Goal: Communication & Community: Answer question/provide support

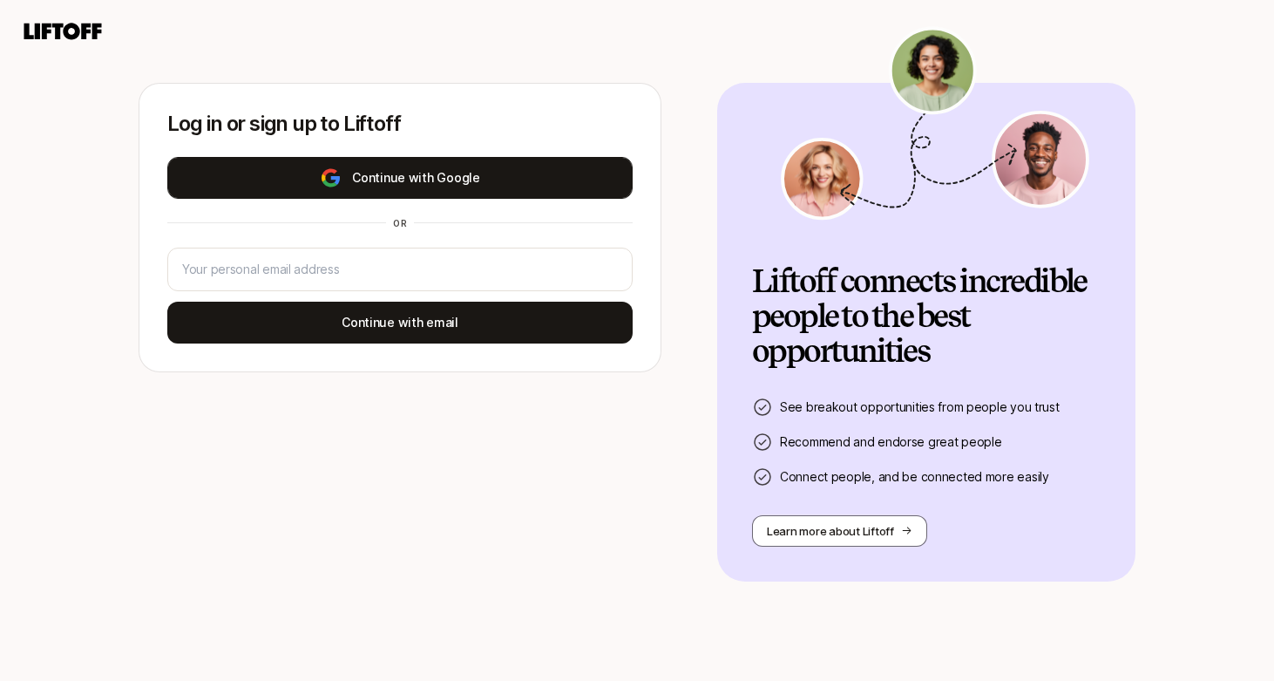
click at [391, 172] on button "Continue with Google" at bounding box center [400, 178] width 466 height 42
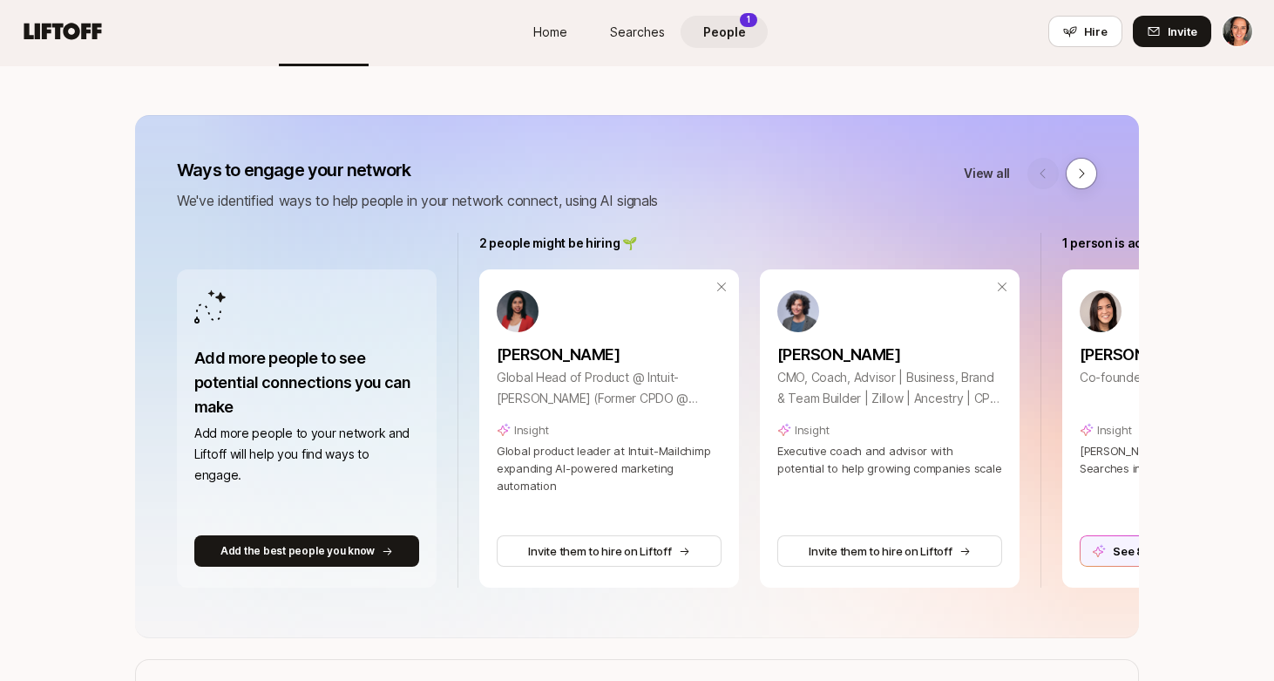
scroll to position [140, 0]
click at [1088, 171] on icon at bounding box center [1082, 173] width 14 height 14
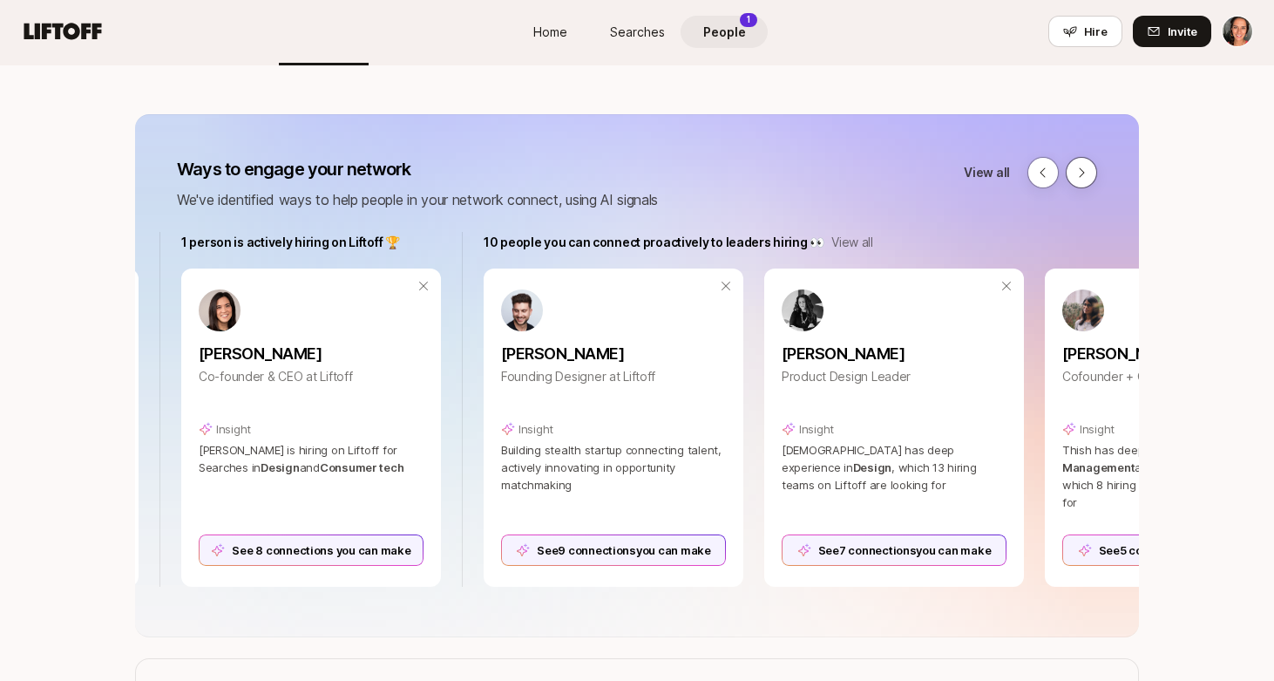
scroll to position [0, 886]
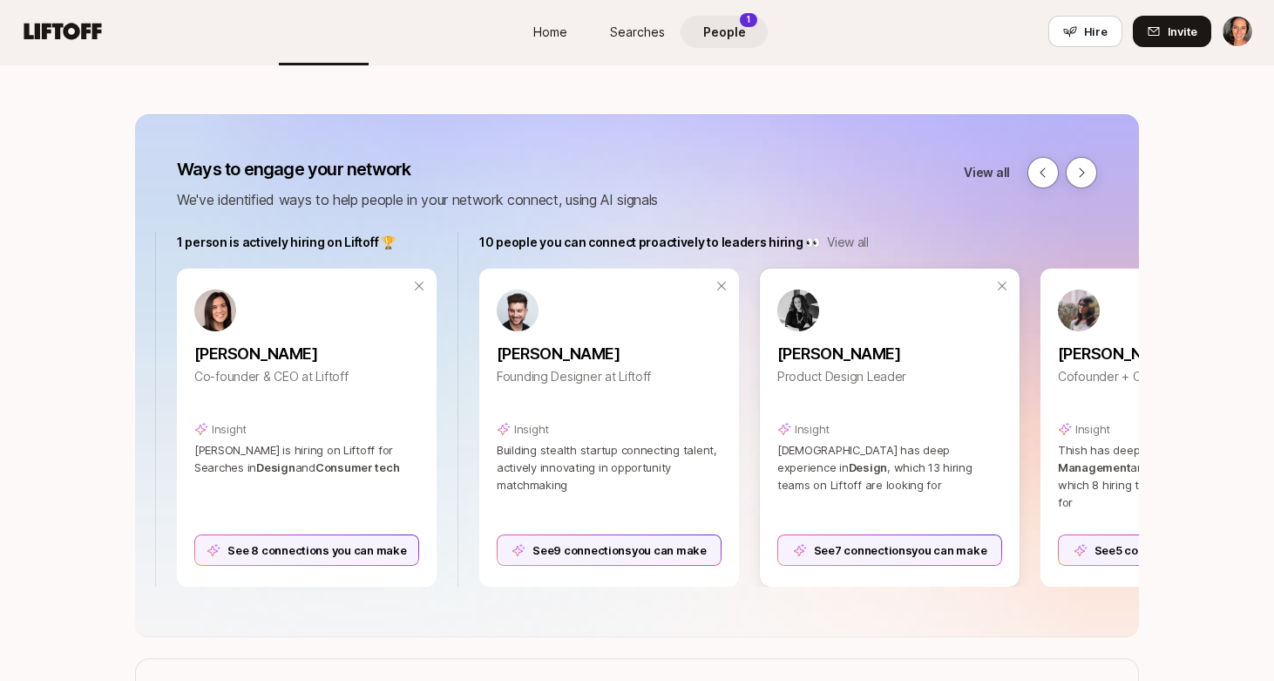
click at [922, 547] on div "See 7 connections you can make" at bounding box center [890, 549] width 225 height 31
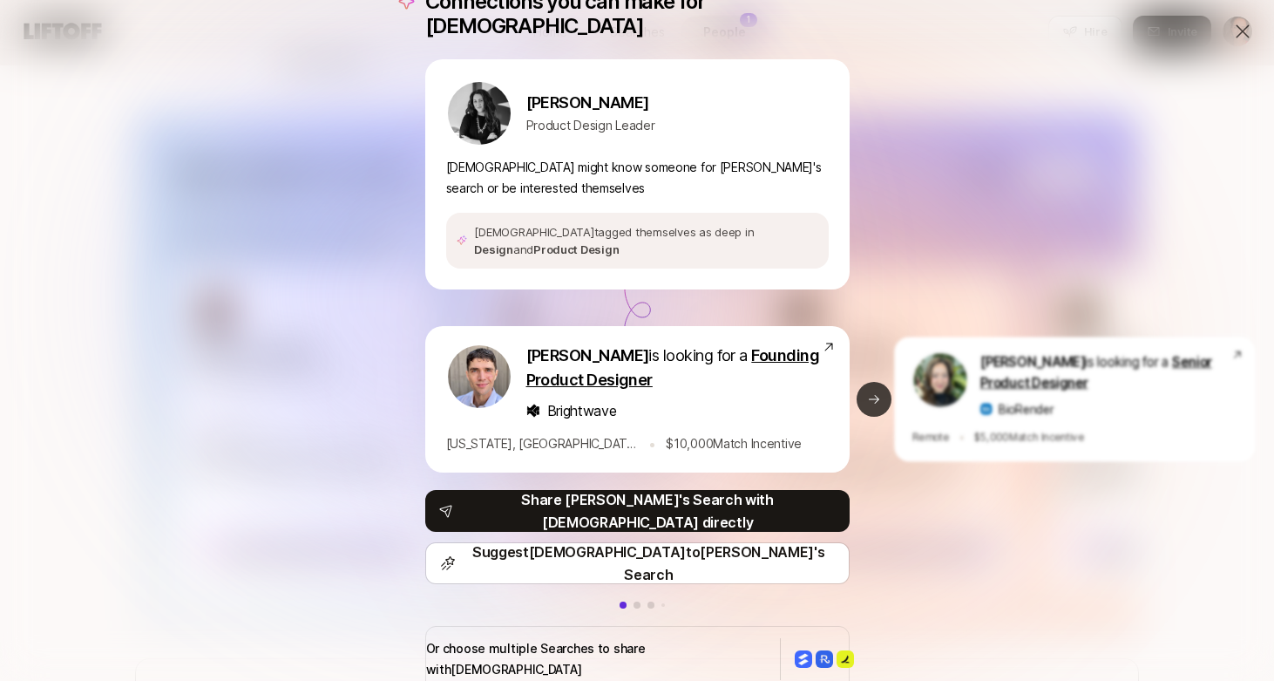
click at [873, 404] on button "Next slide" at bounding box center [874, 399] width 35 height 35
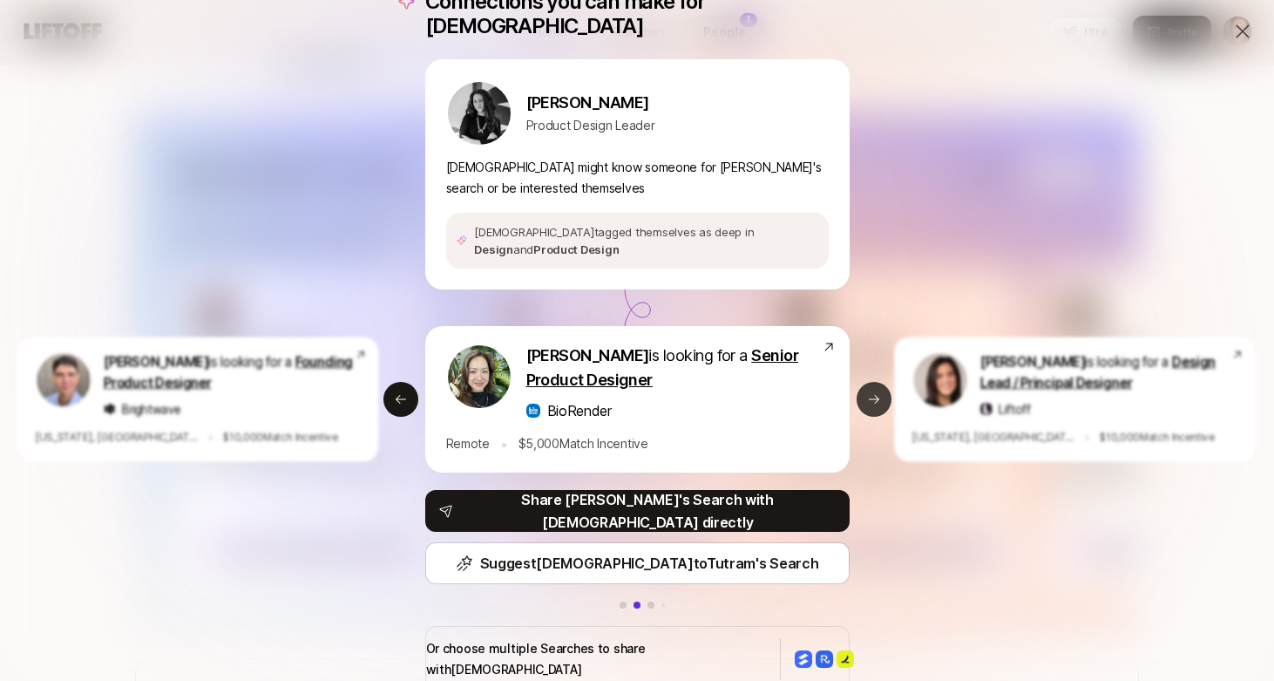
click at [873, 404] on button "Next slide" at bounding box center [874, 399] width 35 height 35
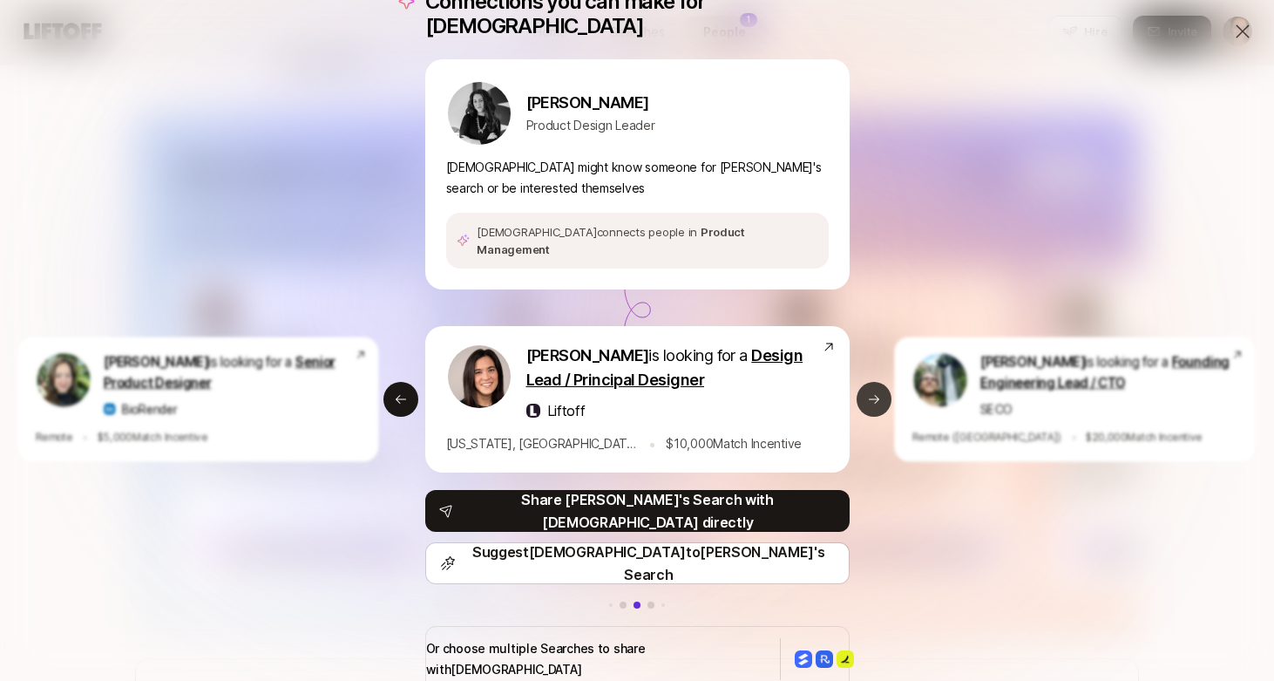
click at [873, 404] on button "Next slide" at bounding box center [874, 399] width 35 height 35
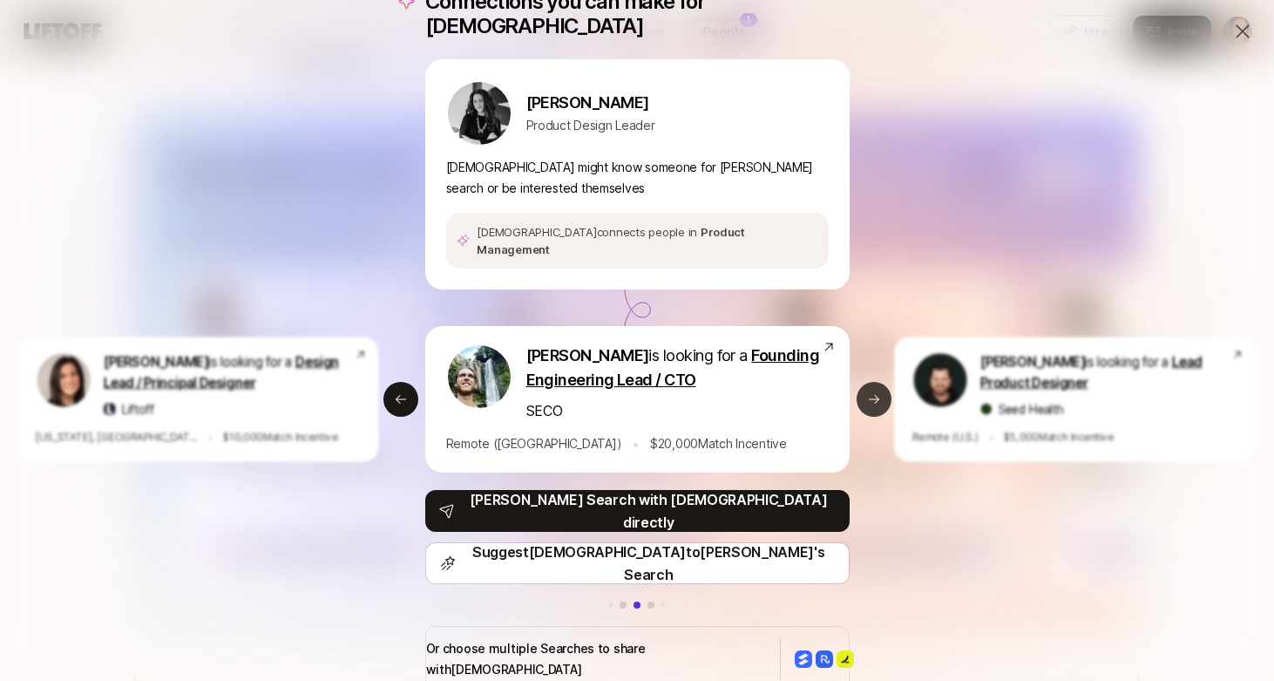
click at [874, 392] on icon at bounding box center [874, 399] width 14 height 14
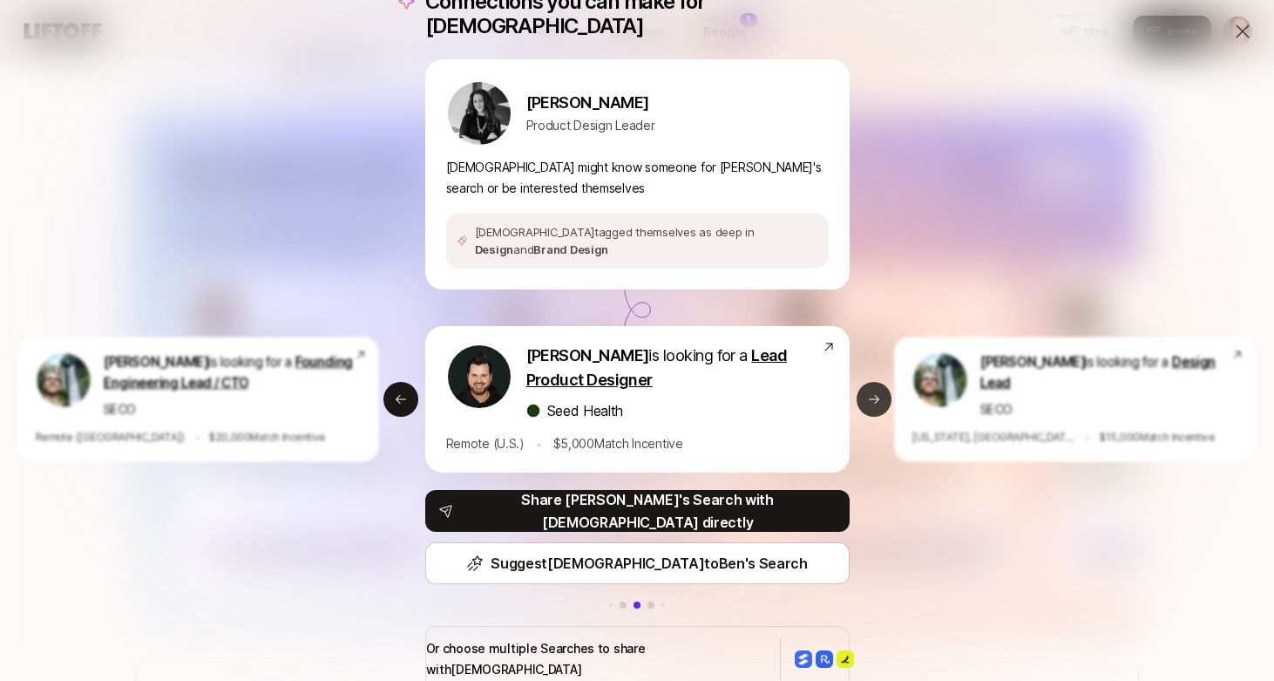
click at [873, 392] on icon at bounding box center [874, 399] width 14 height 14
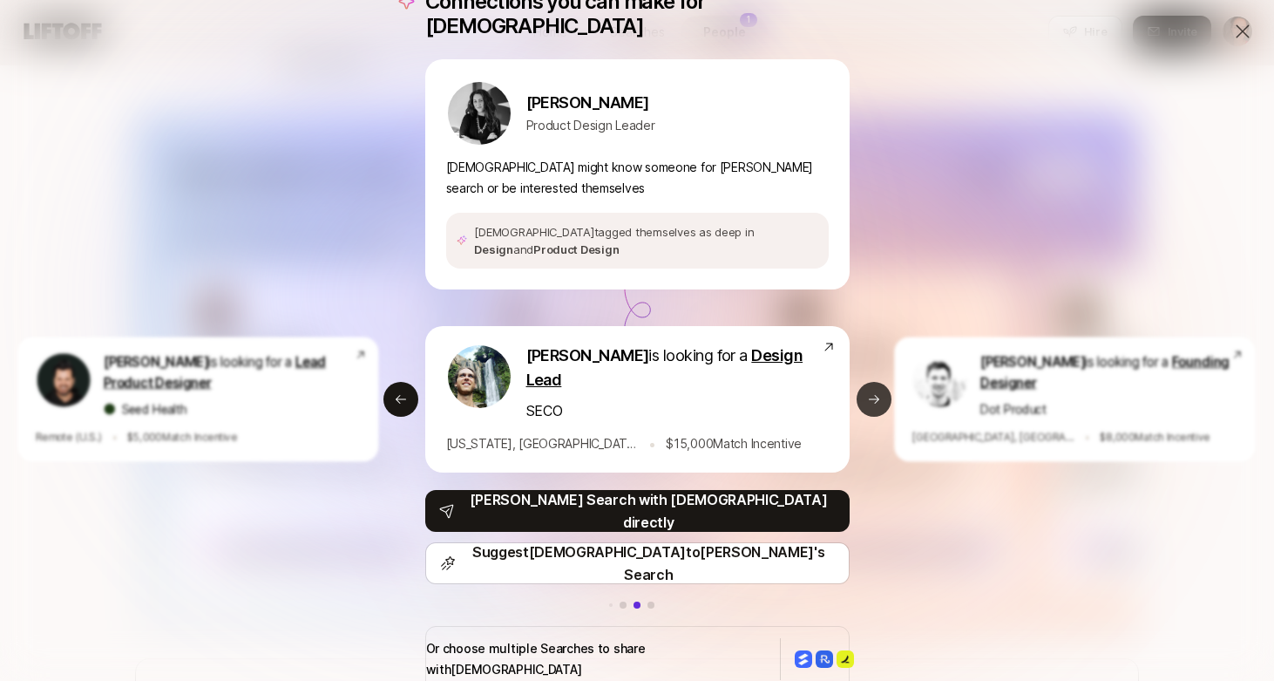
click at [873, 392] on icon at bounding box center [874, 399] width 14 height 14
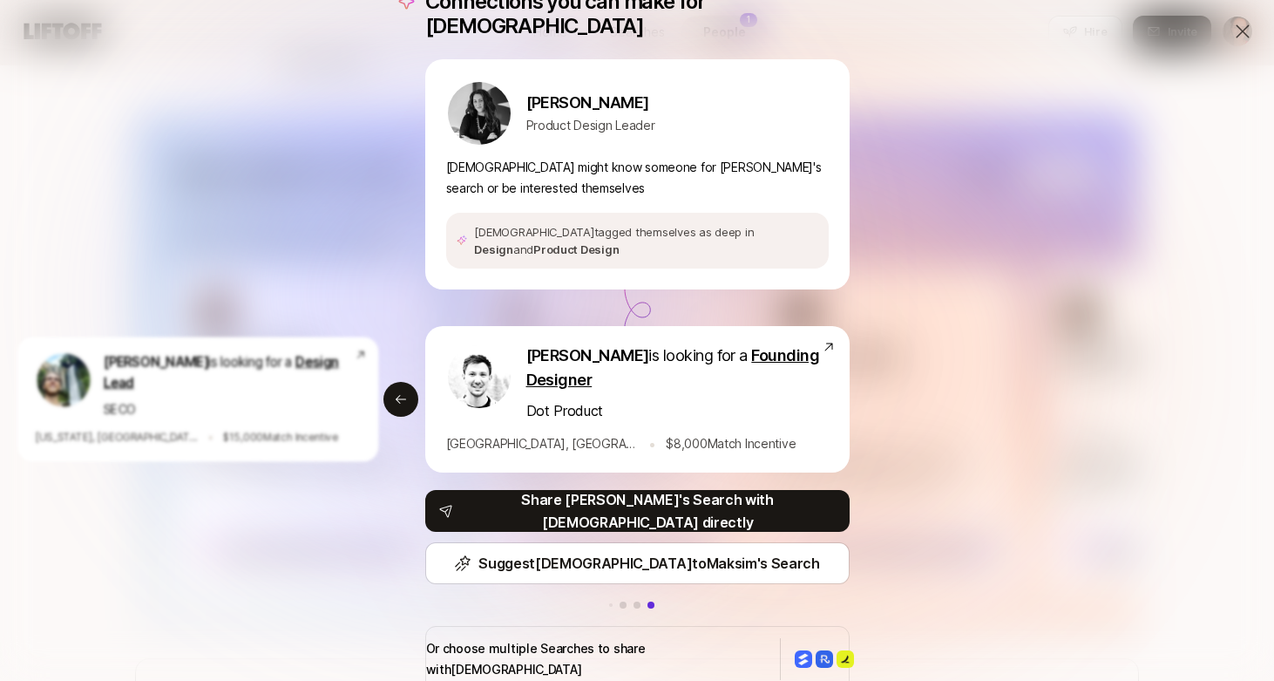
click at [1248, 32] on icon at bounding box center [1243, 31] width 21 height 21
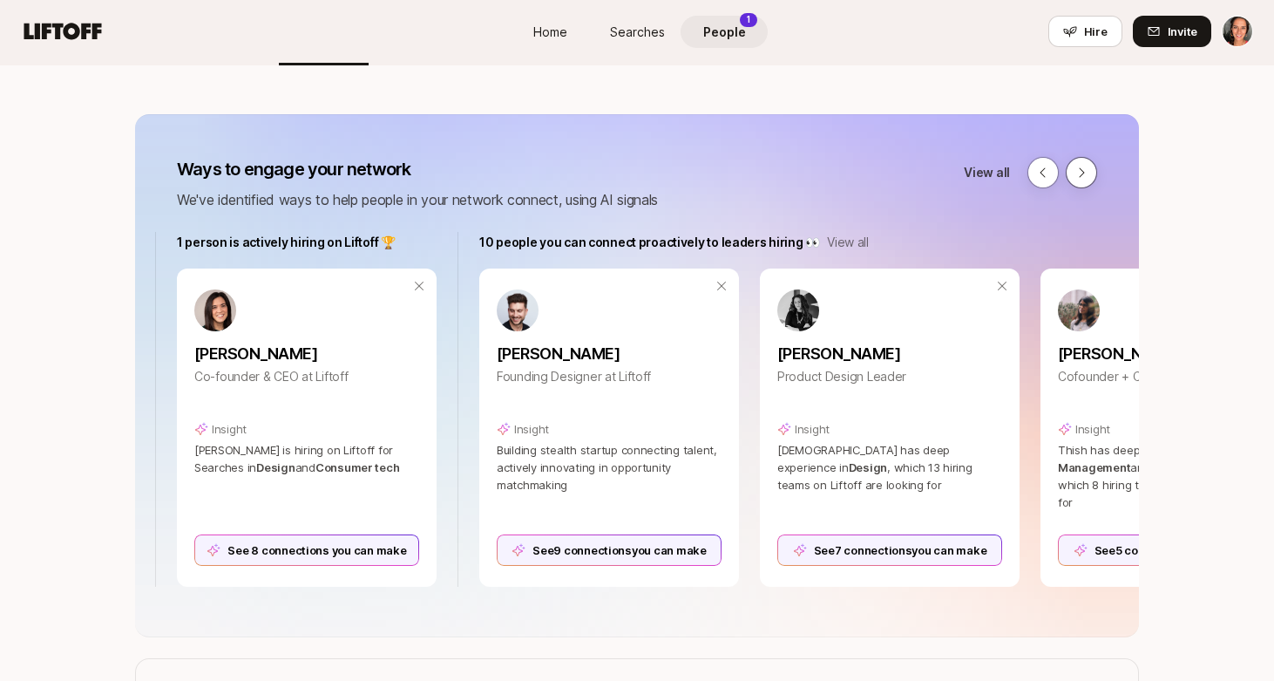
click at [1089, 169] on button at bounding box center [1081, 172] width 31 height 31
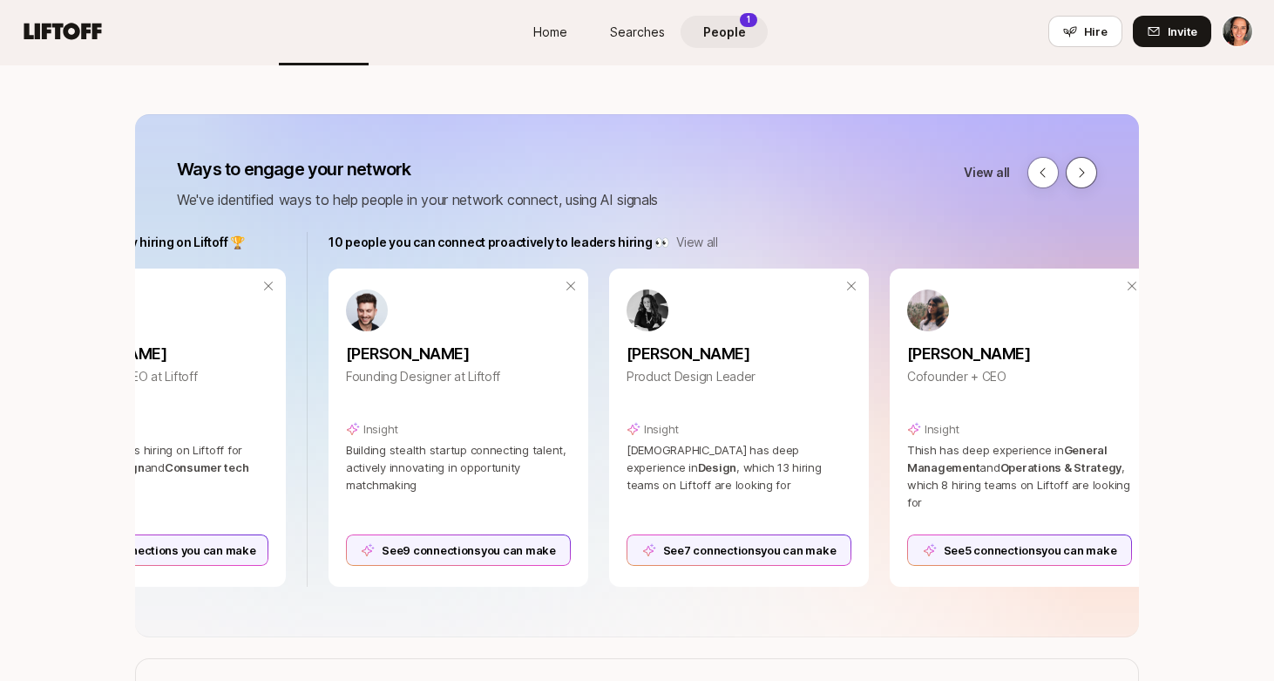
scroll to position [0, 1089]
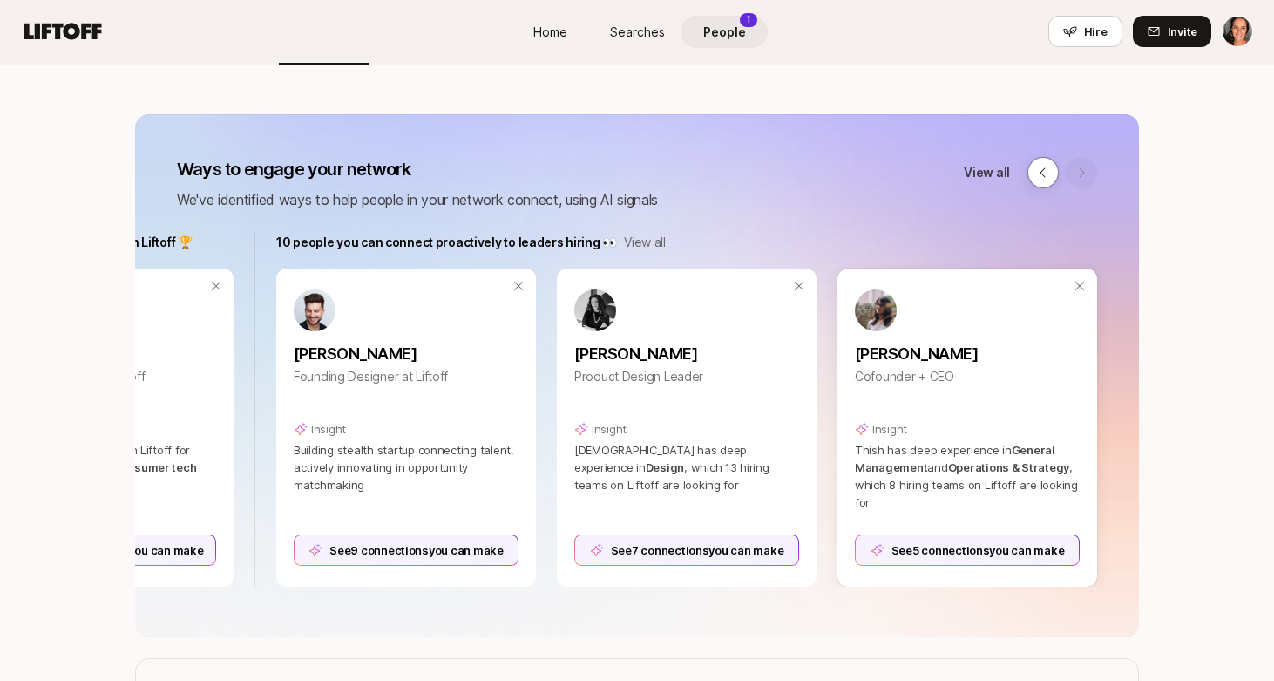
click at [979, 549] on div "See 5 connections you can make" at bounding box center [967, 549] width 225 height 31
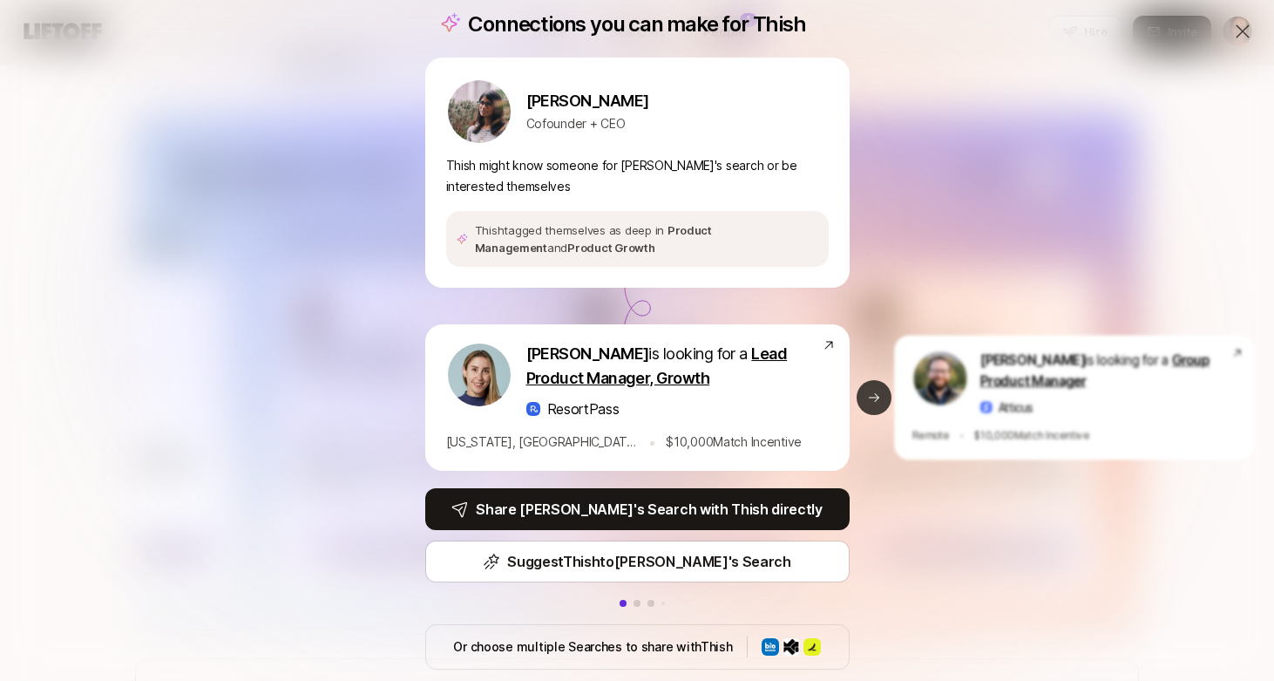
click at [876, 396] on icon at bounding box center [874, 398] width 14 height 14
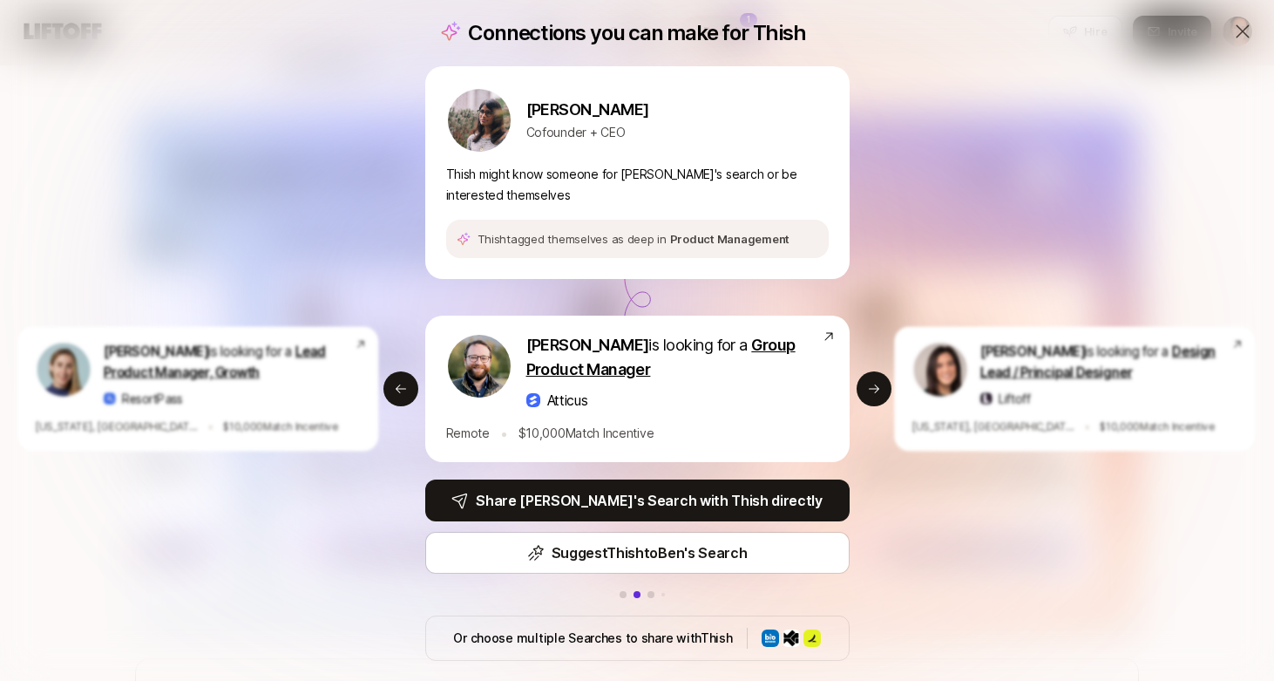
click at [573, 396] on p "Atticus" at bounding box center [567, 400] width 41 height 23
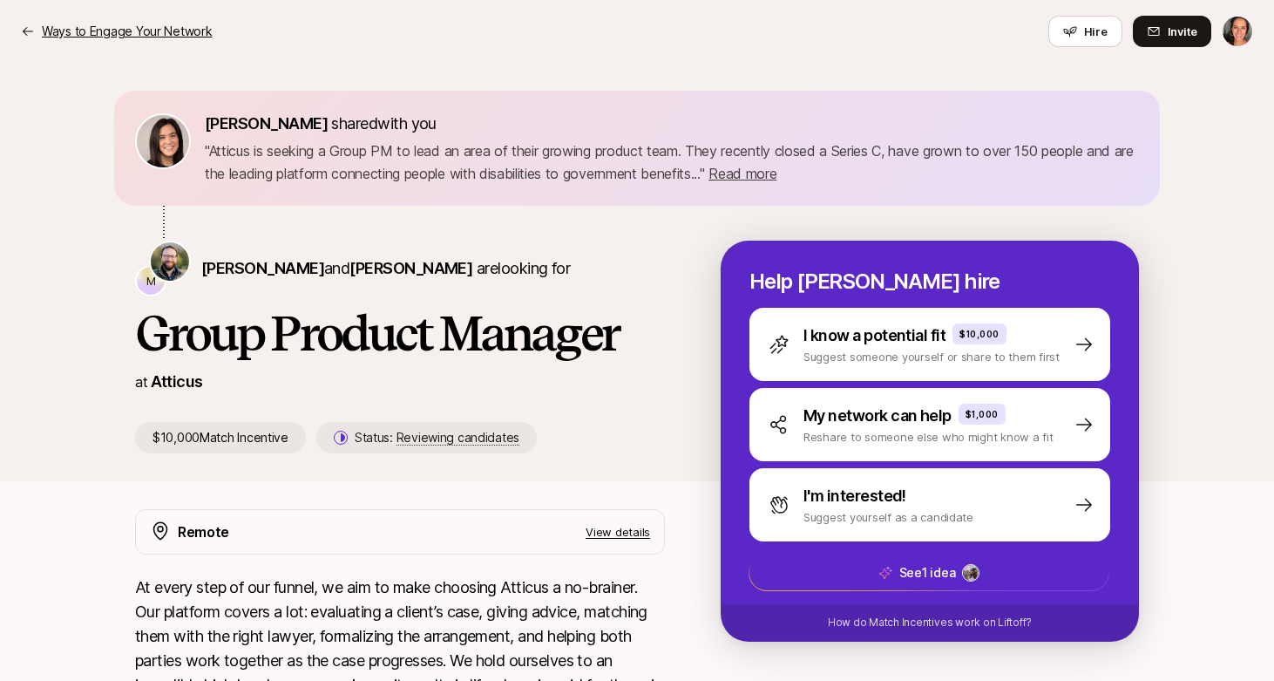
click at [123, 31] on p "Ways to Engage Your Network" at bounding box center [127, 31] width 170 height 21
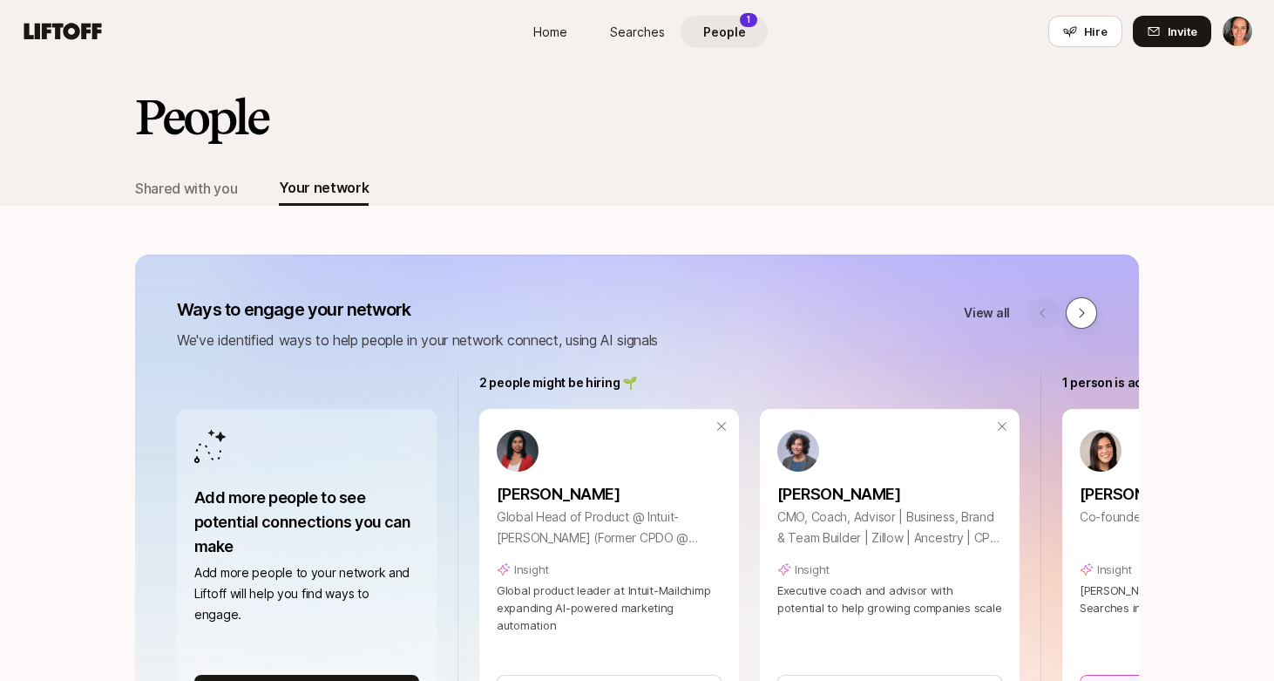
click at [1071, 309] on button at bounding box center [1081, 312] width 31 height 31
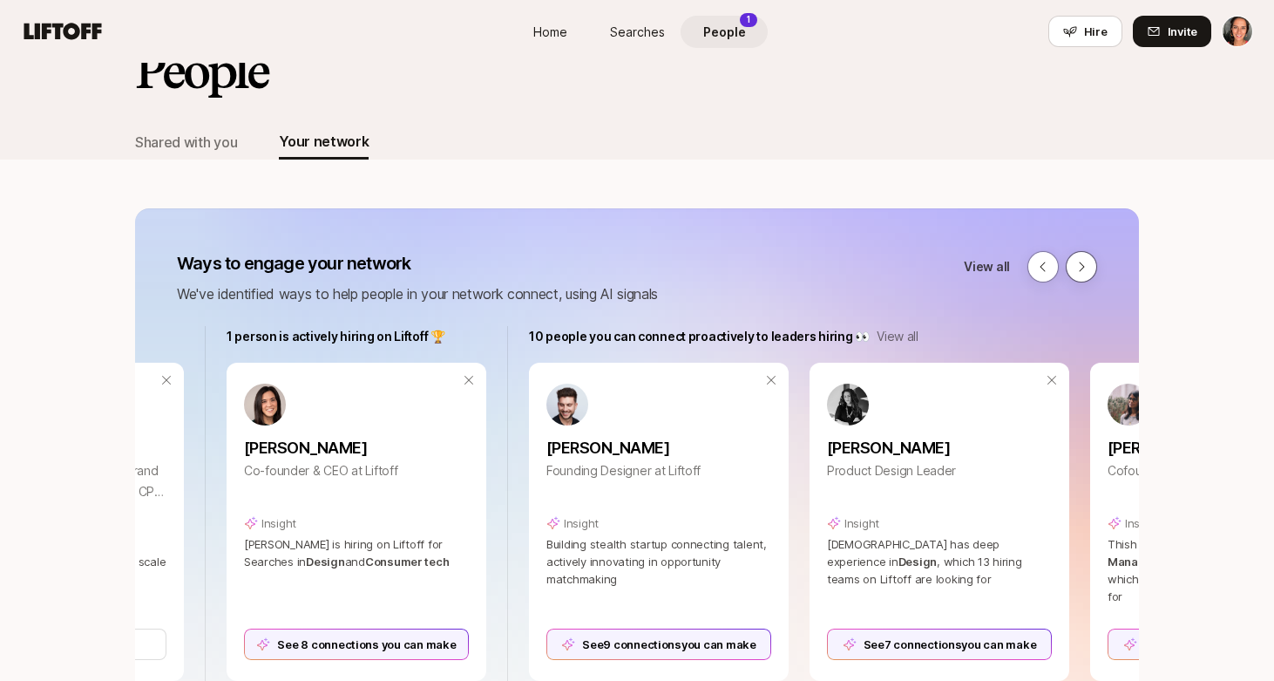
scroll to position [0, 886]
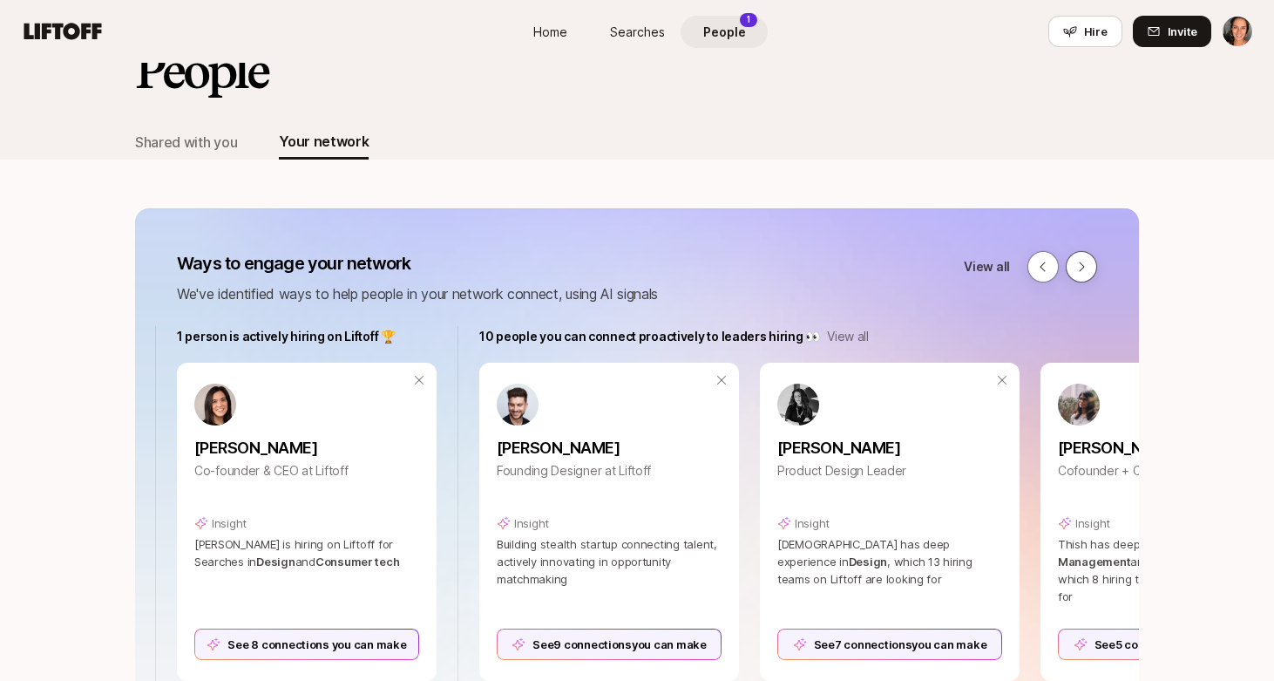
click at [1071, 309] on div "Ways to engage your network We've identified ways to help people in your networ…" at bounding box center [637, 469] width 1004 height 523
click at [1074, 262] on button at bounding box center [1081, 266] width 31 height 31
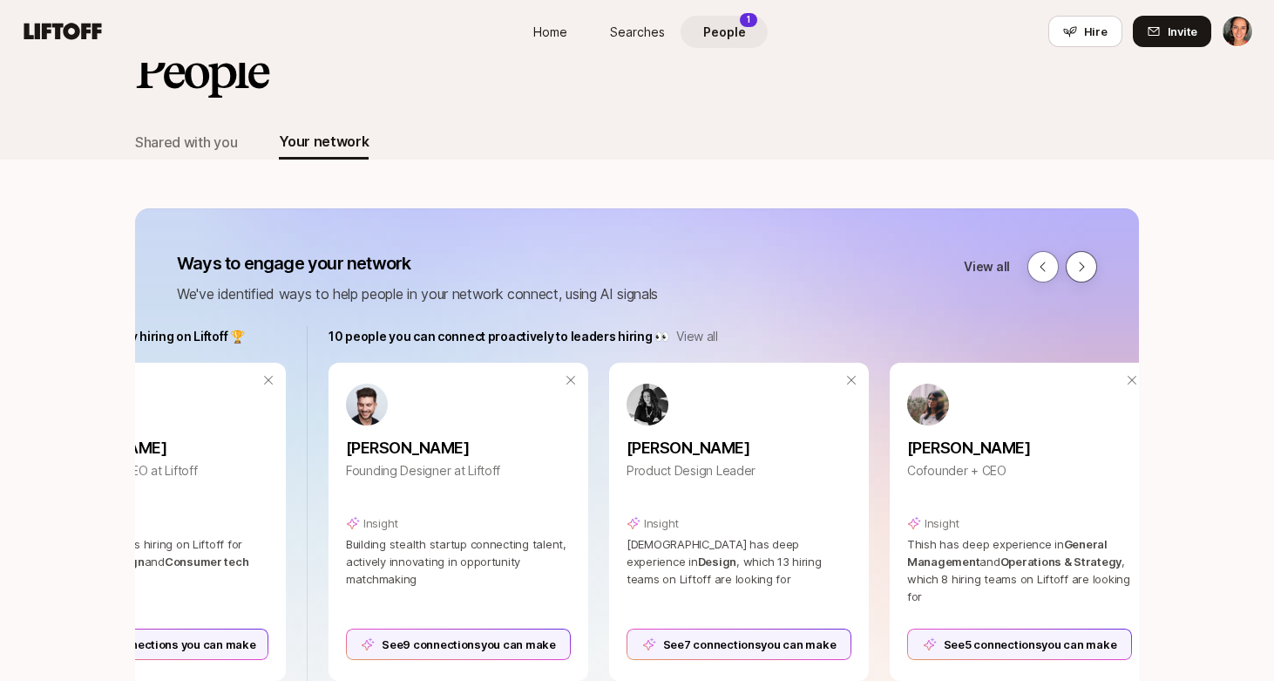
scroll to position [0, 1089]
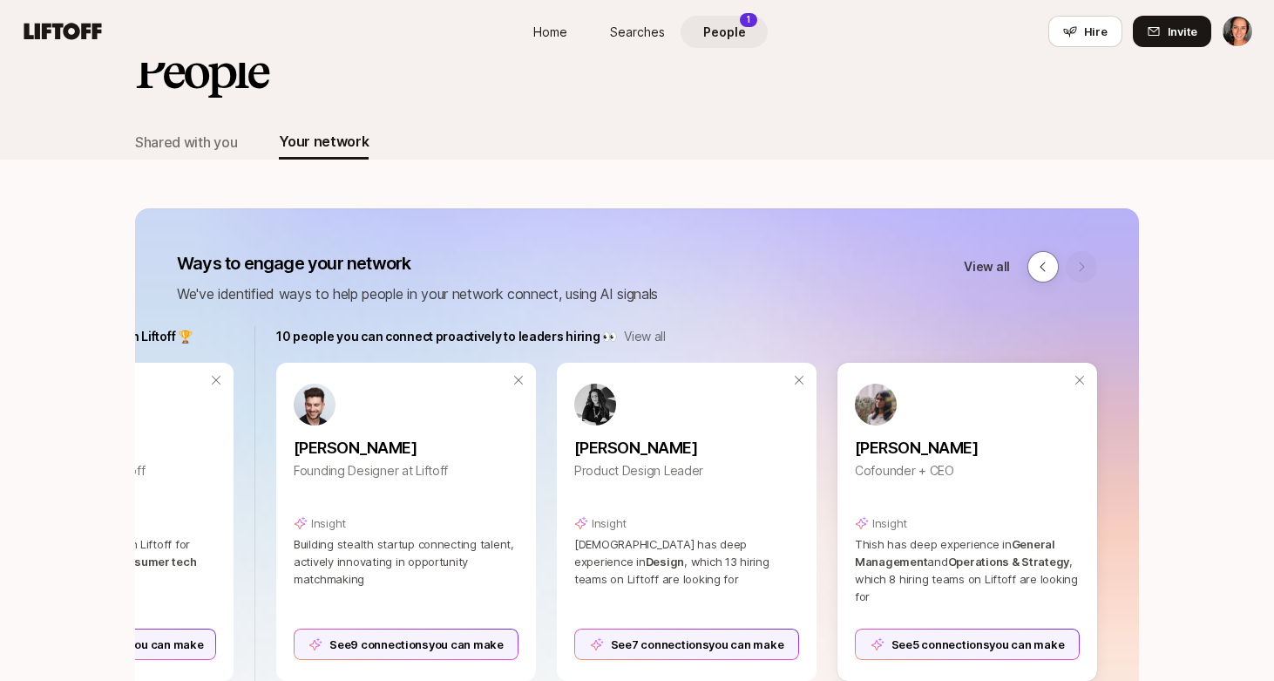
click at [972, 636] on div "See 5 connections you can make" at bounding box center [967, 644] width 225 height 31
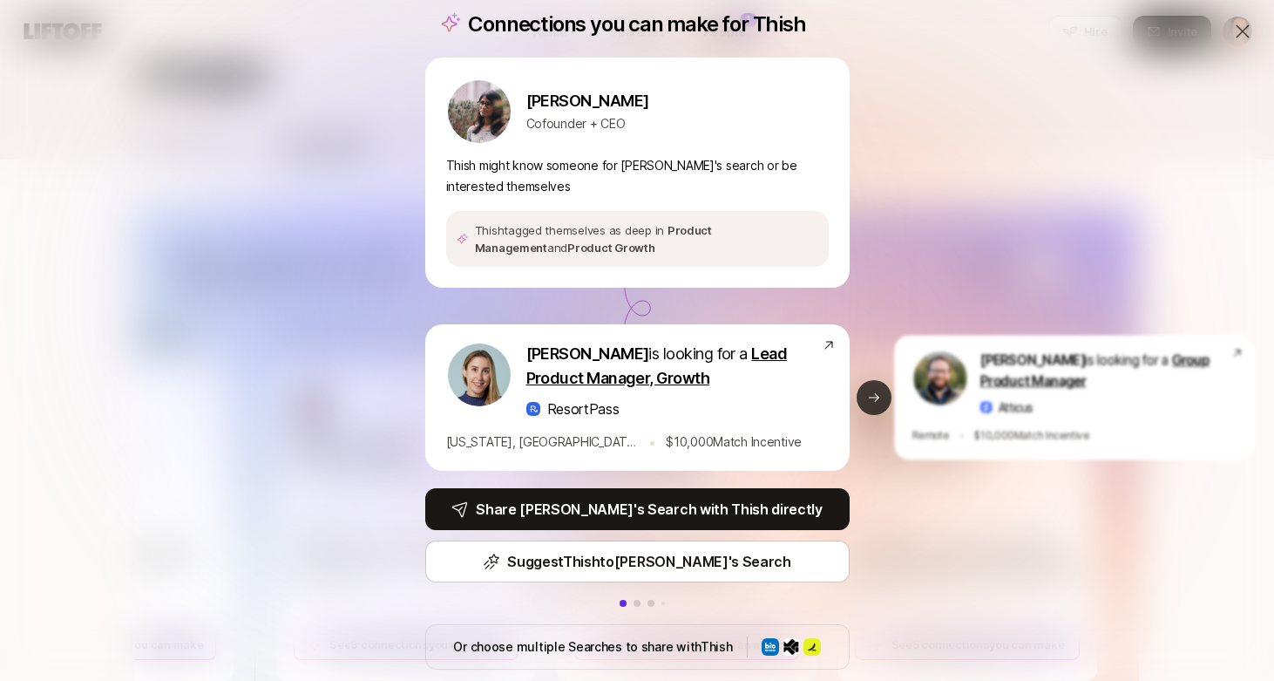
click at [876, 399] on icon at bounding box center [874, 397] width 10 height 9
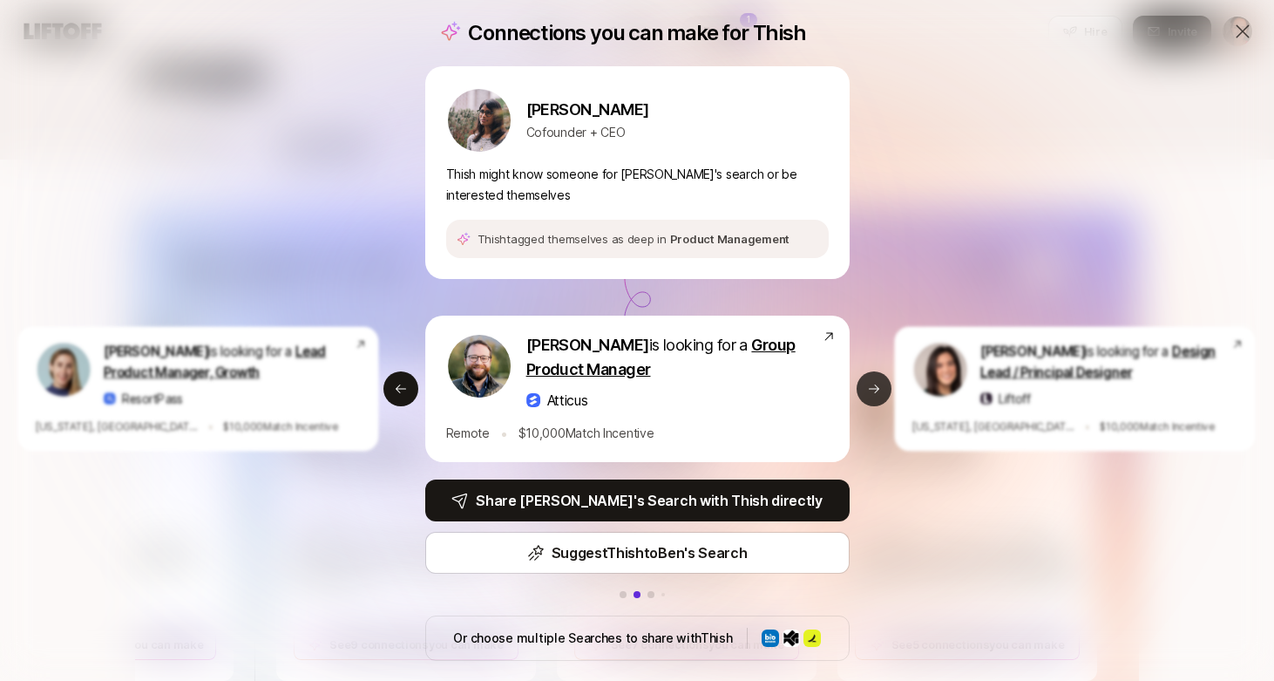
click at [876, 399] on button "Next slide" at bounding box center [874, 388] width 35 height 35
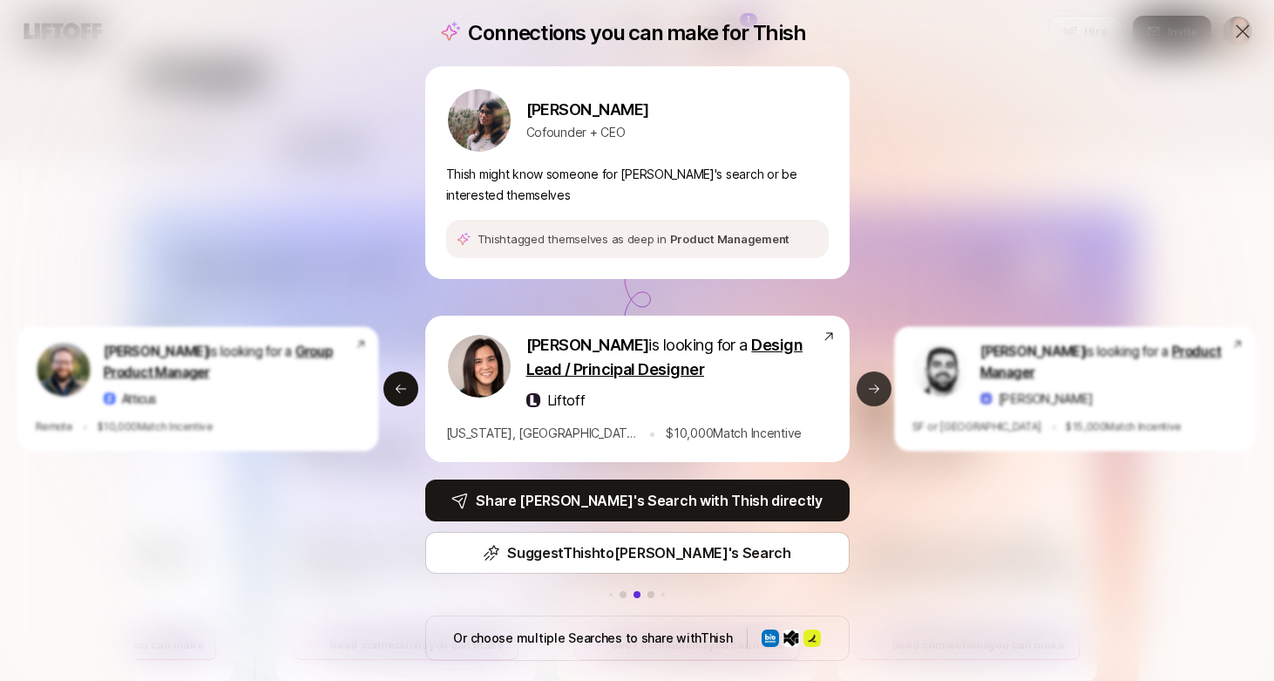
click at [876, 399] on button "Next slide" at bounding box center [874, 388] width 35 height 35
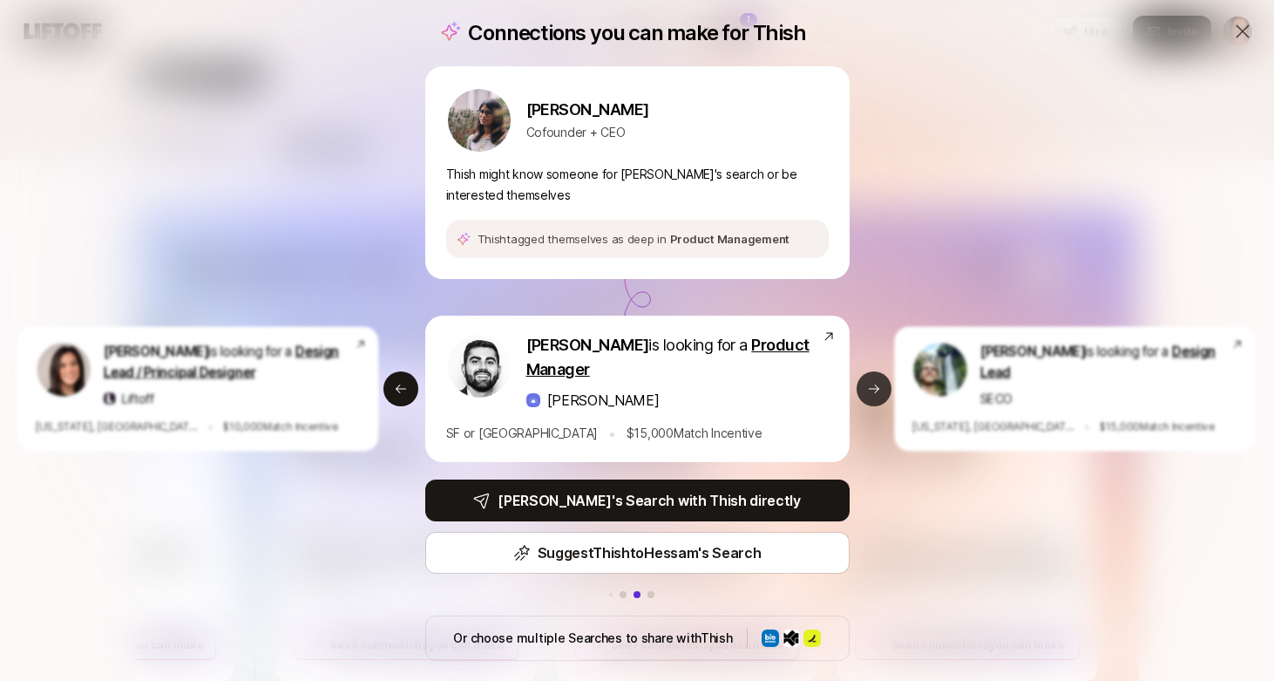
click at [876, 399] on button "Next slide" at bounding box center [874, 388] width 35 height 35
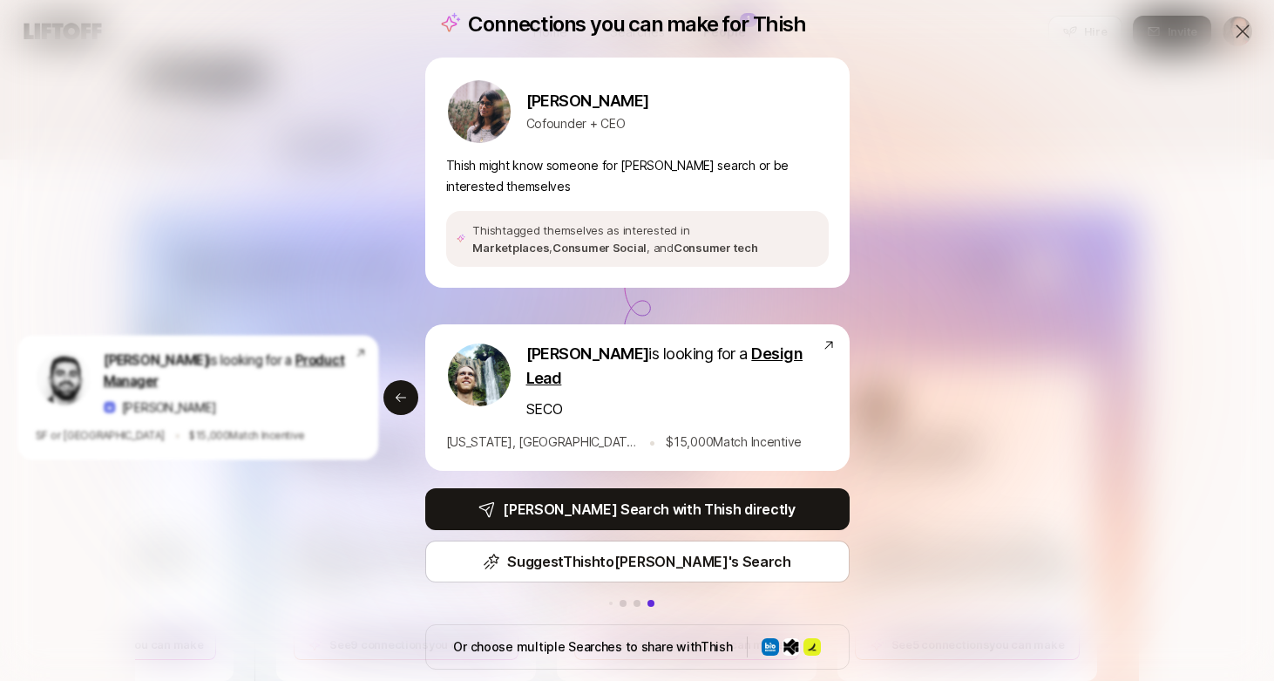
click at [627, 162] on p "Thish might know someone for [PERSON_NAME] search or be interested themselves" at bounding box center [637, 176] width 383 height 42
click at [401, 391] on icon at bounding box center [401, 398] width 14 height 14
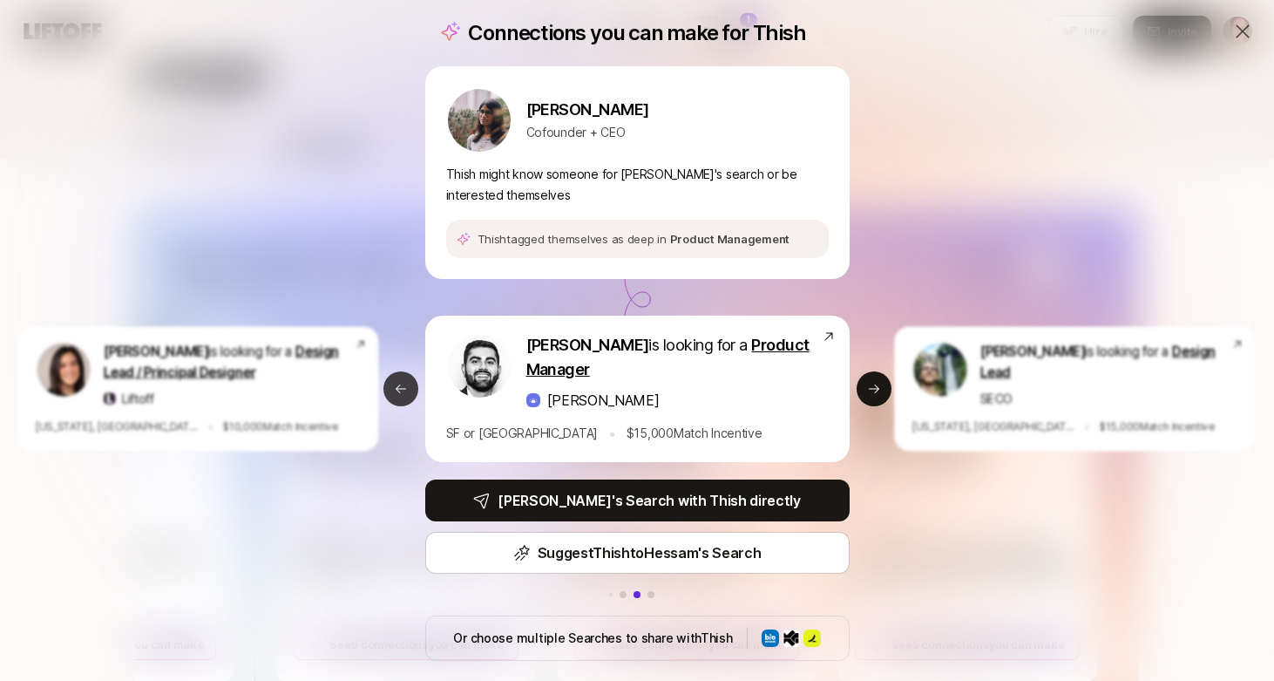
click at [401, 391] on icon at bounding box center [401, 389] width 14 height 14
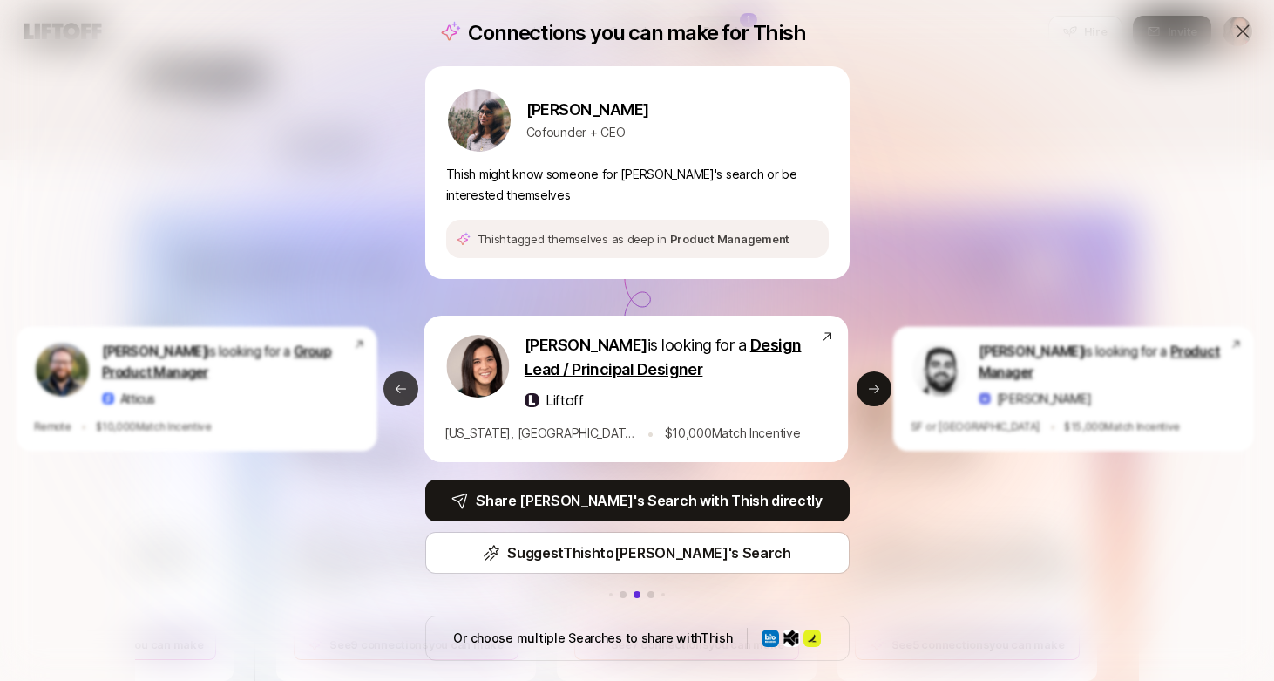
click at [401, 391] on icon at bounding box center [401, 389] width 14 height 14
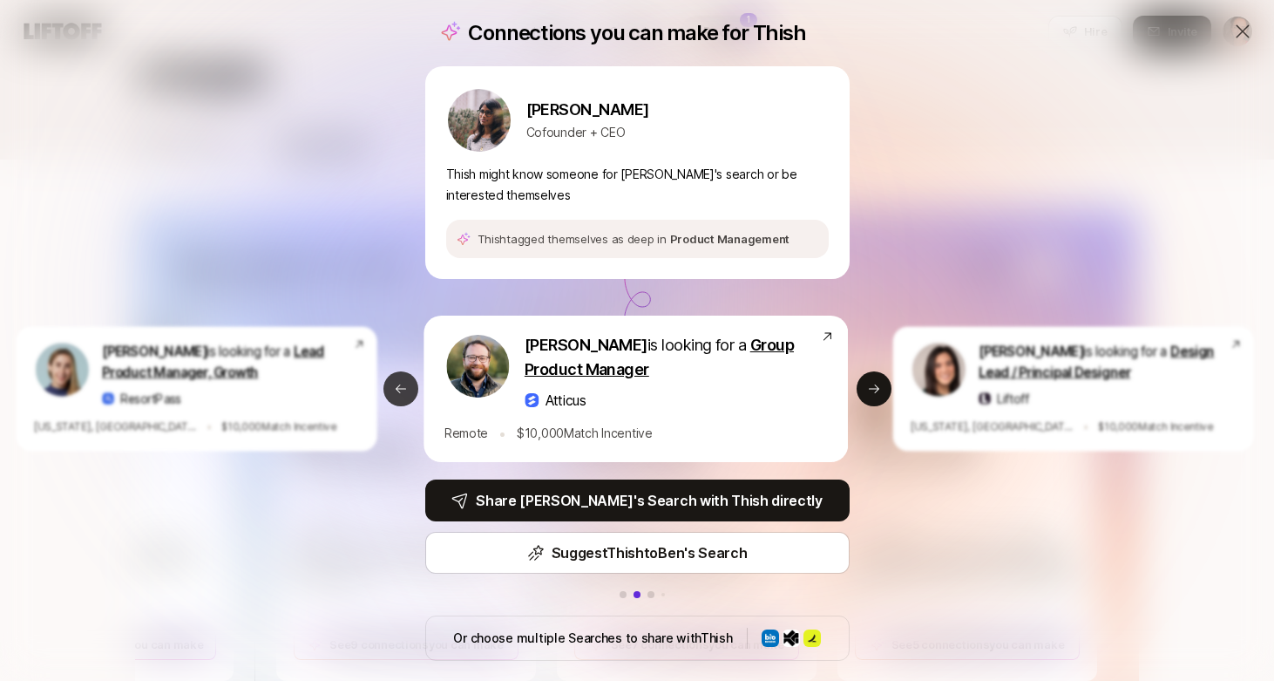
click at [401, 391] on icon at bounding box center [401, 389] width 14 height 14
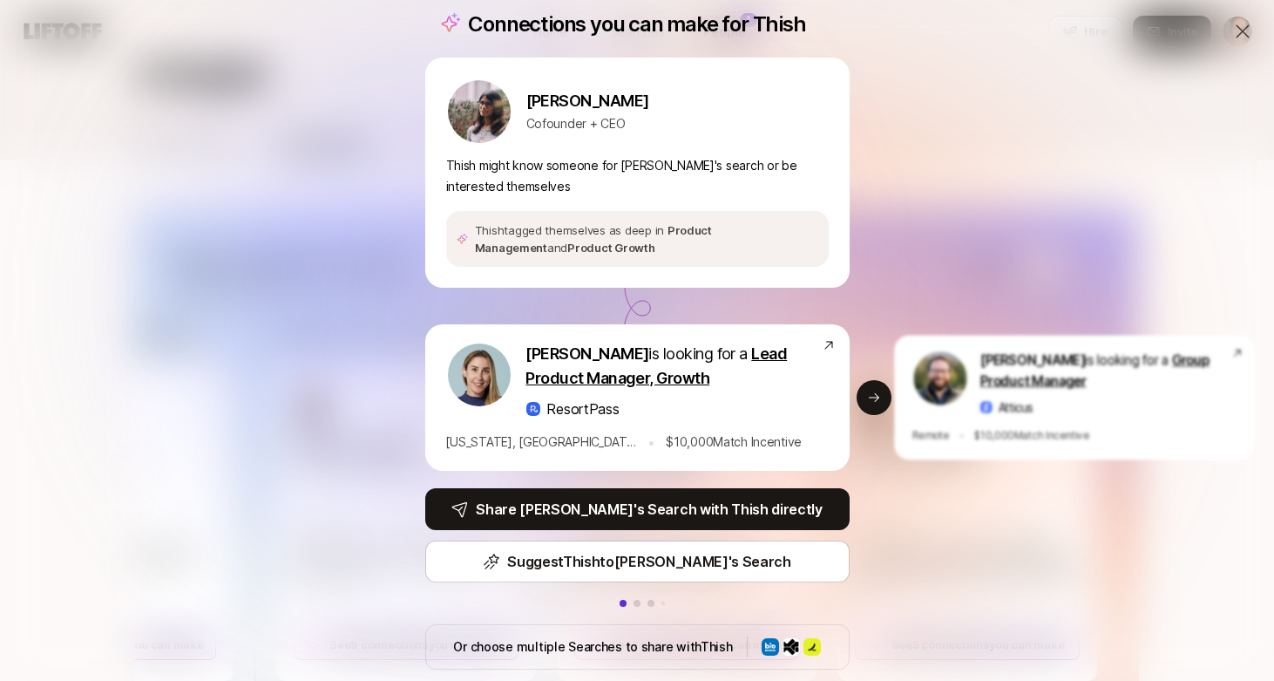
click at [1239, 28] on icon at bounding box center [1243, 31] width 21 height 21
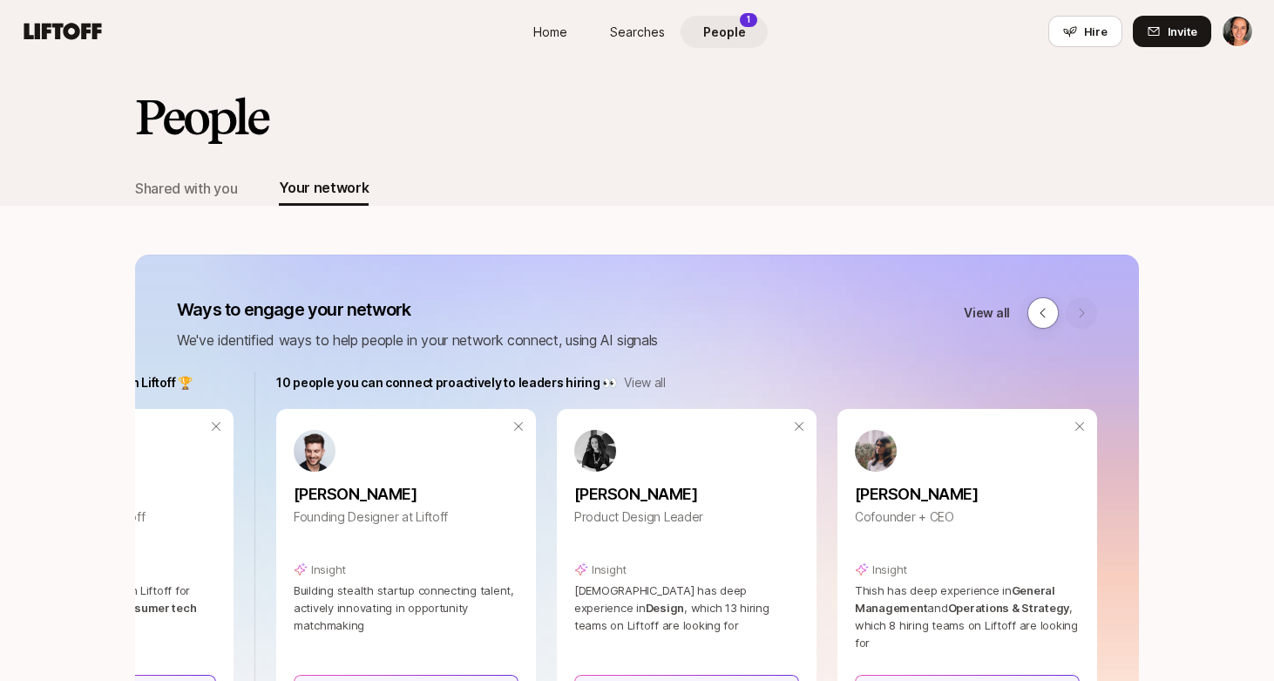
click at [71, 28] on icon at bounding box center [63, 31] width 84 height 24
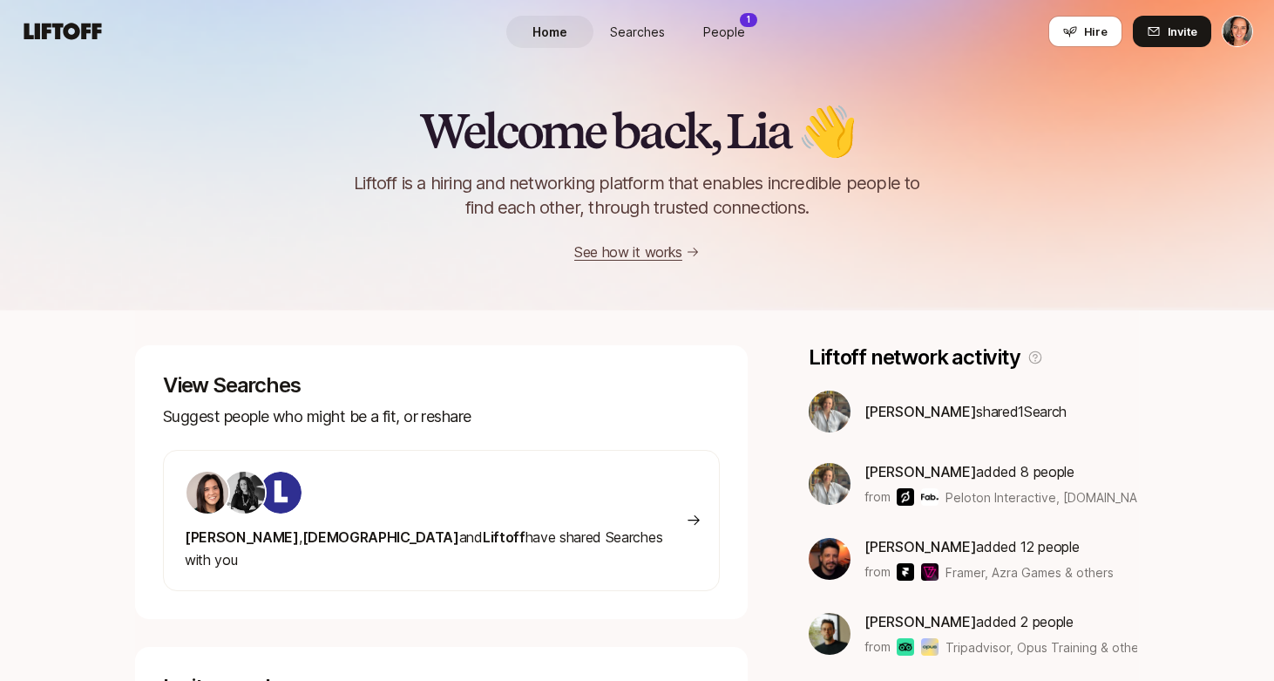
click at [745, 34] on link "People 1" at bounding box center [724, 32] width 87 height 32
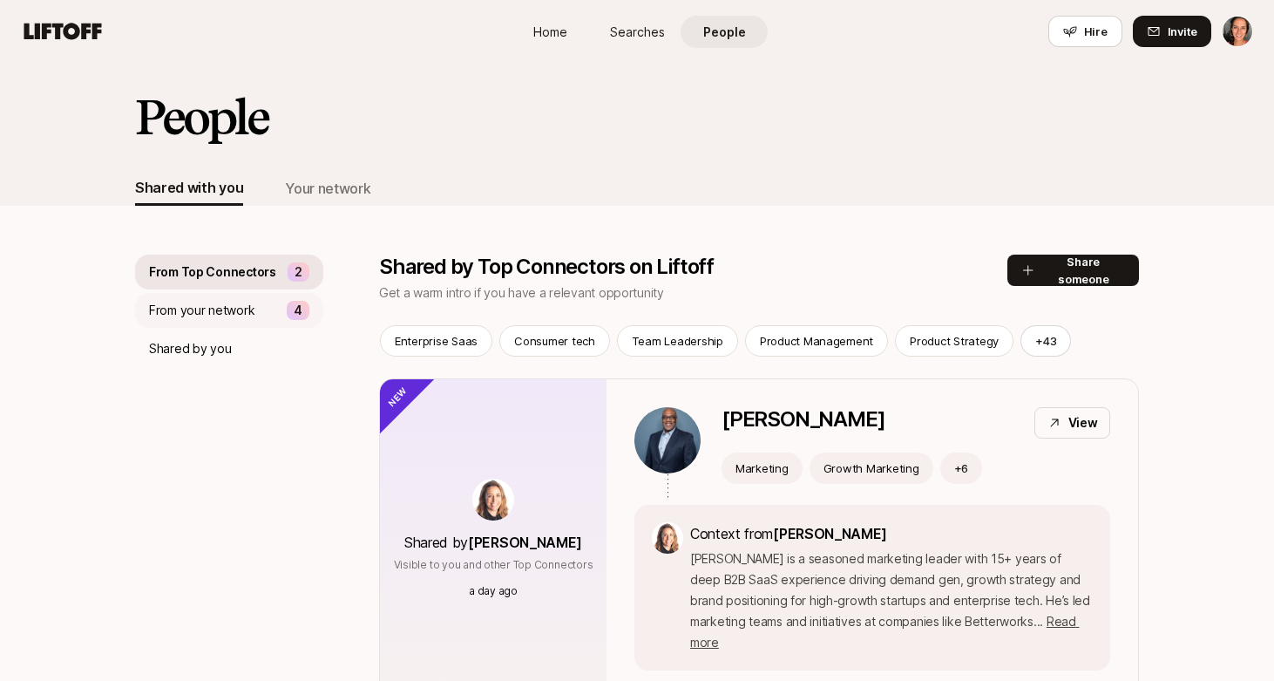
click at [248, 301] on p "From your network" at bounding box center [201, 310] width 105 height 21
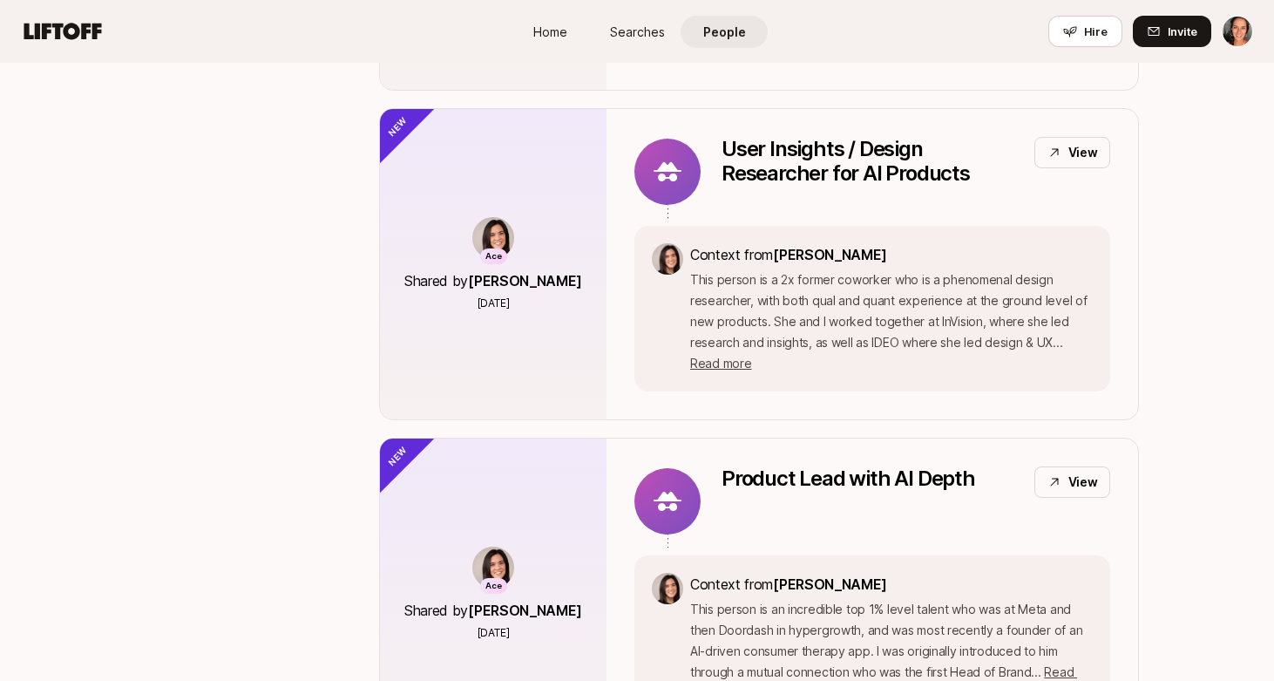
scroll to position [641, 0]
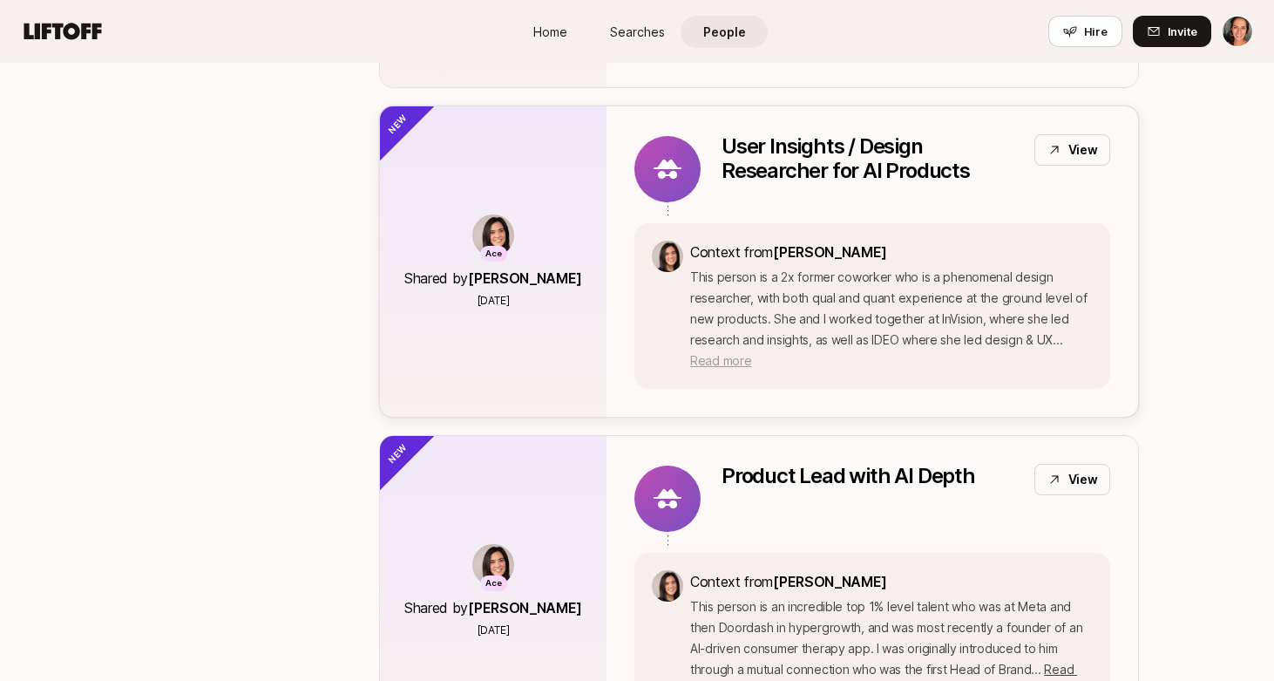
click at [751, 353] on span "Read more" at bounding box center [720, 360] width 61 height 15
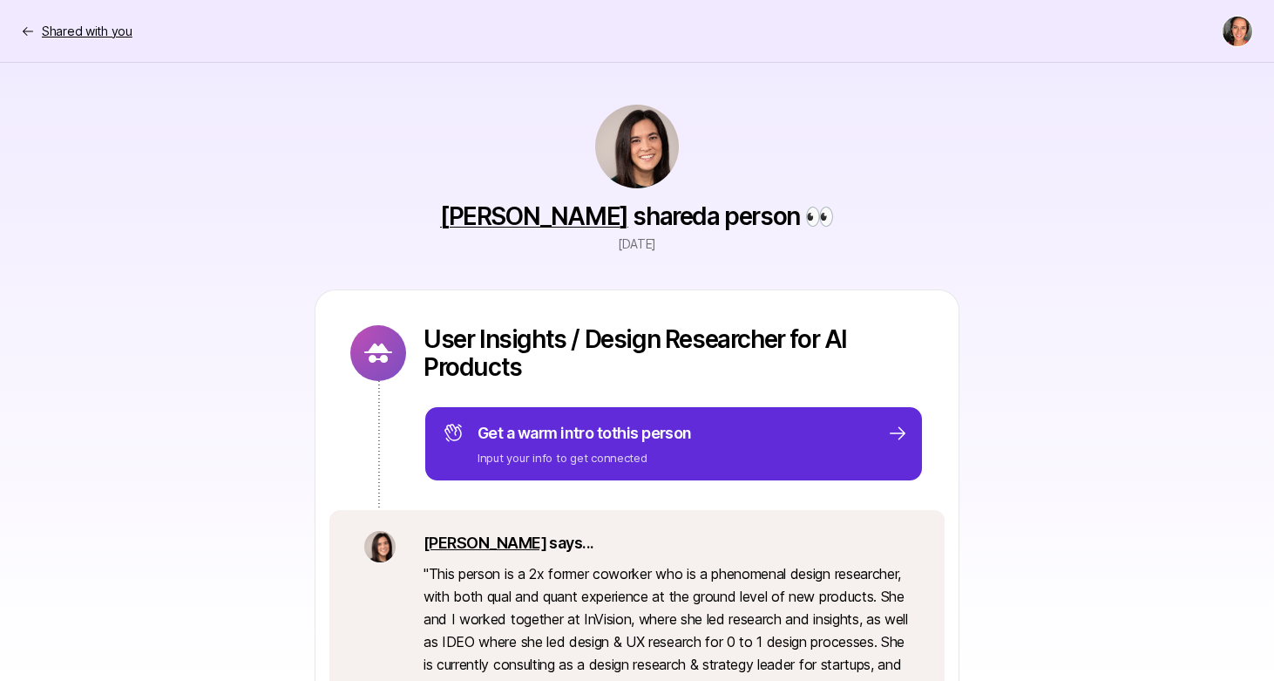
click at [28, 33] on icon at bounding box center [28, 31] width 14 height 14
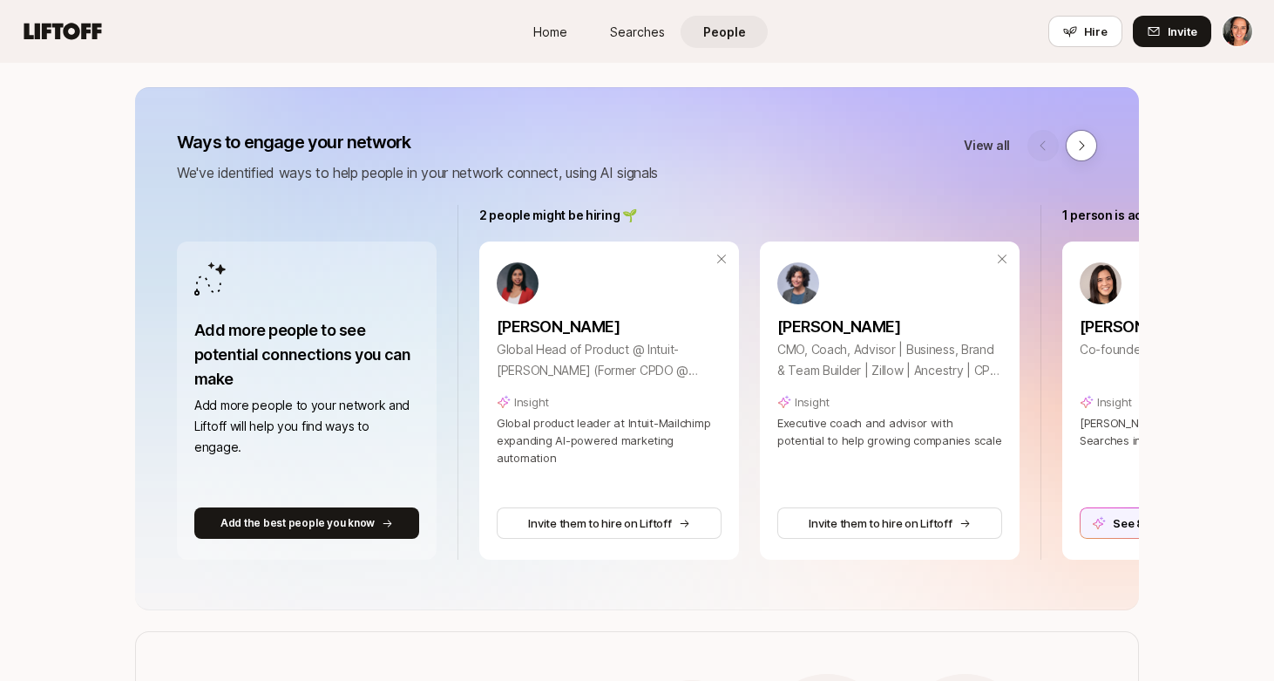
scroll to position [171, 0]
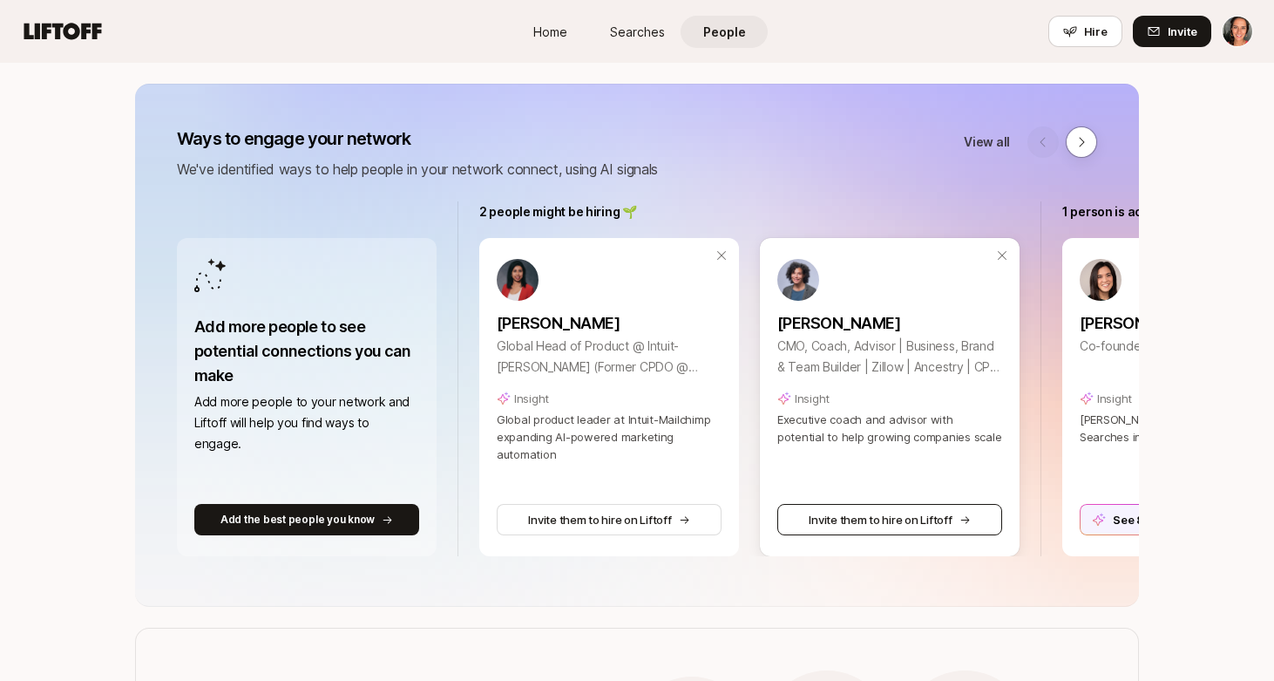
click at [847, 527] on button "Invite them to hire on Liftoff" at bounding box center [890, 519] width 225 height 31
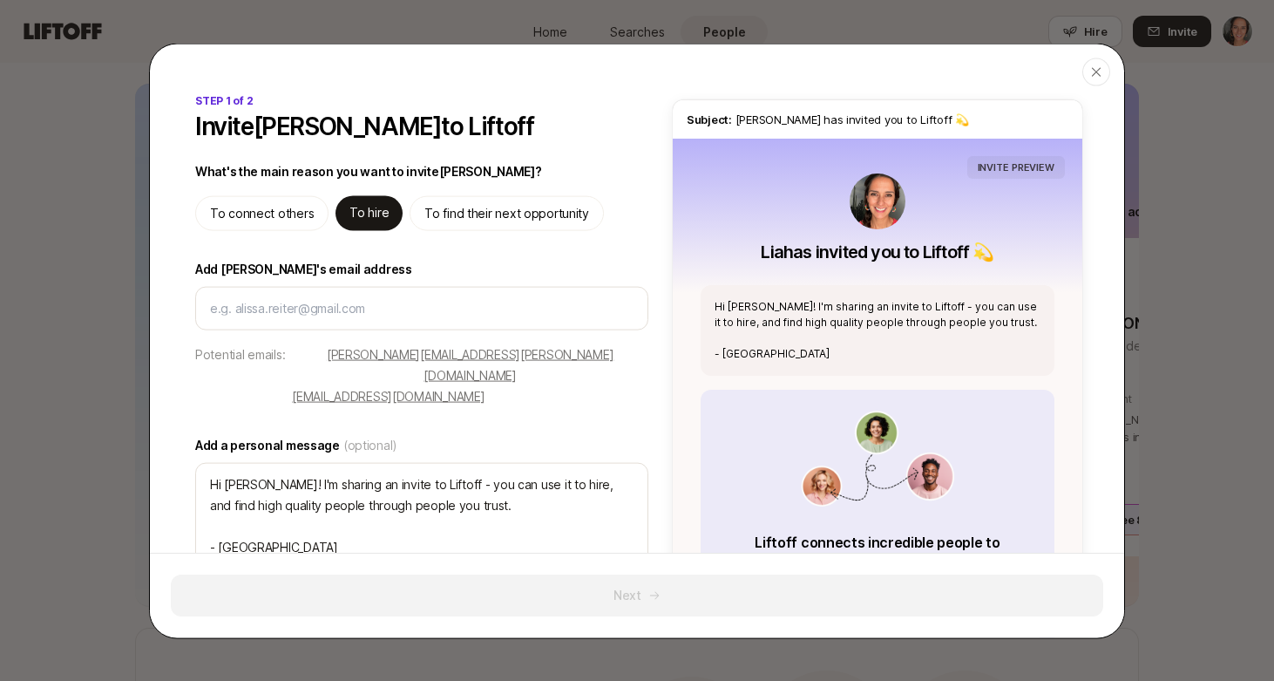
type textarea "x"
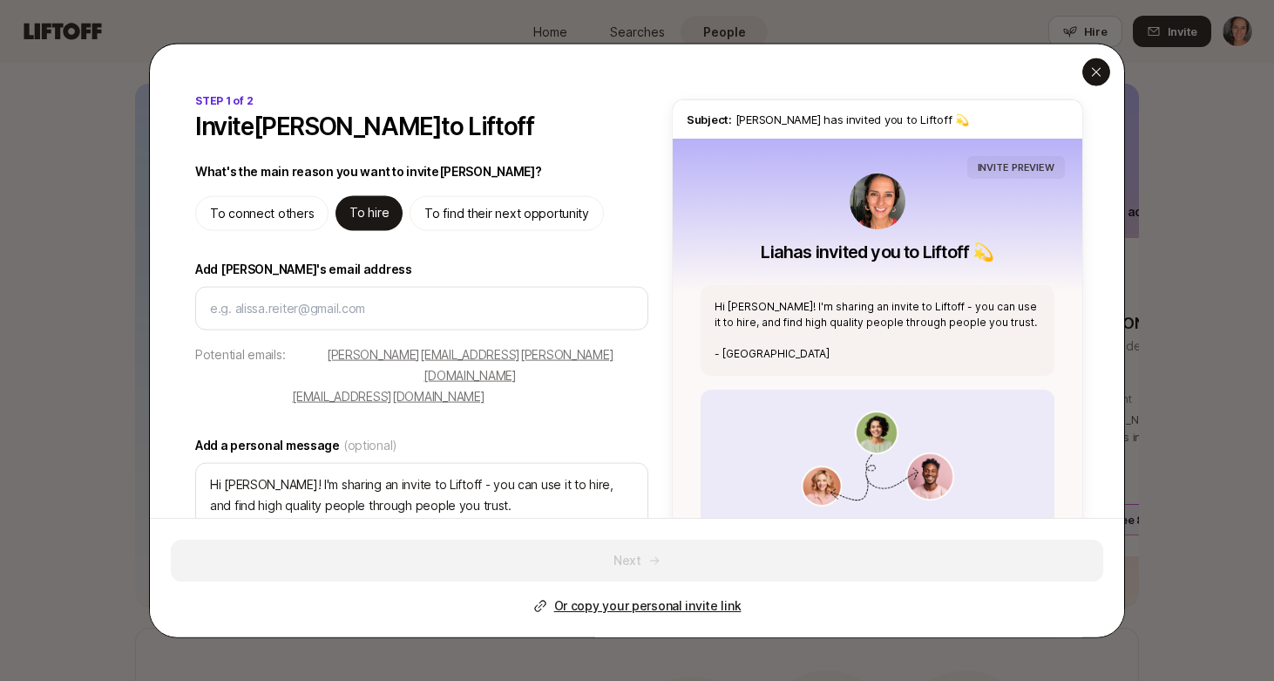
click at [1097, 73] on icon "button" at bounding box center [1097, 72] width 14 height 14
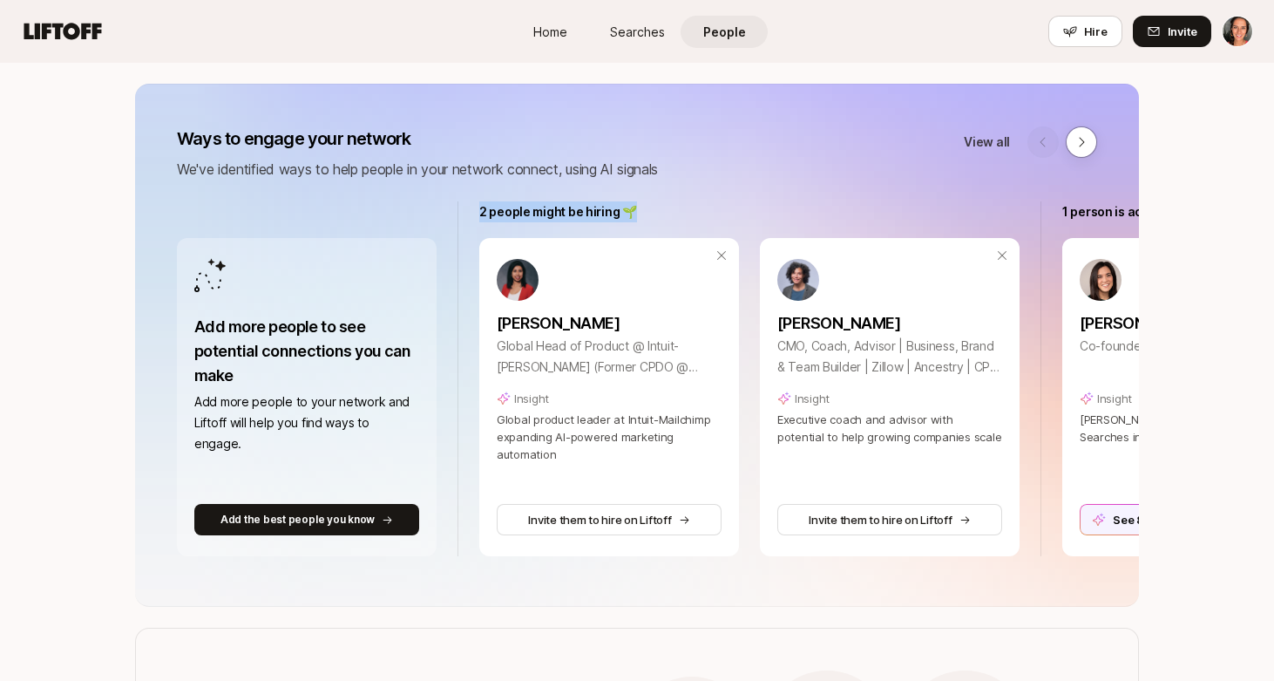
drag, startPoint x: 641, startPoint y: 204, endPoint x: 482, endPoint y: 216, distance: 159.1
click at [482, 216] on div "2 people might be hiring 🌱" at bounding box center [749, 211] width 540 height 21
copy p "2 people might be hiring 🌱"
click at [851, 310] on link "[PERSON_NAME]" at bounding box center [890, 318] width 225 height 35
click at [638, 383] on div "Priyankka Mani Global Head of Product @ Intuit-Mailchimp Omnichannel (Former CP…" at bounding box center [609, 361] width 225 height 204
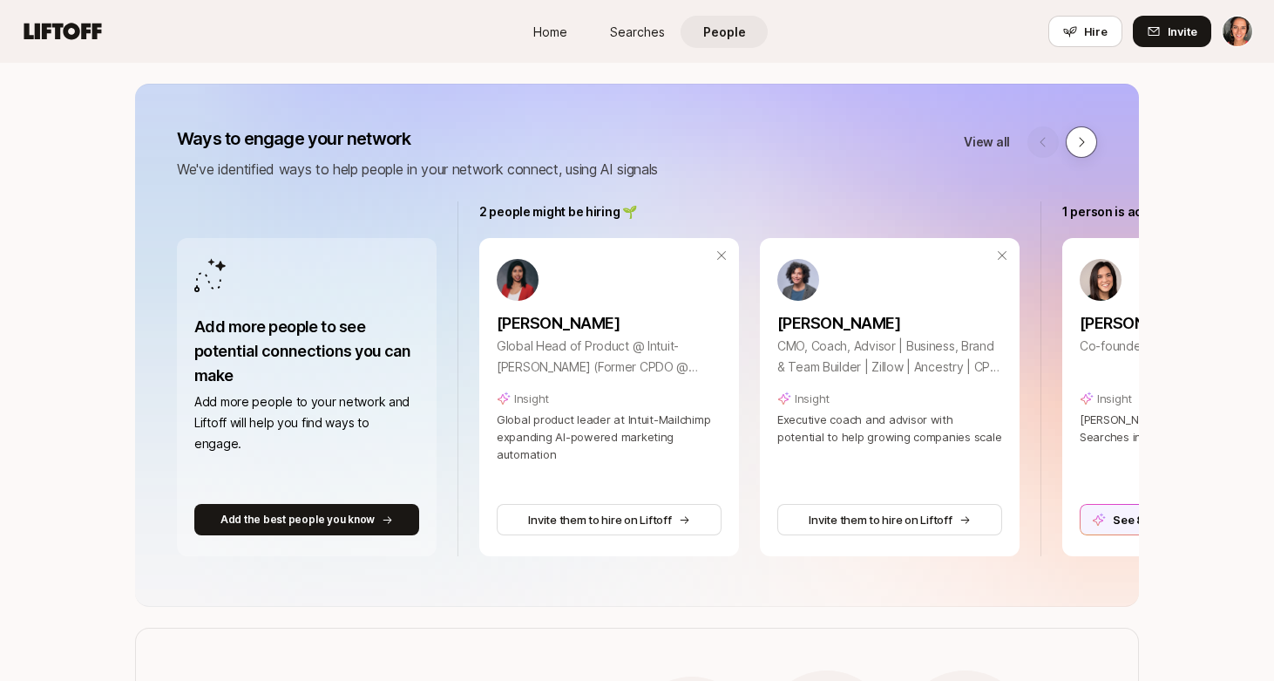
click at [1091, 139] on button at bounding box center [1081, 141] width 31 height 31
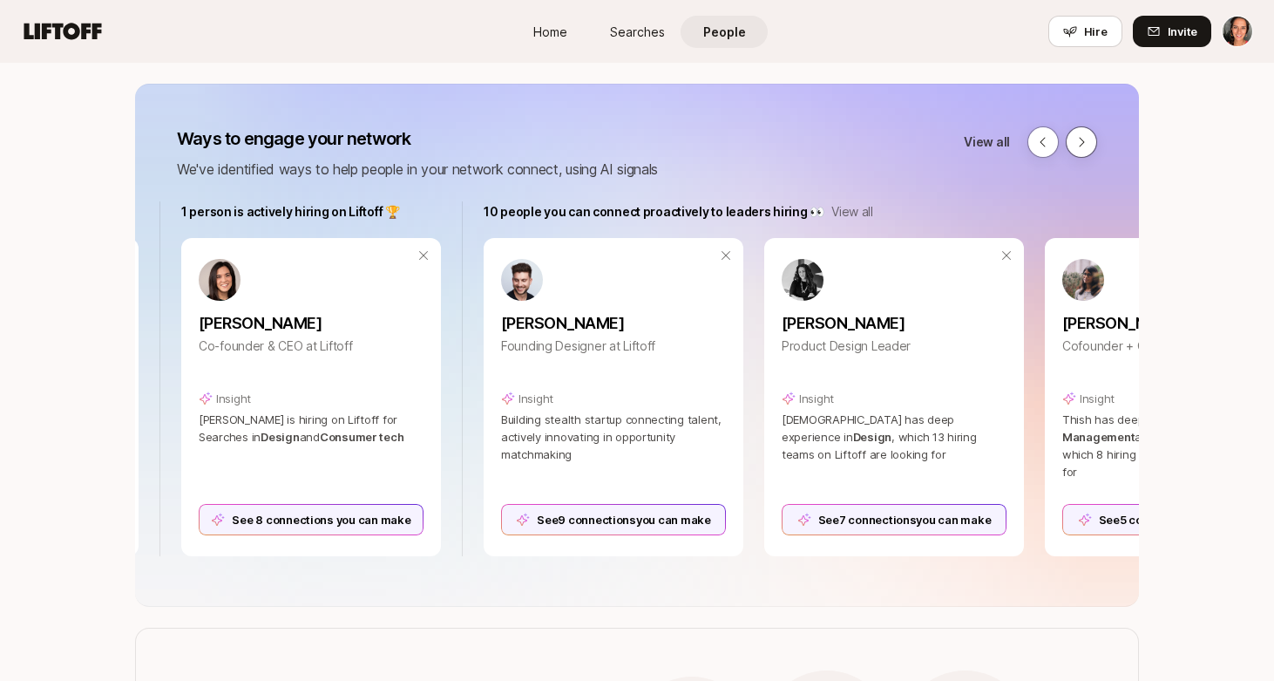
scroll to position [0, 886]
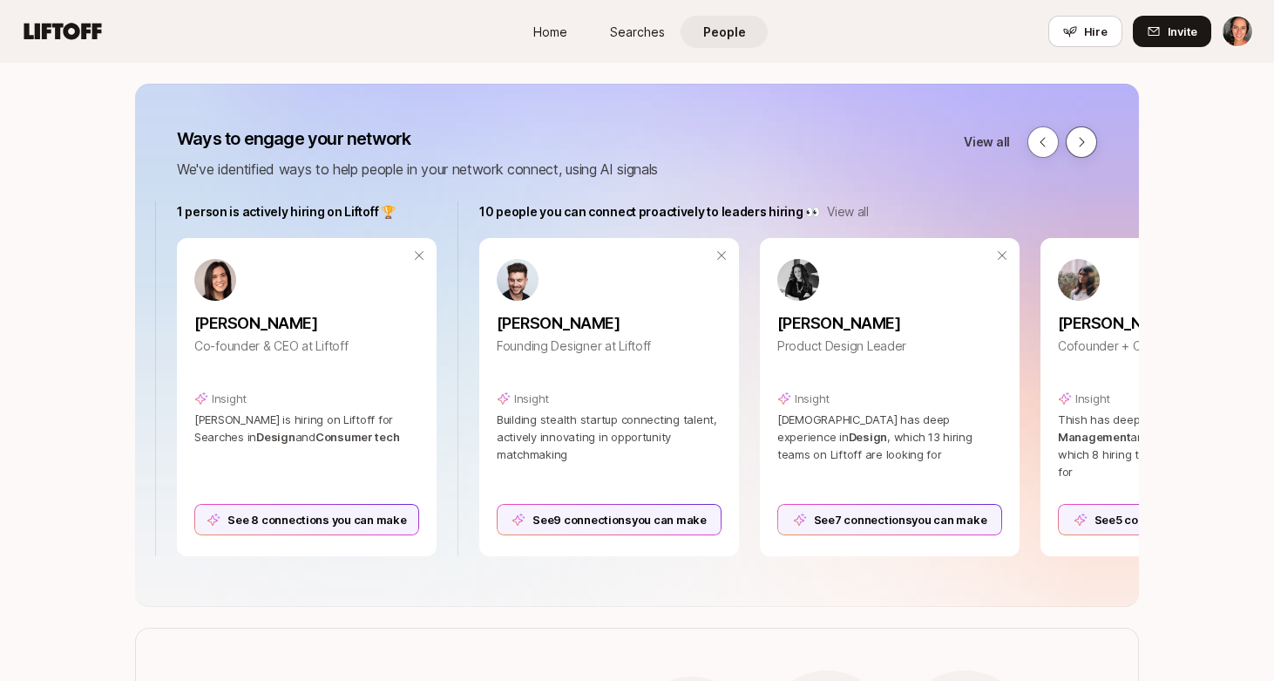
click at [1086, 140] on icon at bounding box center [1082, 142] width 14 height 14
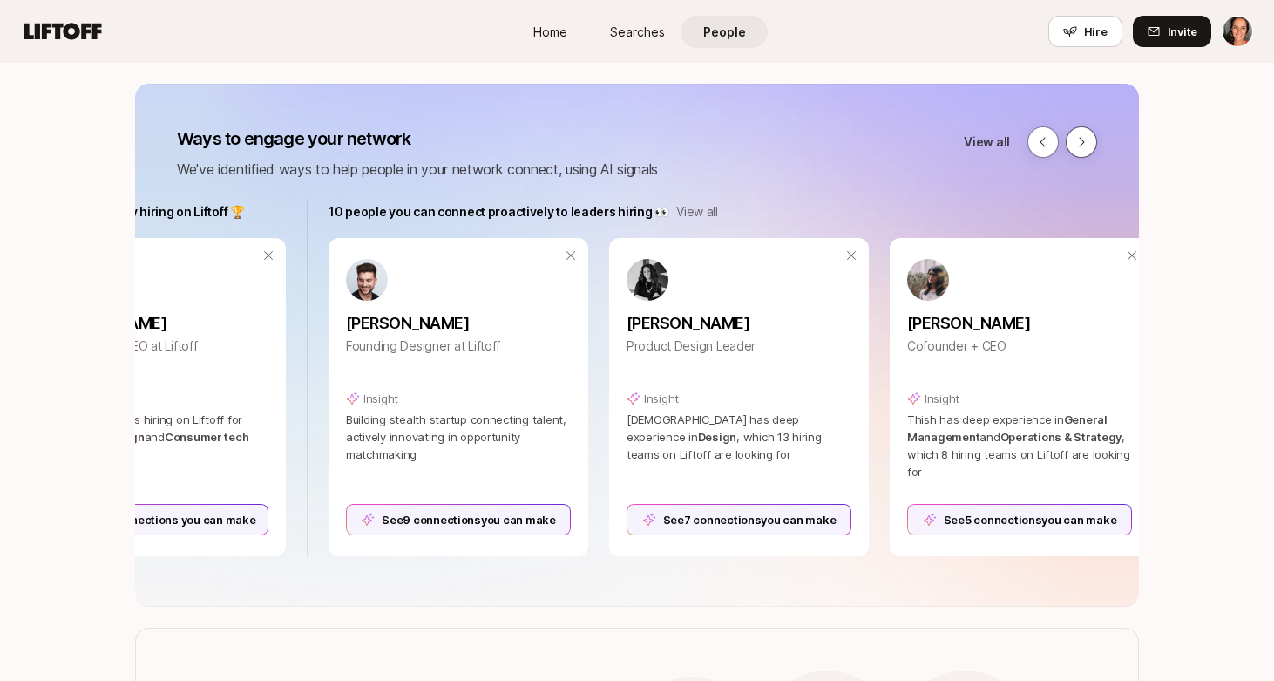
scroll to position [0, 1089]
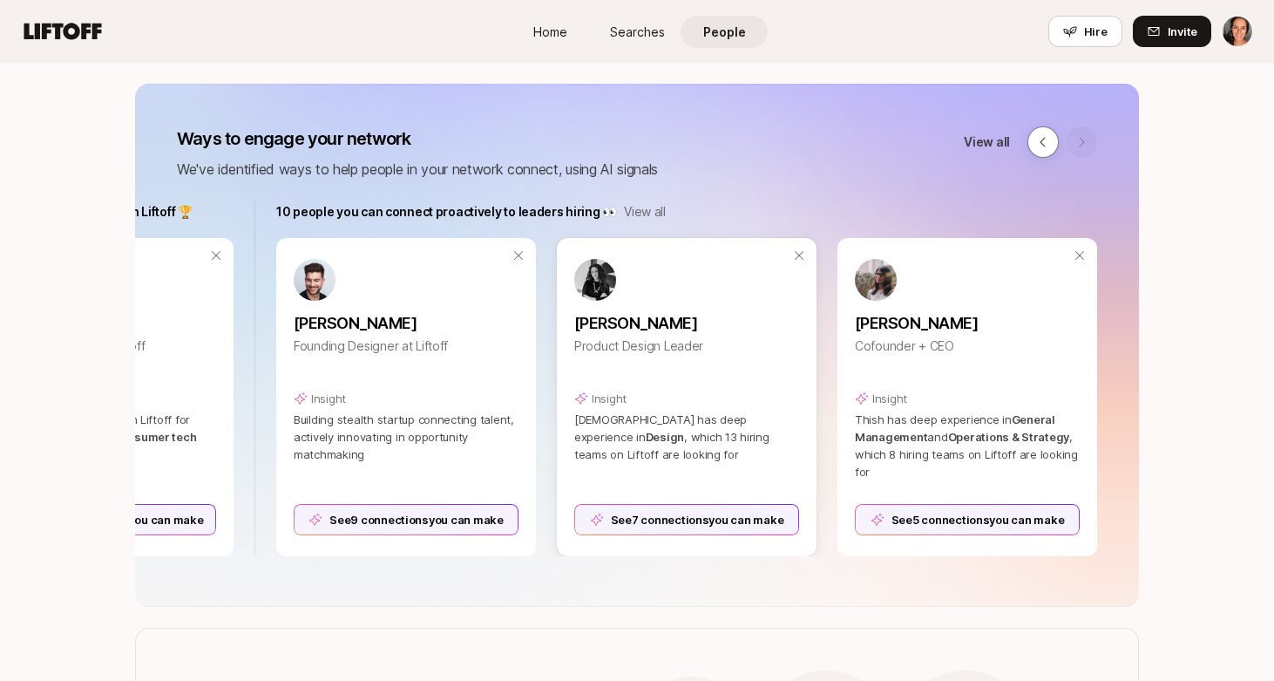
click at [606, 297] on link at bounding box center [686, 280] width 225 height 42
click at [733, 517] on div "See 7 connections you can make" at bounding box center [686, 519] width 225 height 31
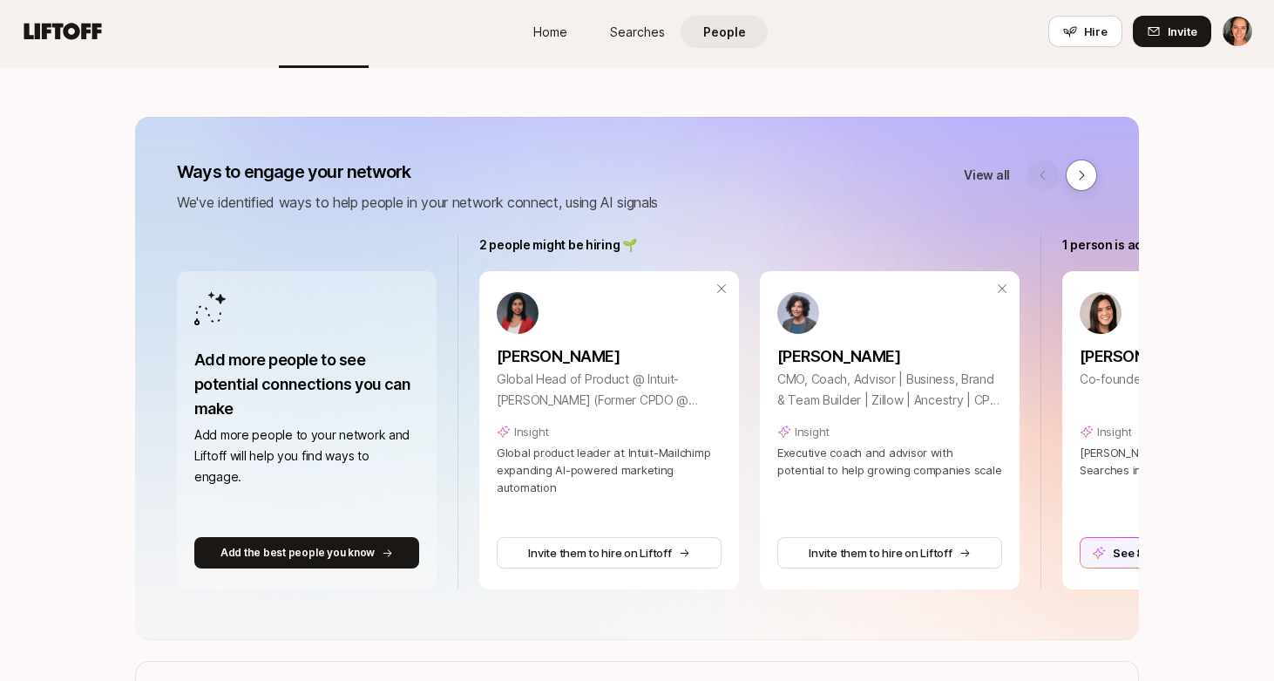
scroll to position [137, 0]
click at [1091, 174] on button at bounding box center [1081, 175] width 31 height 31
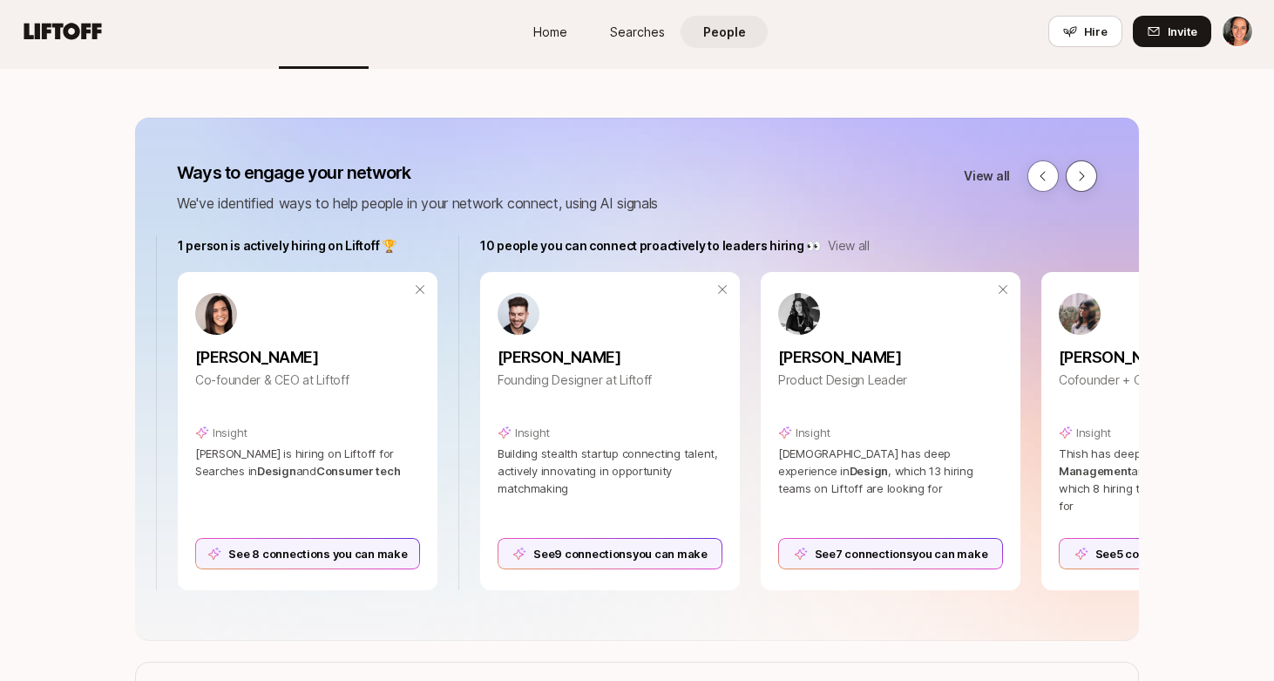
scroll to position [0, 886]
drag, startPoint x: 481, startPoint y: 243, endPoint x: 808, endPoint y: 241, distance: 326.9
click at [808, 241] on div "10 people you can connect proactively to leaders hiring 👀 View all" at bounding box center [889, 245] width 821 height 21
copy p "10 people you can connect proactively to leaders hiring 👀"
click at [1044, 172] on icon at bounding box center [1042, 176] width 5 height 10
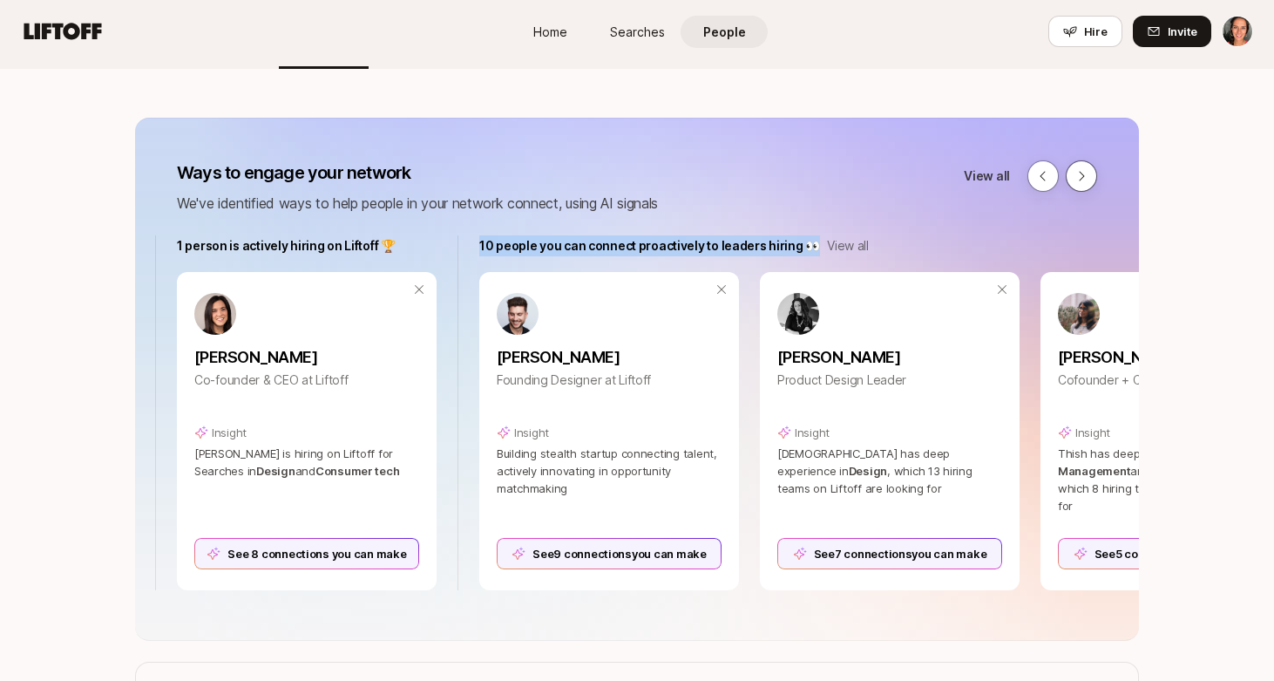
click at [1081, 173] on icon at bounding box center [1081, 176] width 5 height 10
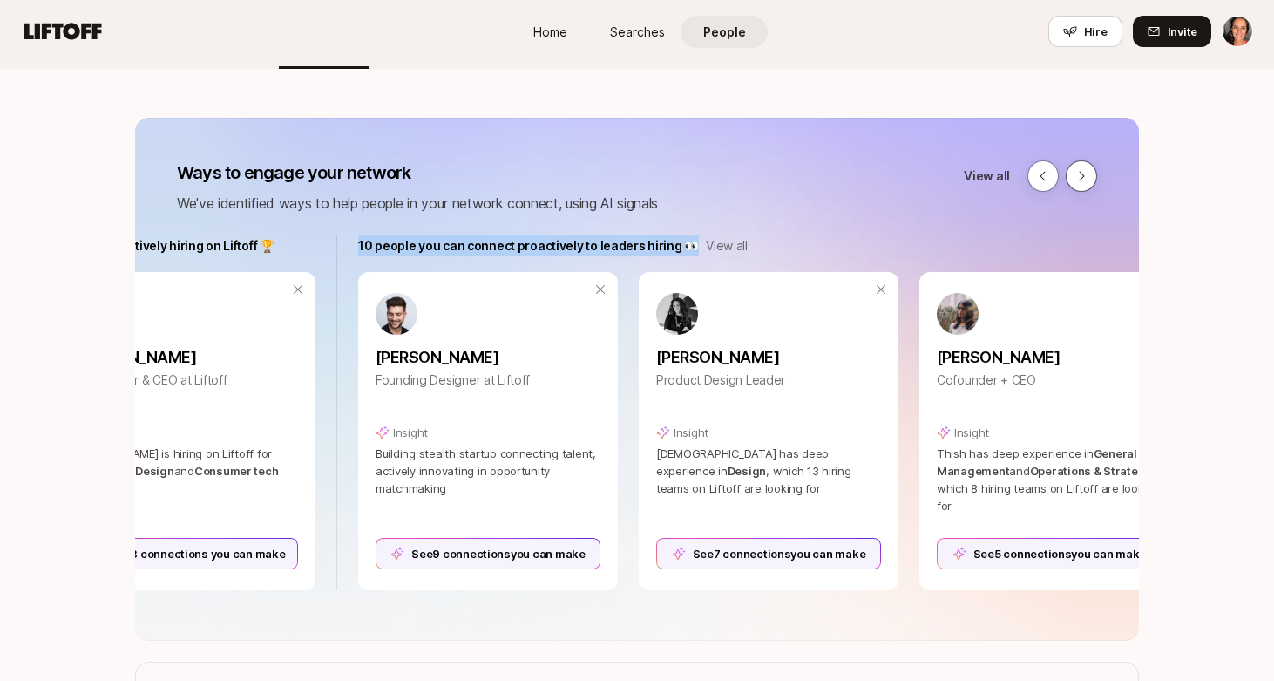
scroll to position [0, 1089]
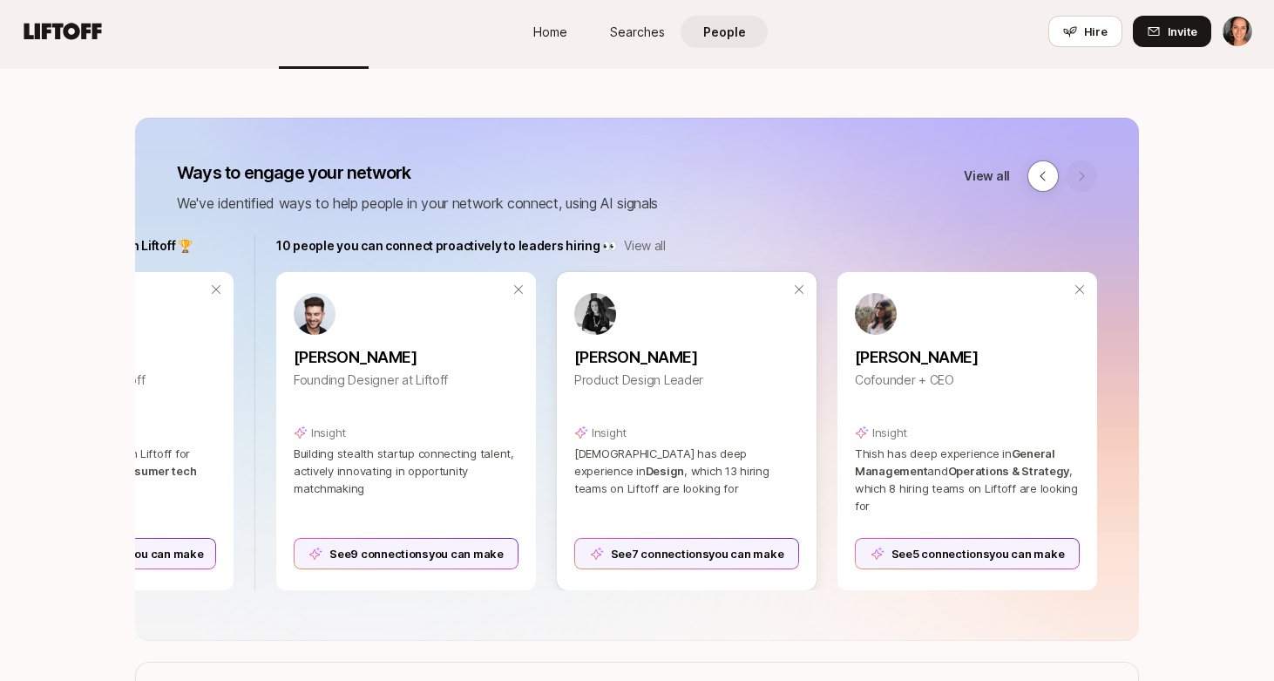
click at [751, 554] on div "See 7 connections you can make" at bounding box center [686, 553] width 225 height 31
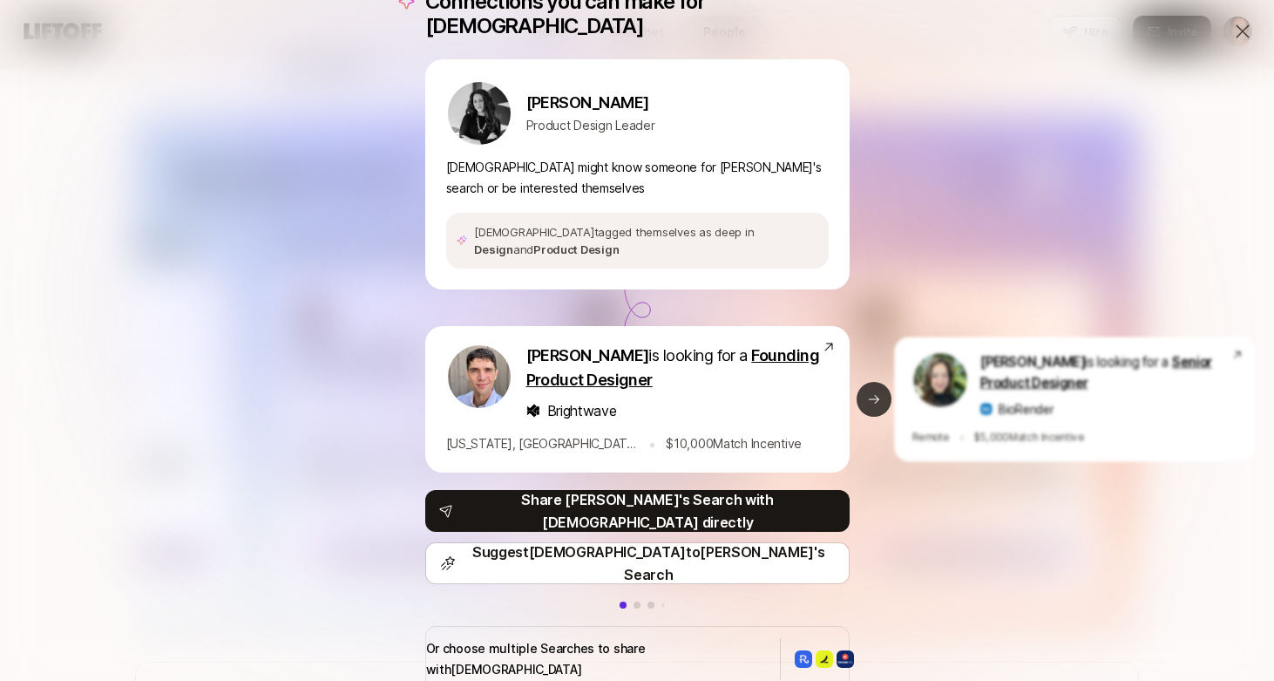
click at [882, 395] on button "Next slide" at bounding box center [874, 399] width 35 height 35
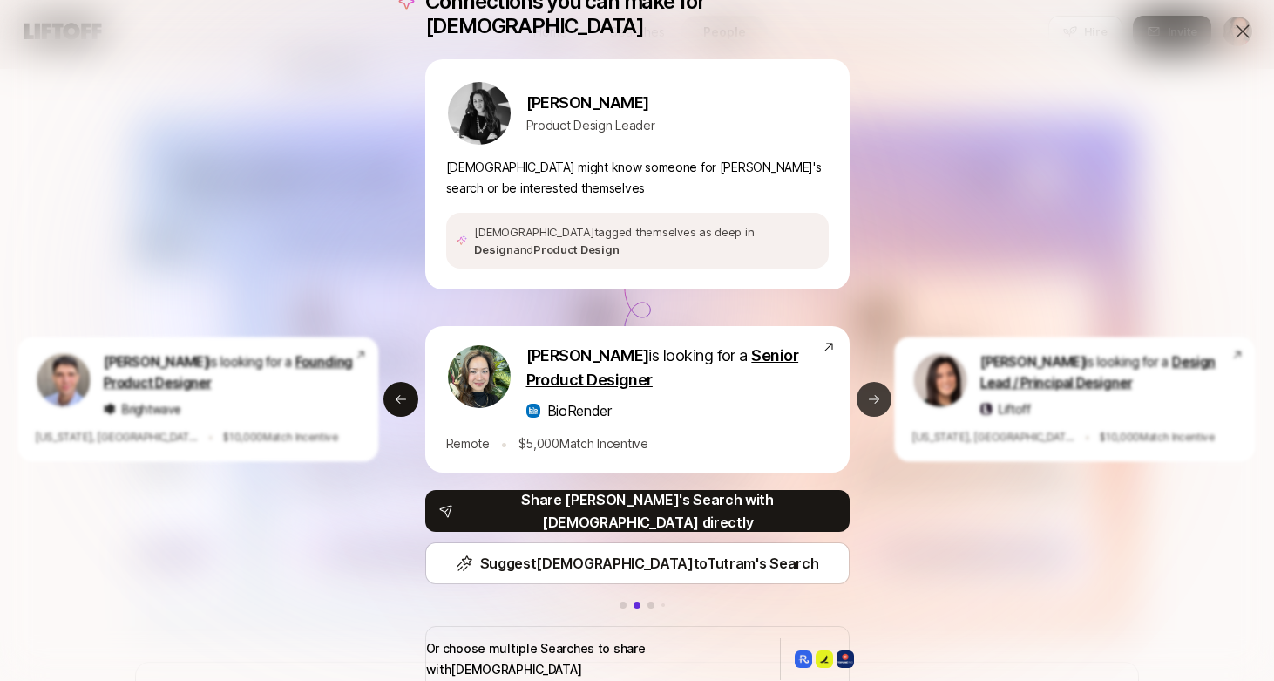
click at [882, 395] on button "Next slide" at bounding box center [874, 399] width 35 height 35
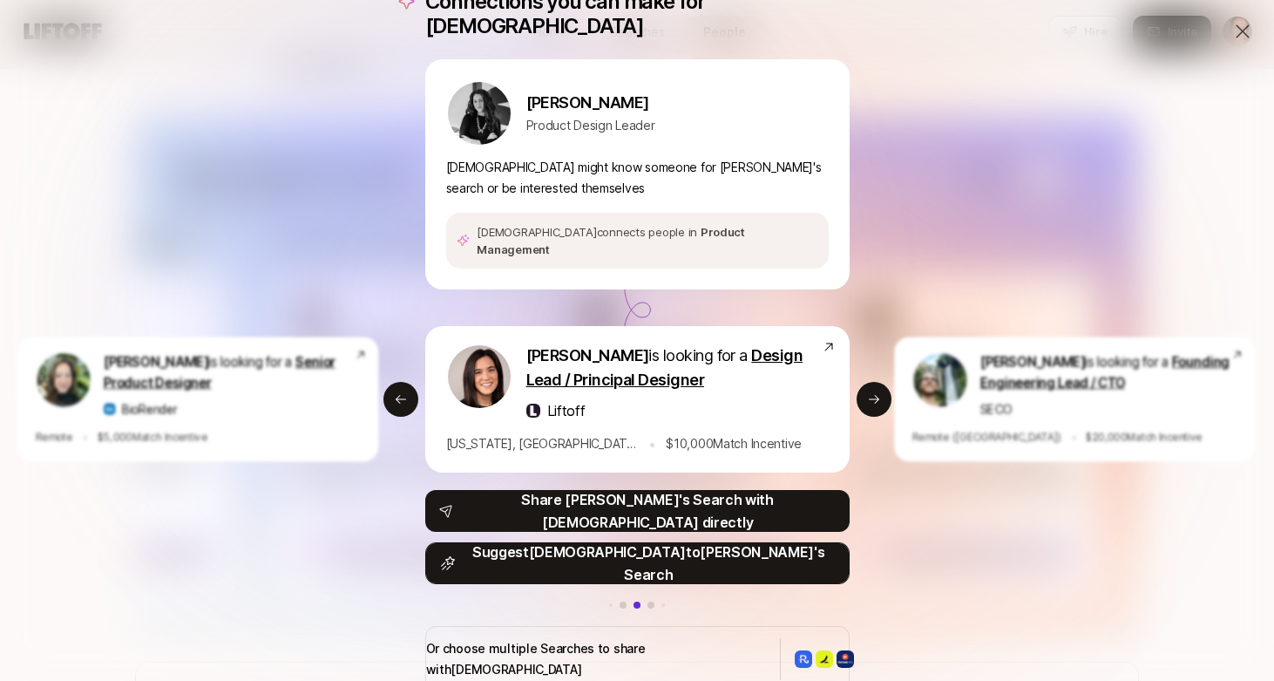
click at [764, 560] on p "Suggest Cristiana to Eleanor 's Search" at bounding box center [649, 562] width 372 height 45
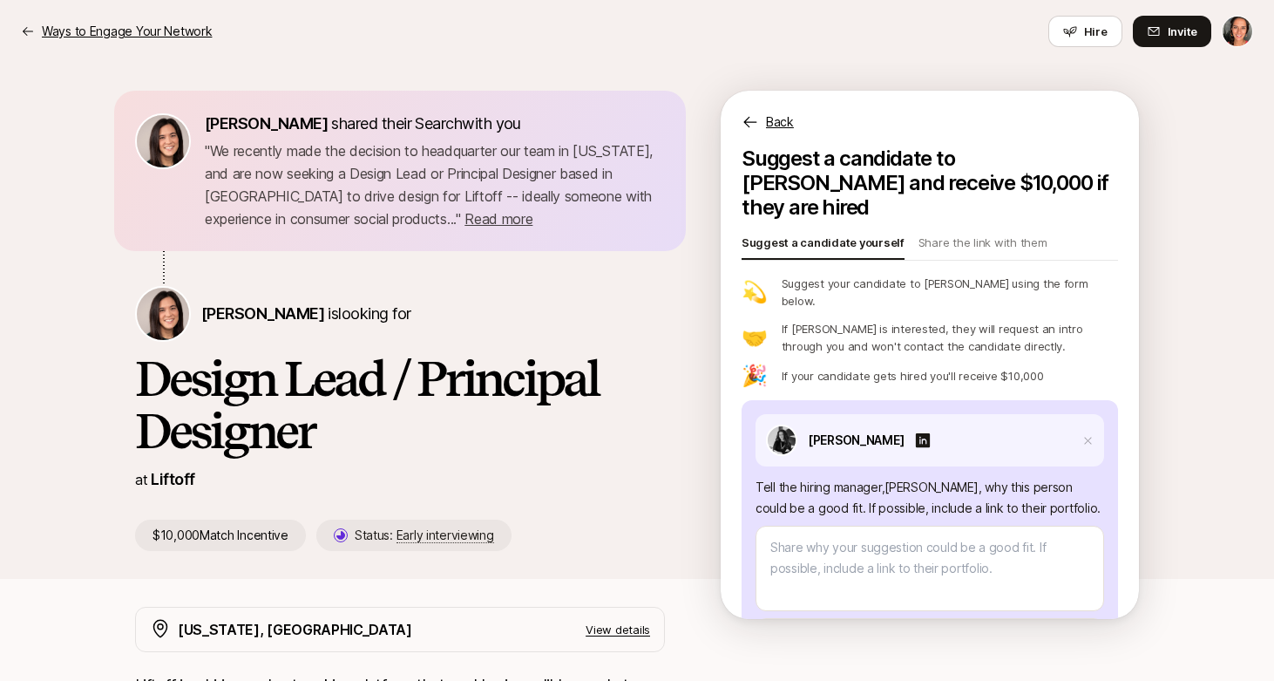
click at [31, 31] on icon at bounding box center [28, 31] width 14 height 14
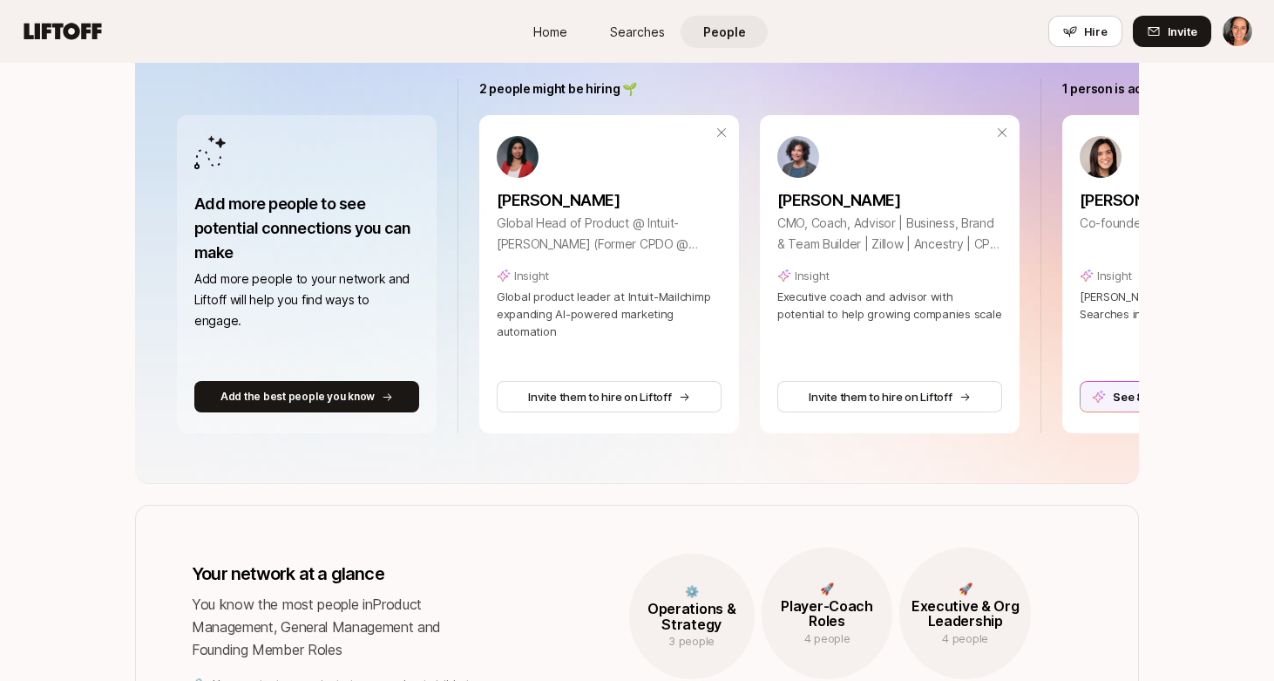
scroll to position [295, 0]
click at [1104, 394] on div "See 8 connections you can make" at bounding box center [1192, 395] width 225 height 31
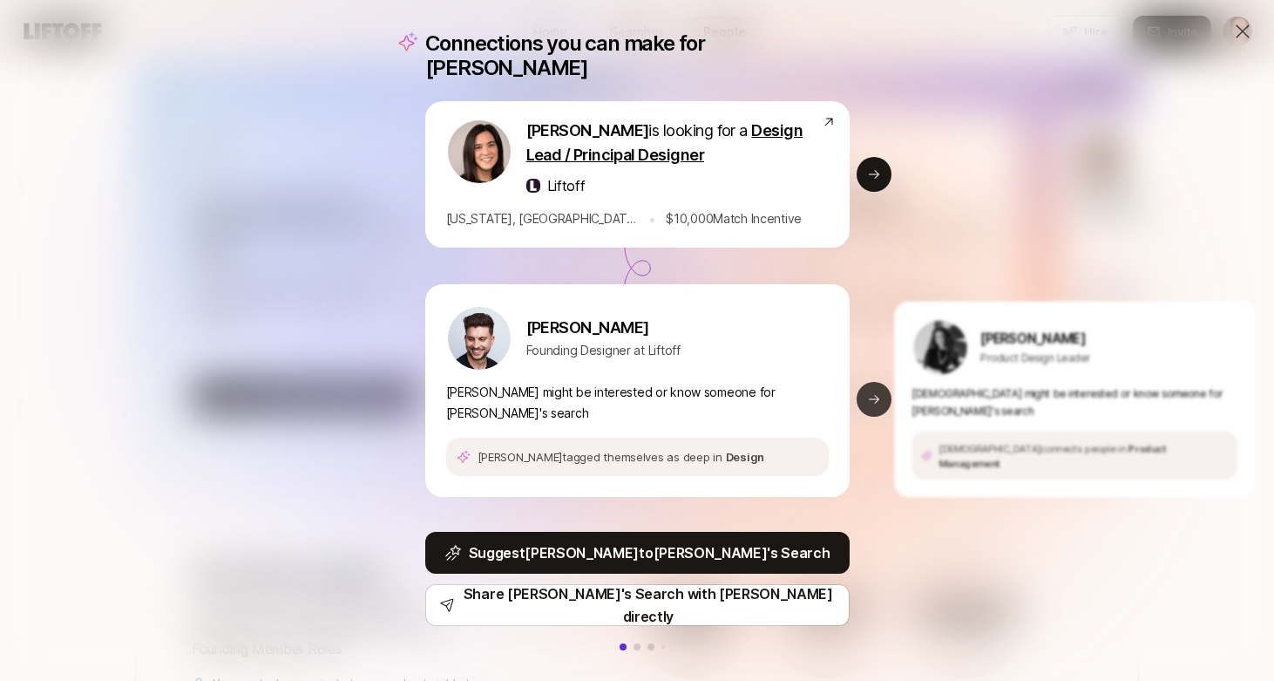
click at [881, 387] on button "Next slide" at bounding box center [874, 399] width 35 height 35
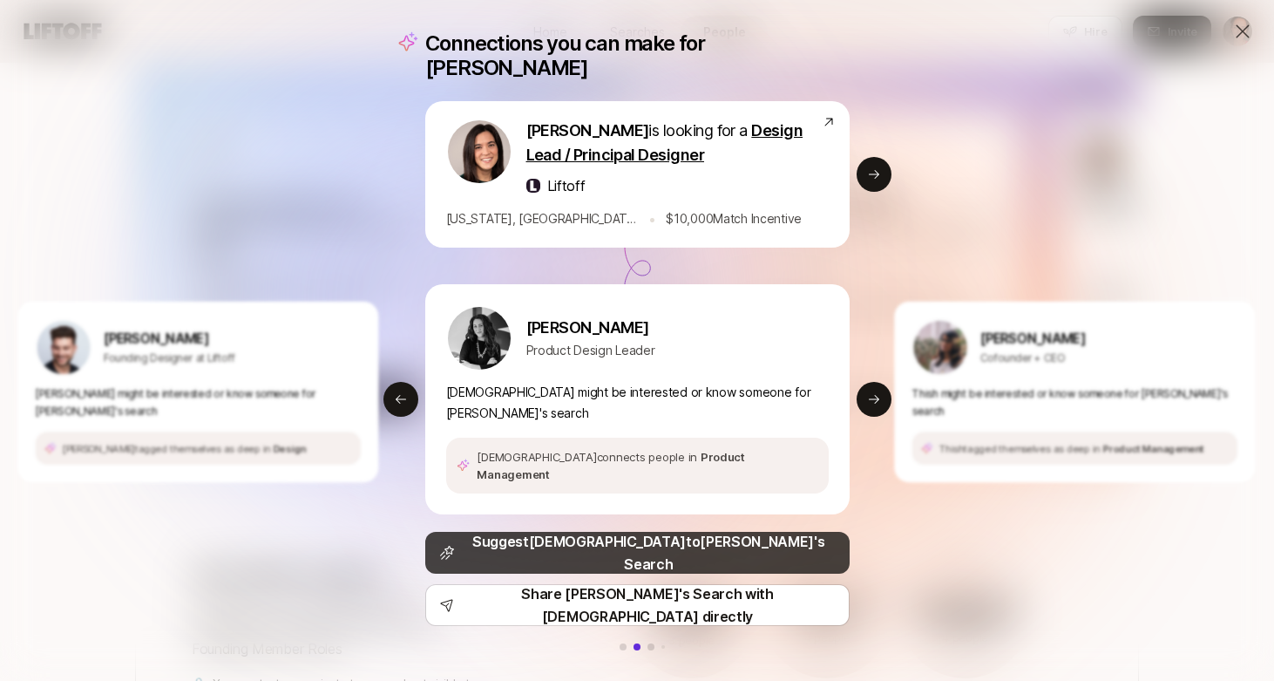
click at [754, 530] on p "Suggest Cristiana to Eleanor 's Search" at bounding box center [649, 552] width 374 height 45
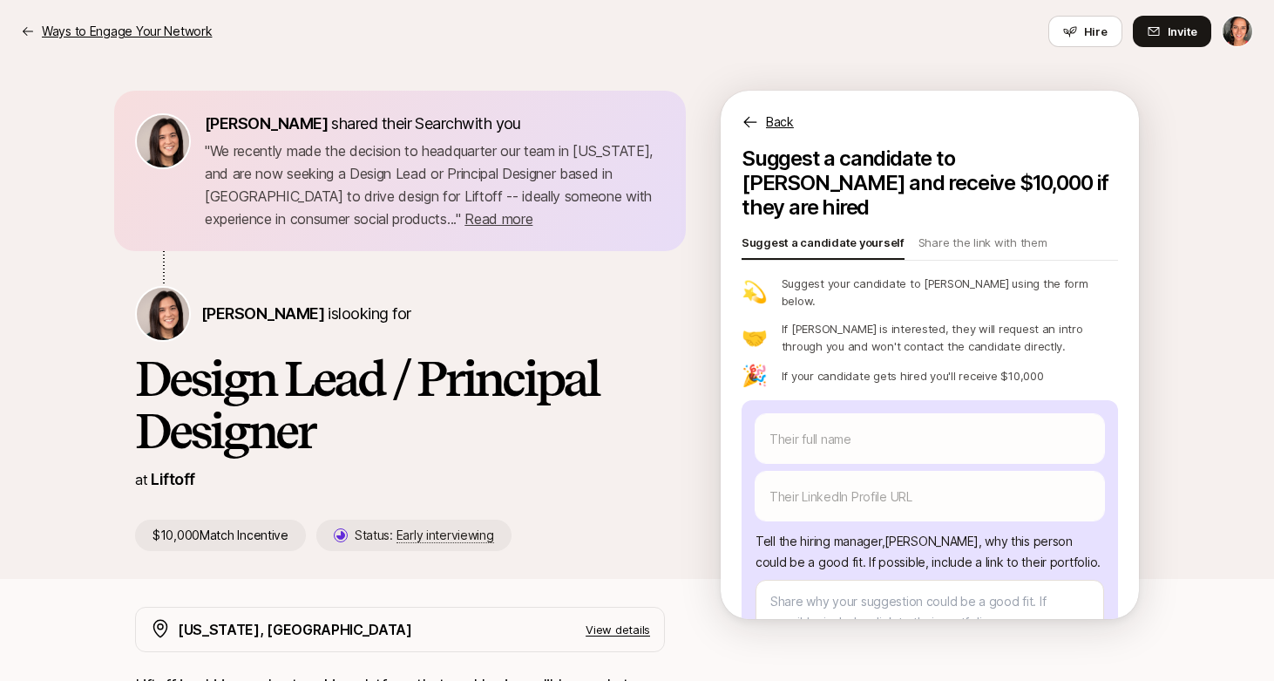
click at [172, 35] on p "Ways to Engage Your Network" at bounding box center [127, 31] width 170 height 21
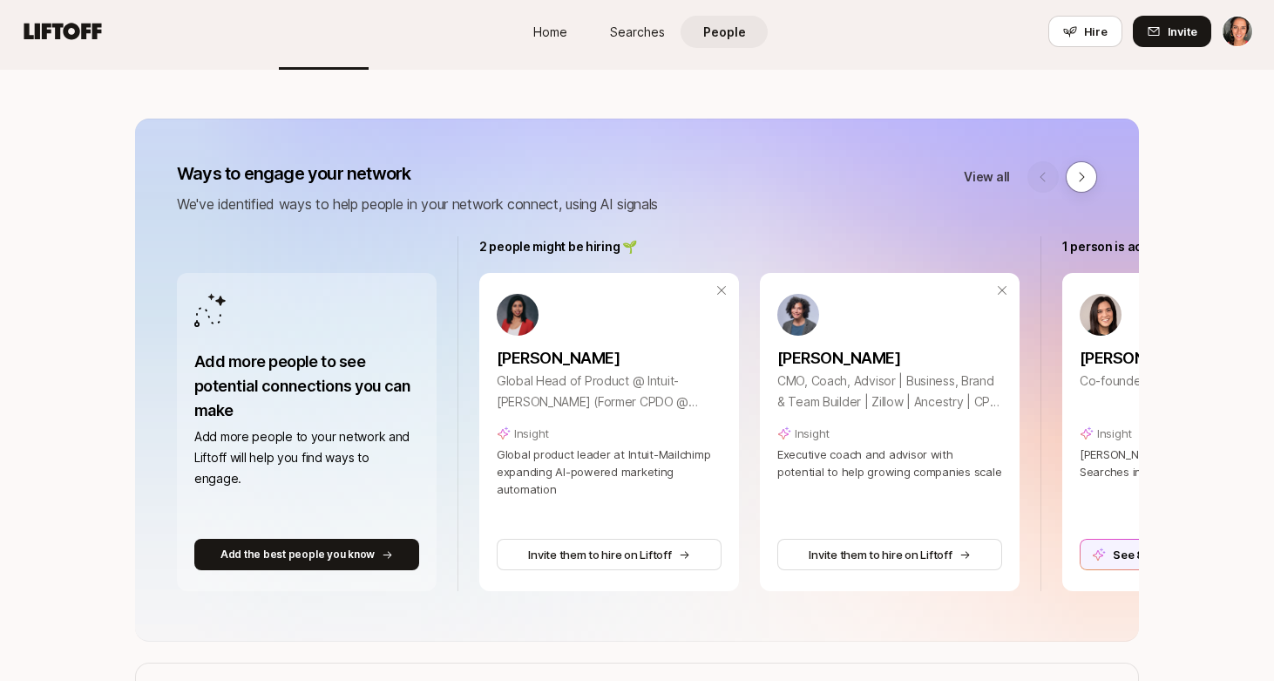
scroll to position [138, 0]
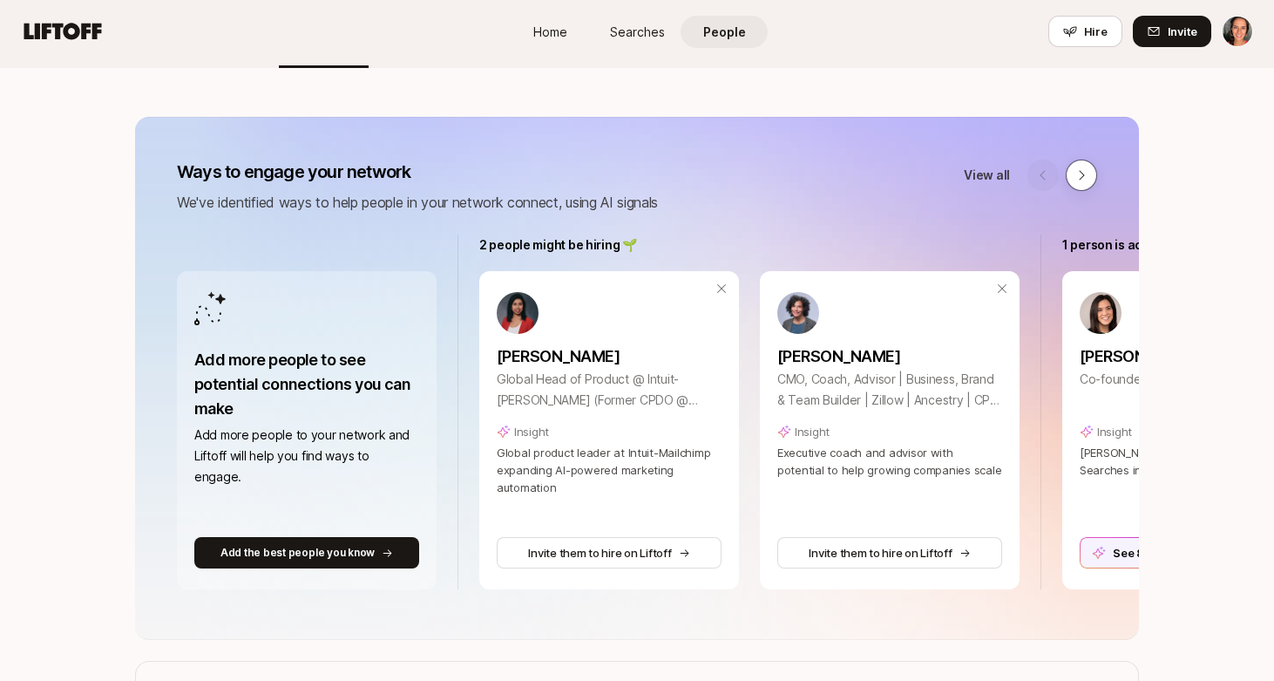
click at [1076, 168] on icon at bounding box center [1082, 175] width 14 height 14
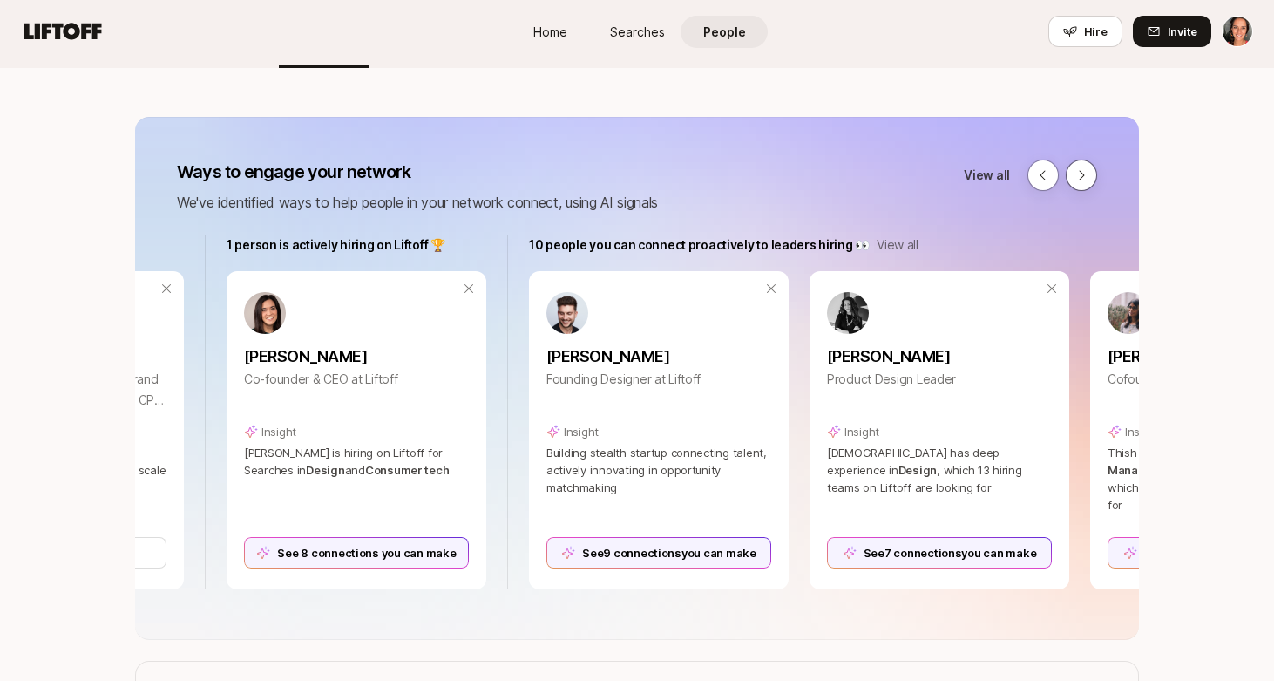
scroll to position [0, 886]
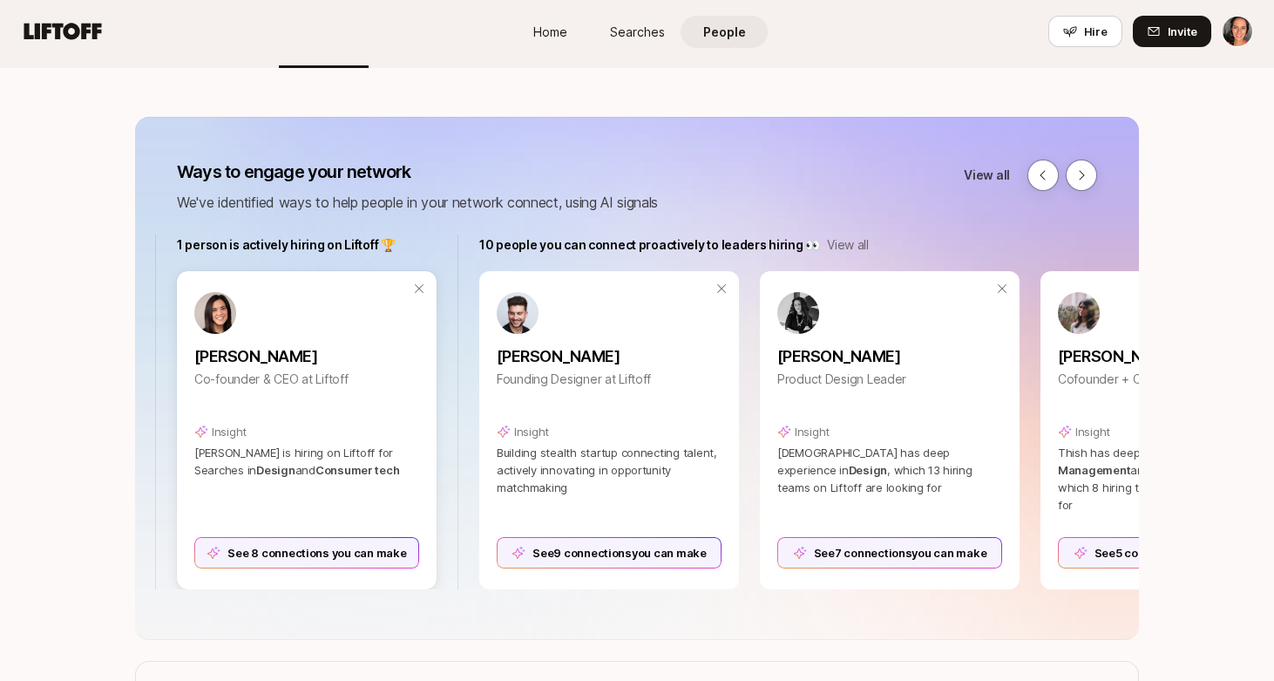
click at [278, 548] on div "See 8 connections you can make" at bounding box center [306, 552] width 225 height 31
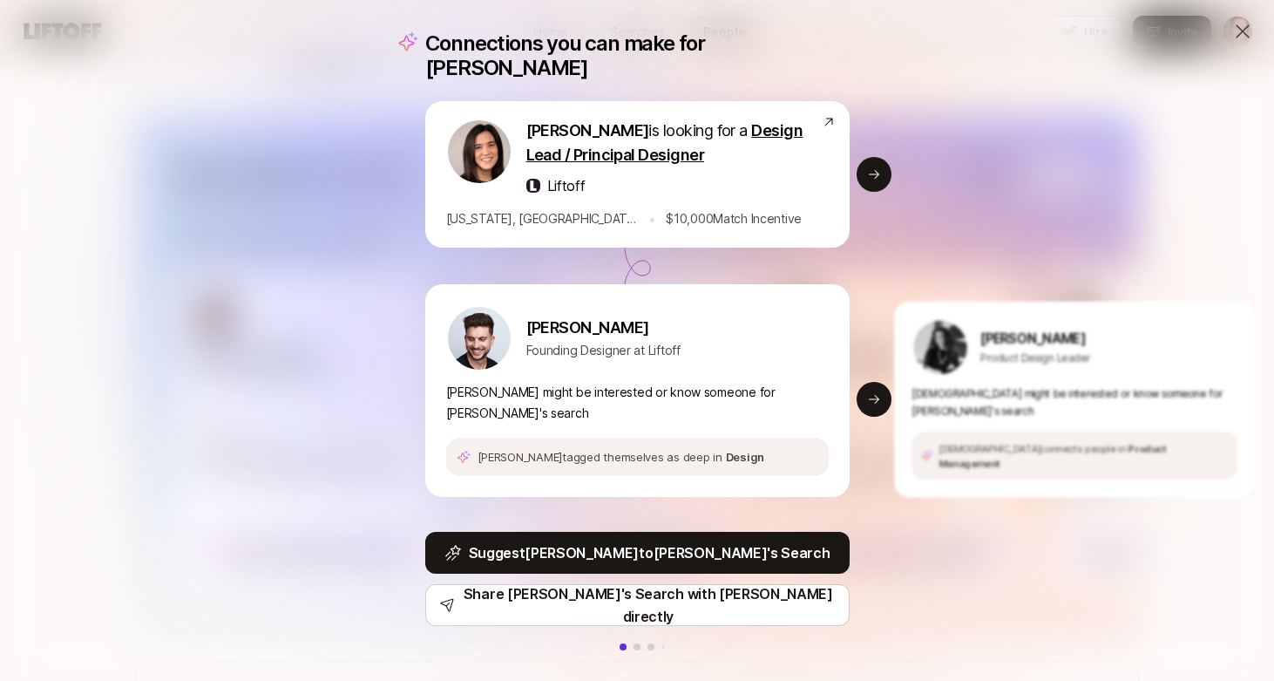
click at [1241, 30] on icon at bounding box center [1242, 30] width 13 height 13
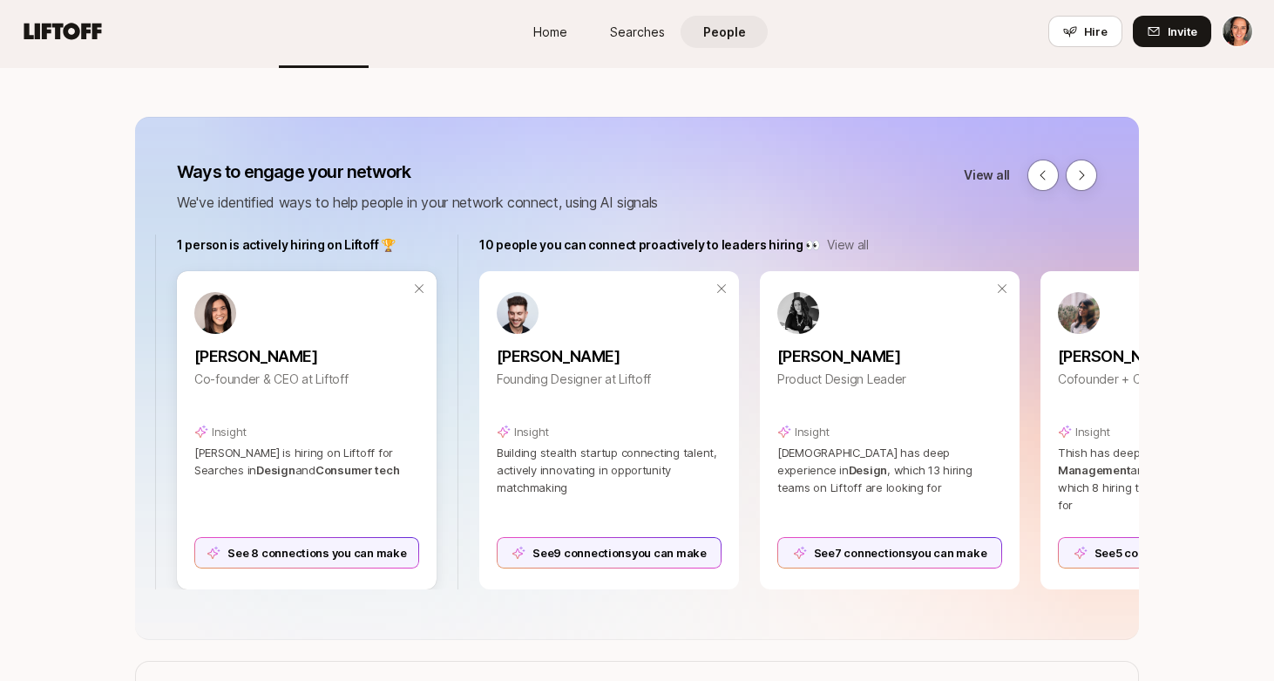
click at [341, 553] on div "See 8 connections you can make" at bounding box center [306, 552] width 225 height 31
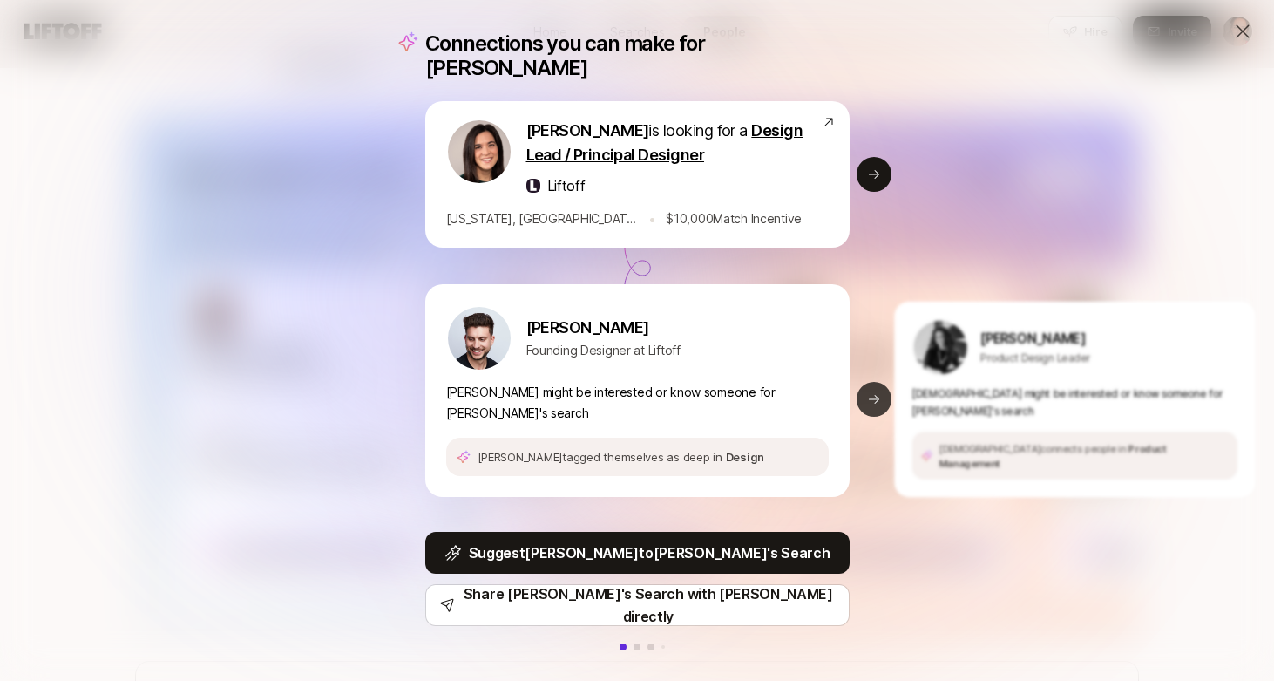
click at [883, 394] on button "Next slide" at bounding box center [874, 399] width 35 height 35
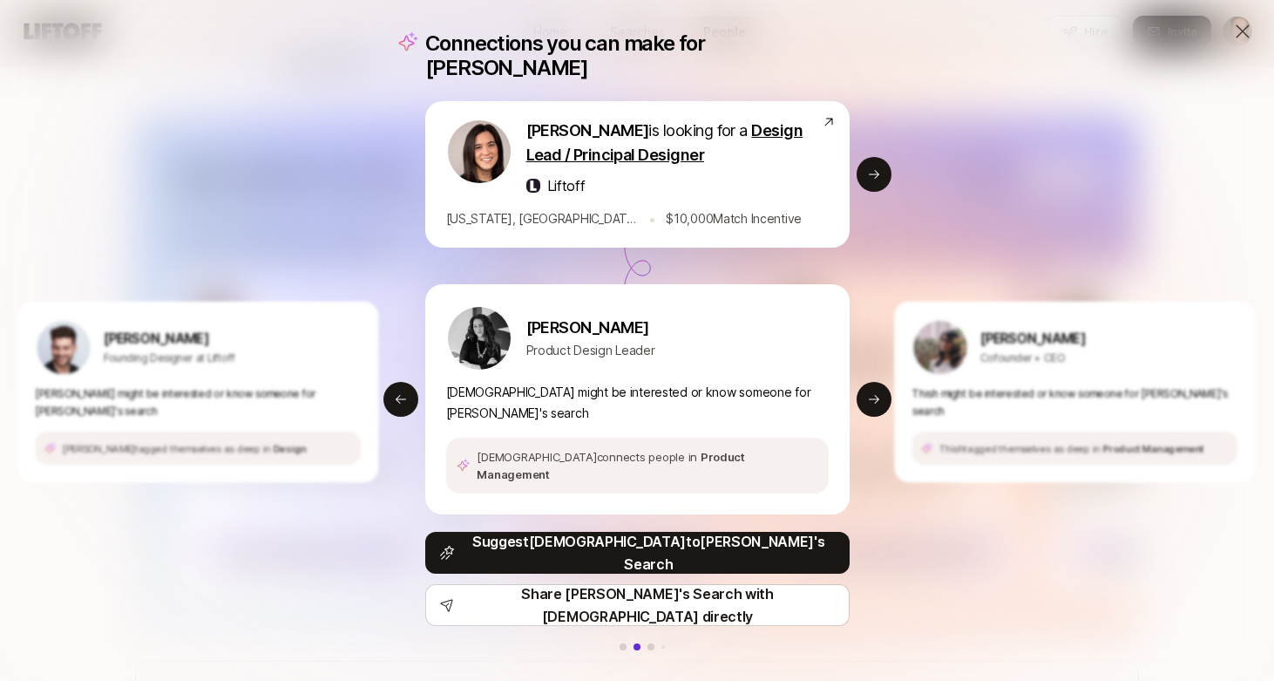
click at [1244, 31] on icon at bounding box center [1242, 30] width 13 height 13
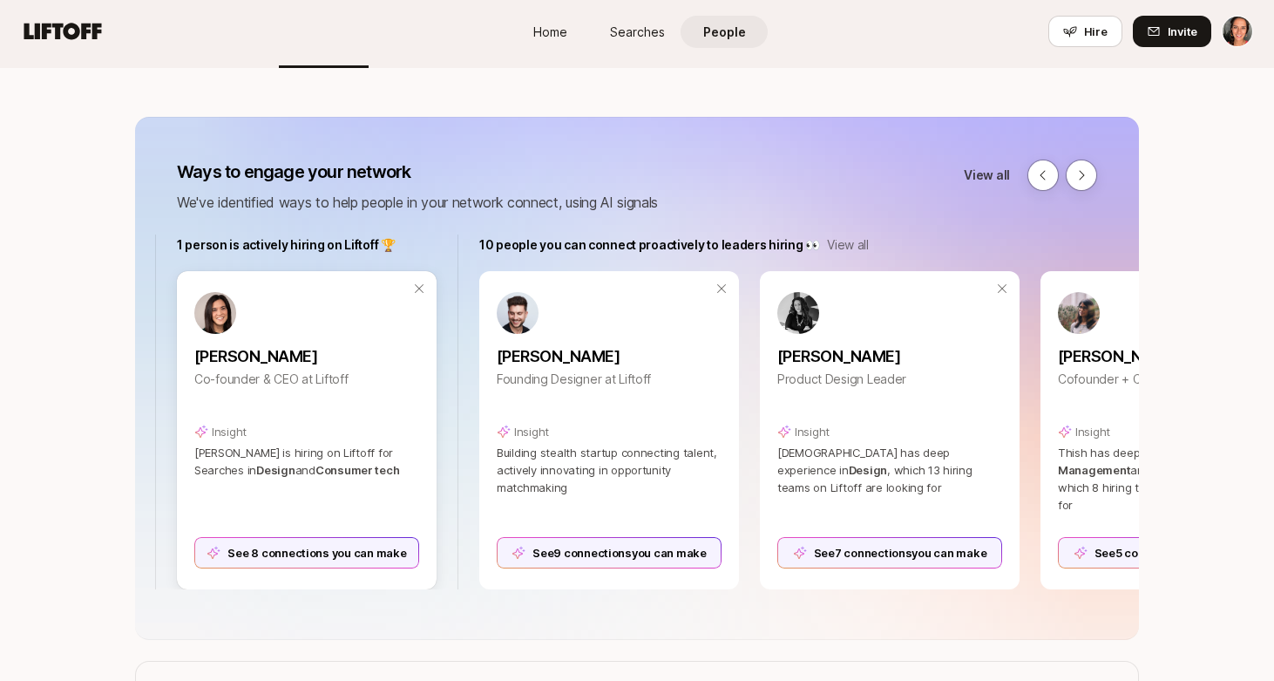
click at [348, 557] on div "See 8 connections you can make" at bounding box center [306, 552] width 225 height 31
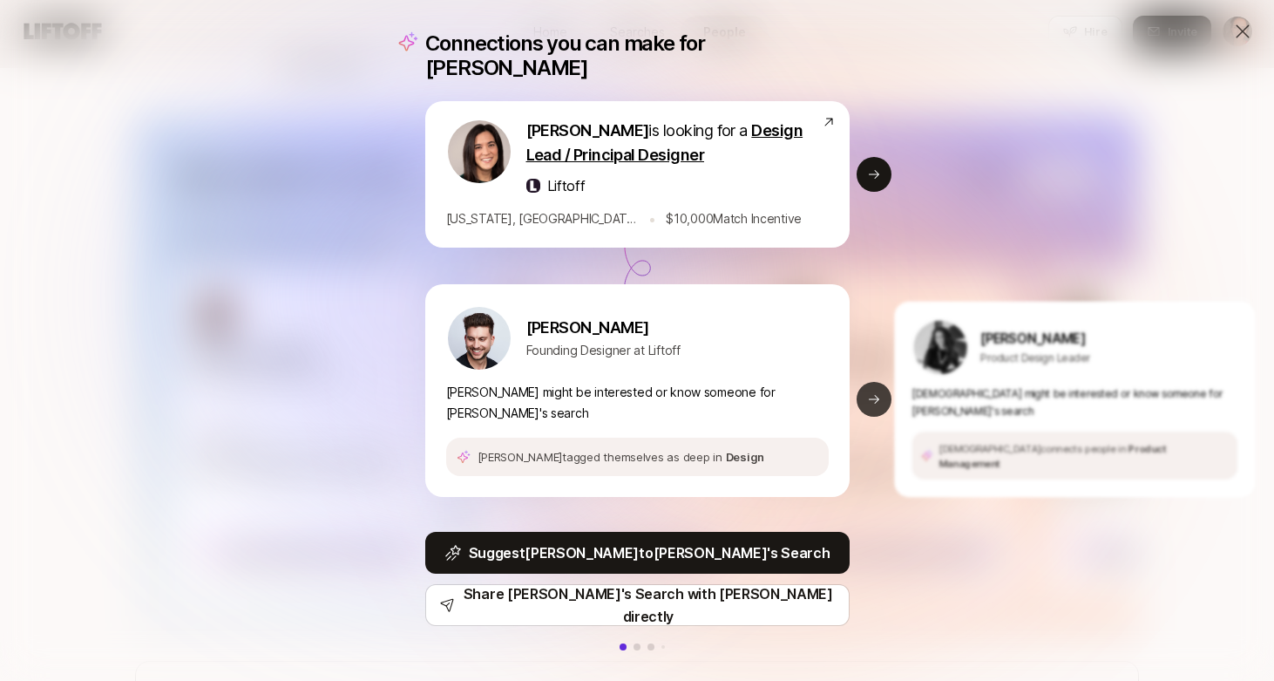
click at [873, 392] on icon at bounding box center [874, 399] width 14 height 14
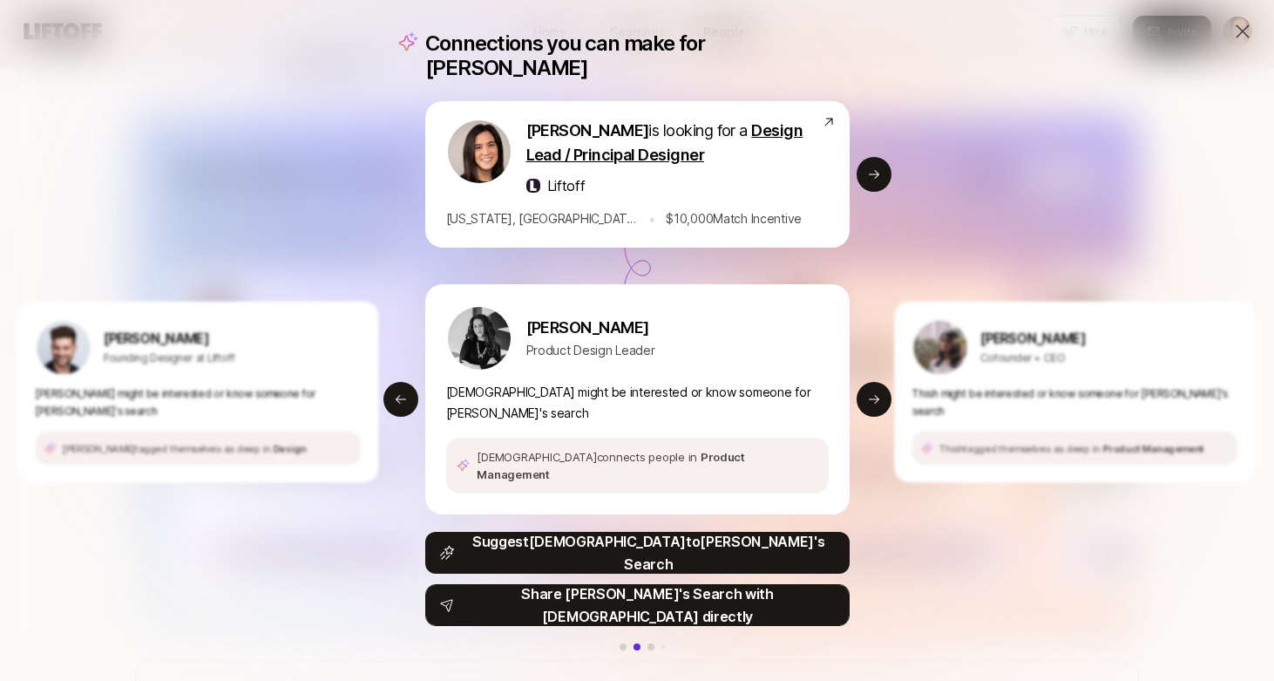
click at [662, 582] on p "Share [PERSON_NAME]'s Search with [DEMOGRAPHIC_DATA] directly" at bounding box center [648, 604] width 374 height 45
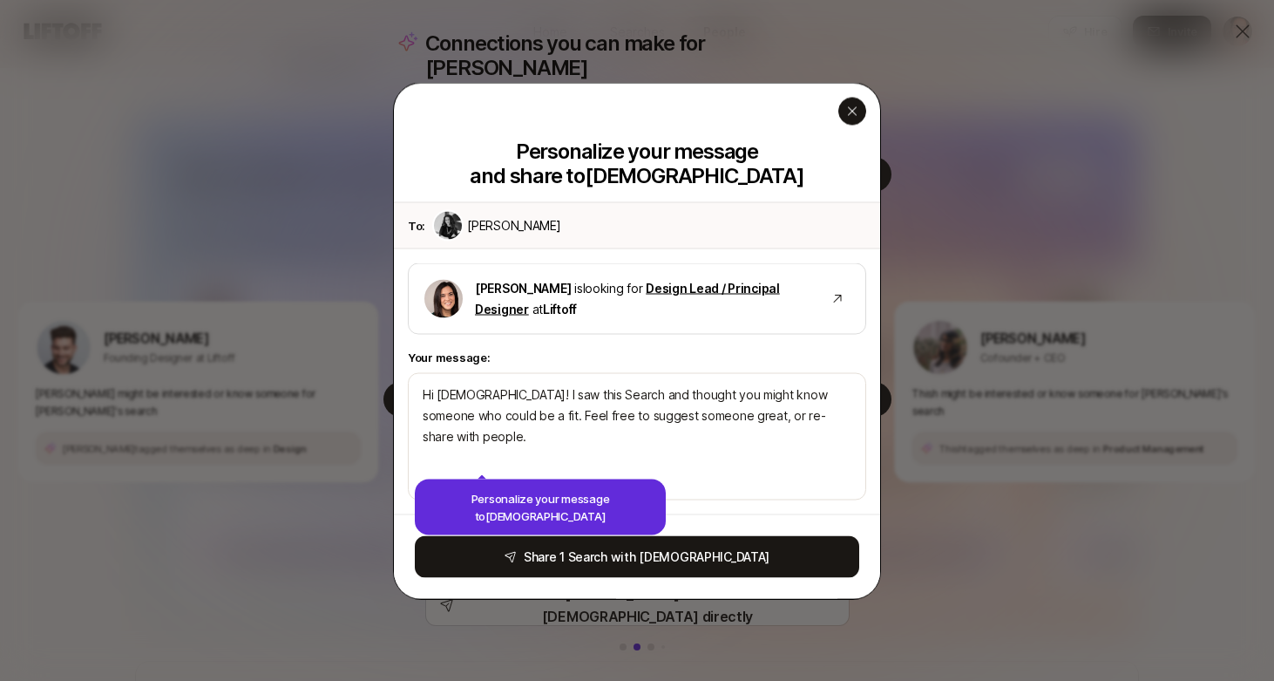
click at [850, 105] on icon "button" at bounding box center [853, 111] width 14 height 14
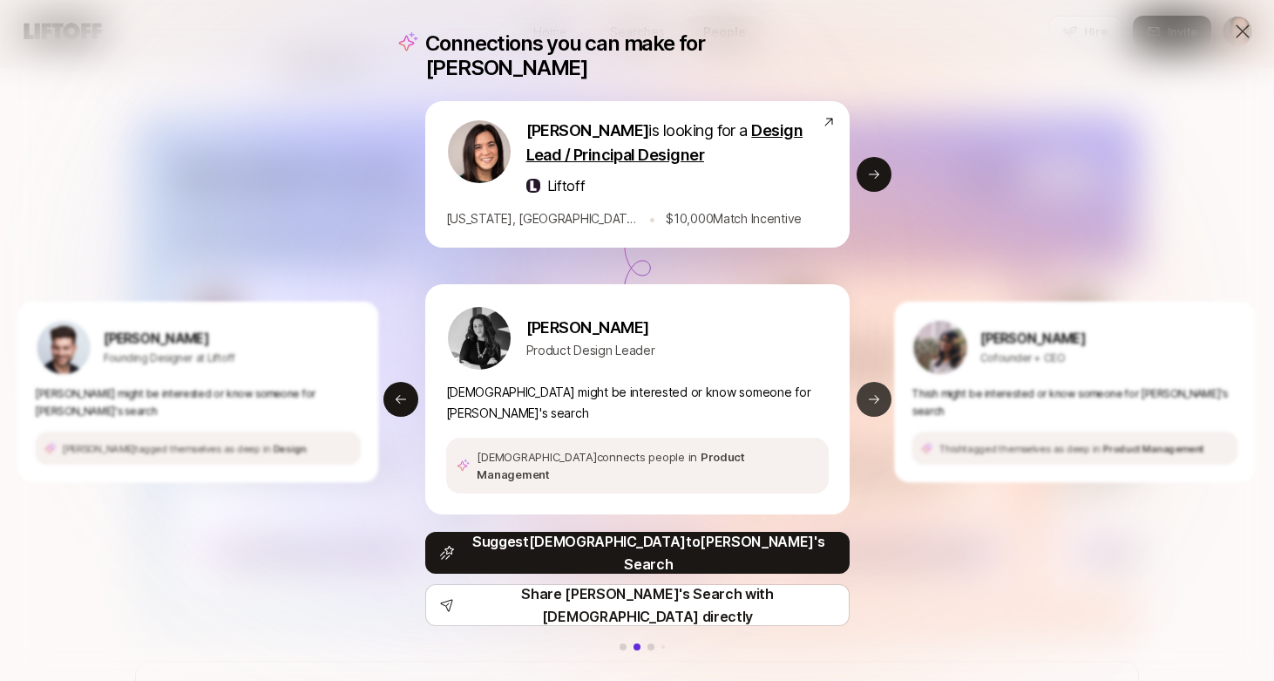
click at [867, 392] on icon at bounding box center [874, 399] width 14 height 14
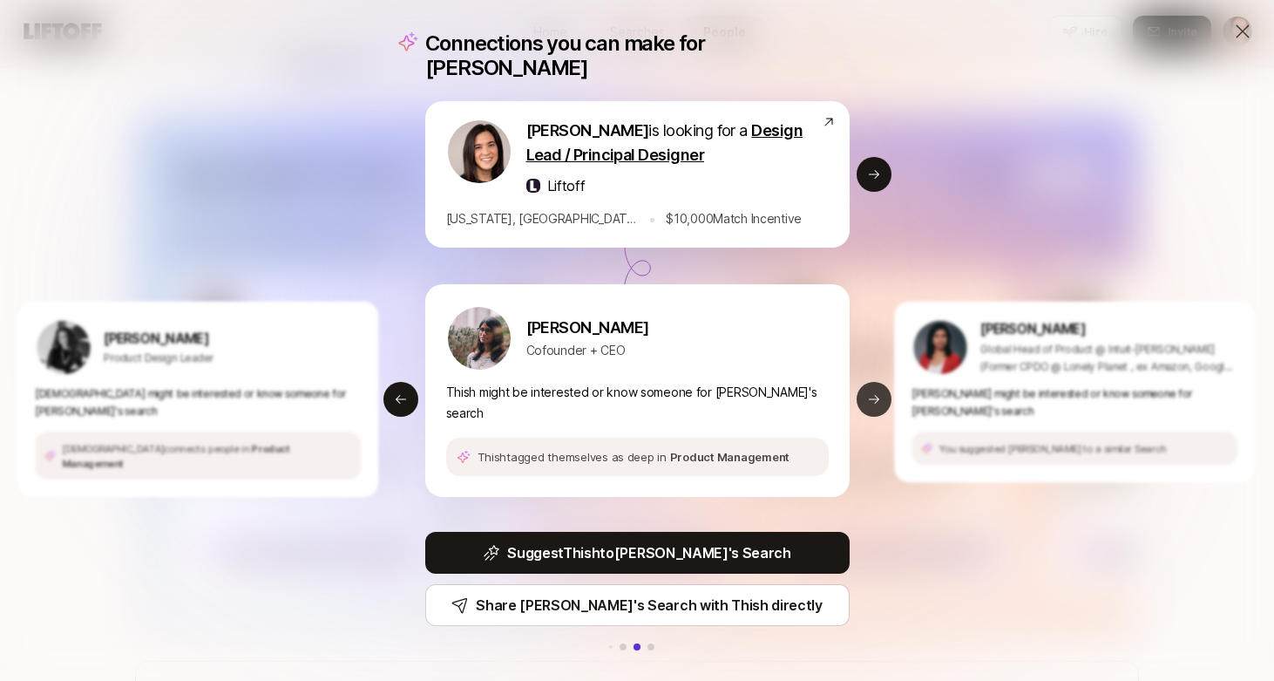
click at [874, 392] on icon at bounding box center [874, 399] width 14 height 14
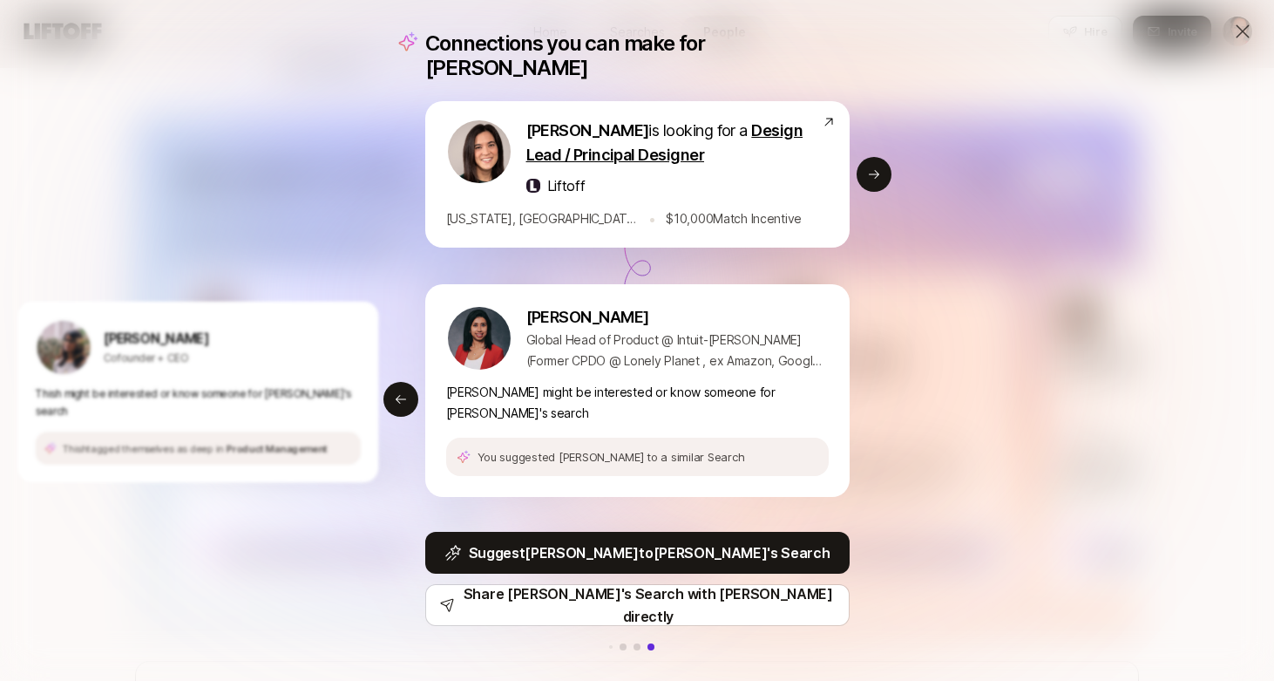
click at [605, 390] on p "Priyankka might be interested or know someone for Eleanor's search" at bounding box center [637, 403] width 383 height 42
click at [562, 323] on p "[PERSON_NAME]" at bounding box center [678, 317] width 302 height 24
click at [477, 400] on p "Priyankka might be interested or know someone for Eleanor's search" at bounding box center [637, 403] width 383 height 42
click at [554, 448] on p "You suggested Priyankka to a similar Search" at bounding box center [612, 456] width 268 height 17
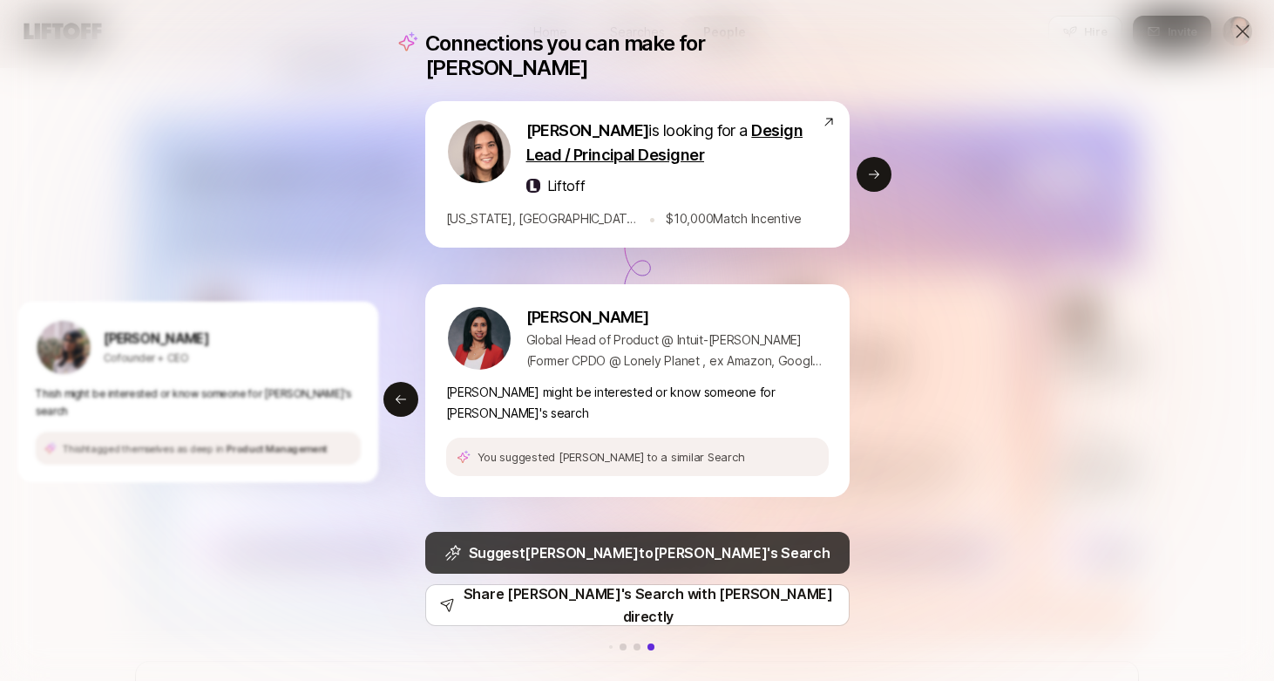
click at [615, 541] on p "Suggest Priyankka to Eleanor 's Search" at bounding box center [650, 552] width 362 height 23
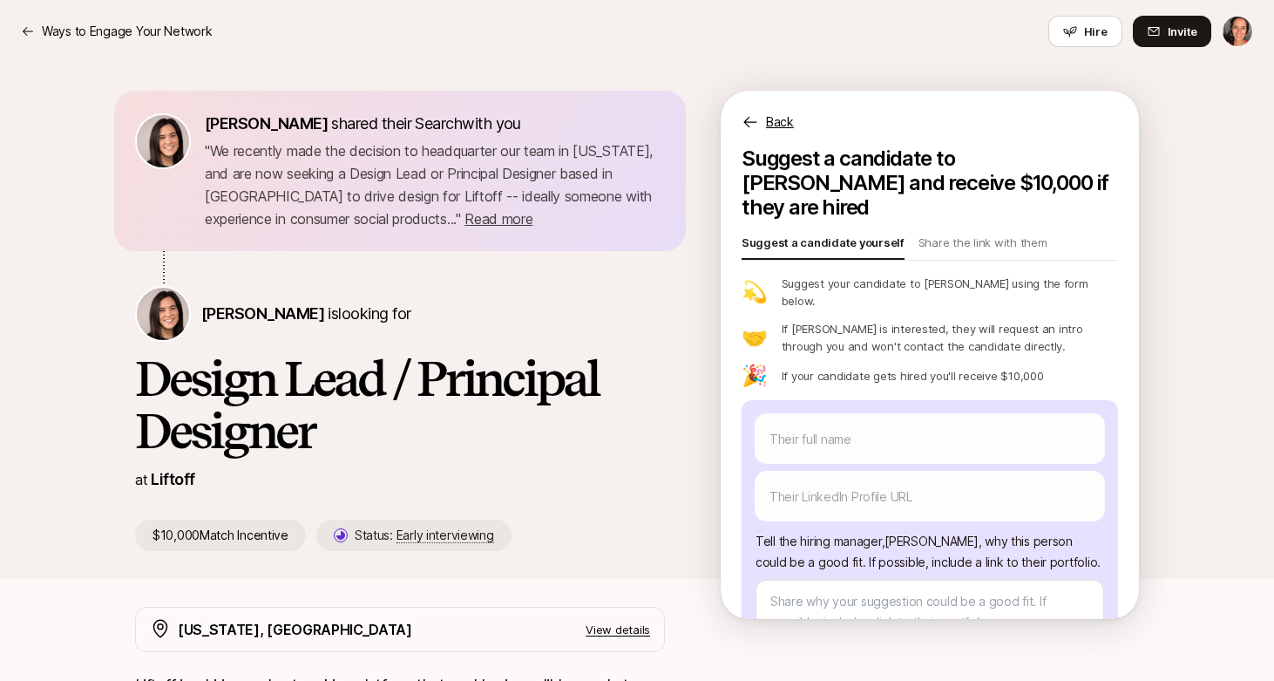
scroll to position [138, 0]
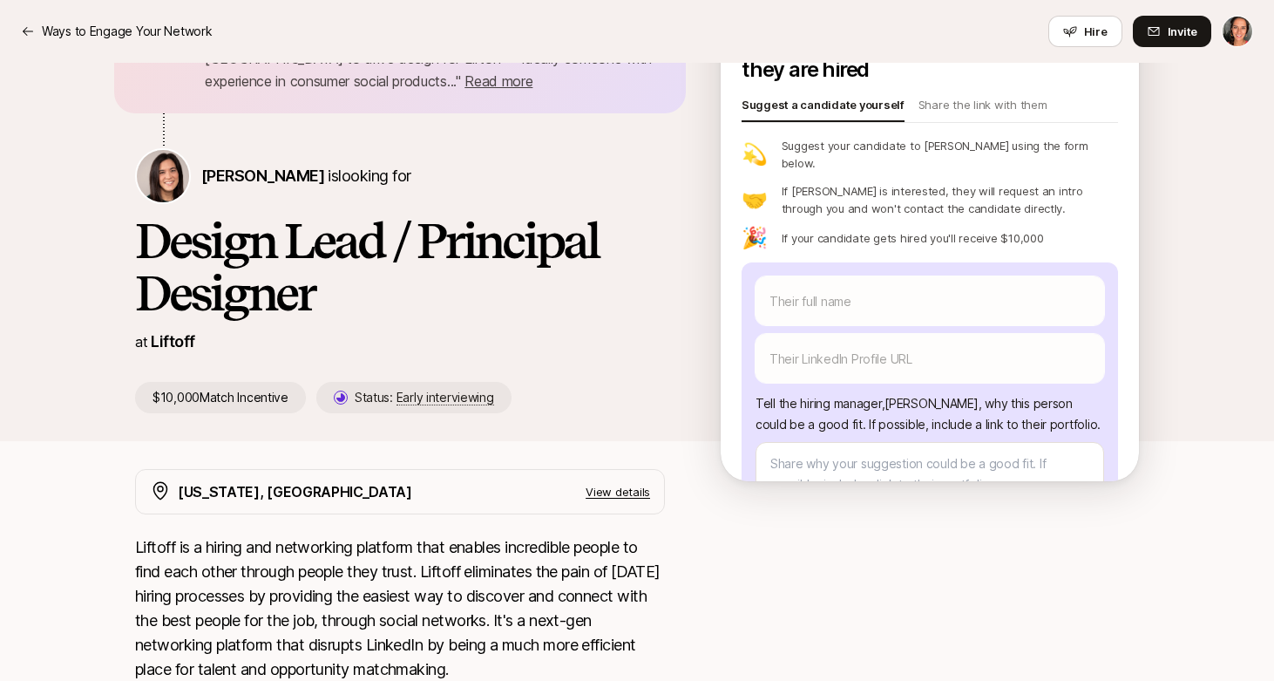
type textarea "x"
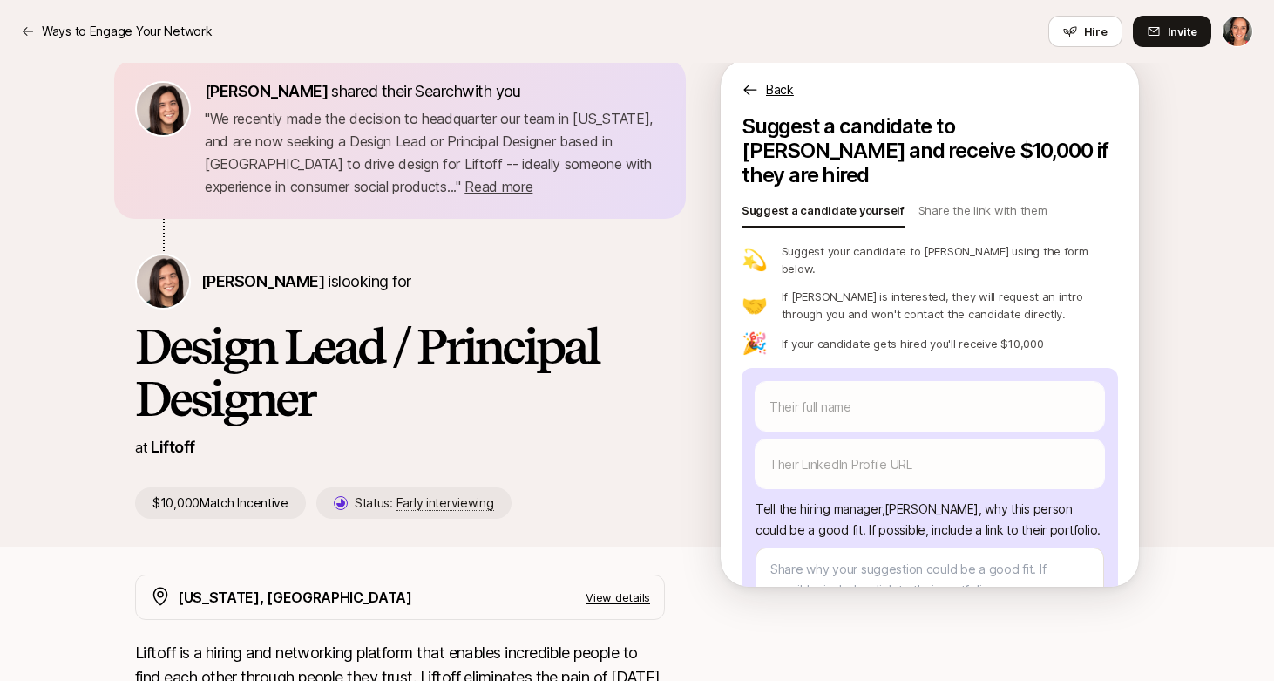
scroll to position [0, 0]
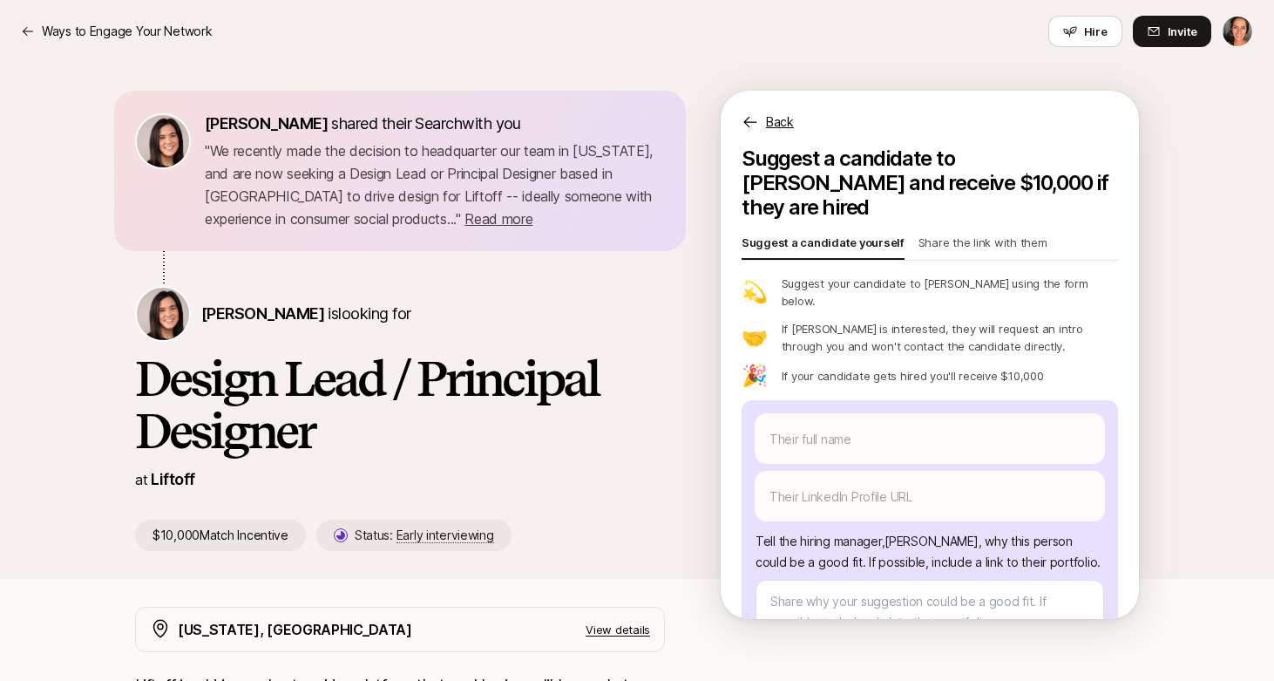
click at [938, 234] on p "Share the link with them" at bounding box center [983, 246] width 129 height 24
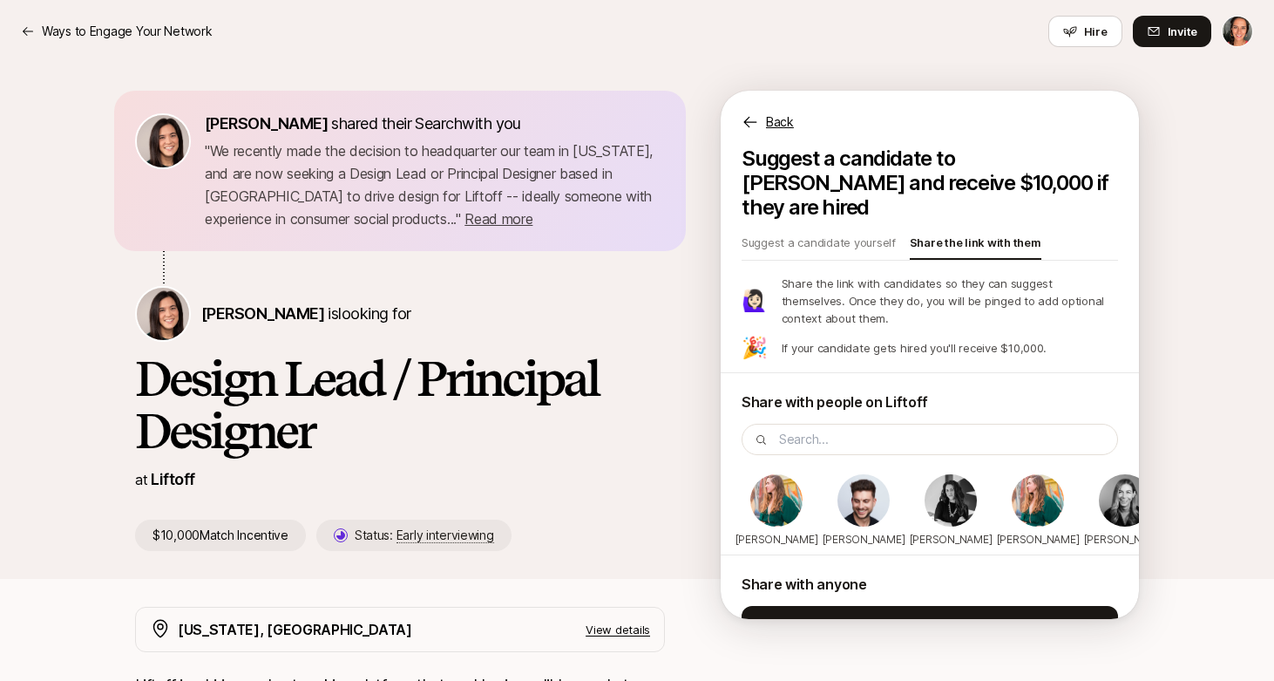
click at [748, 123] on icon at bounding box center [750, 121] width 17 height 17
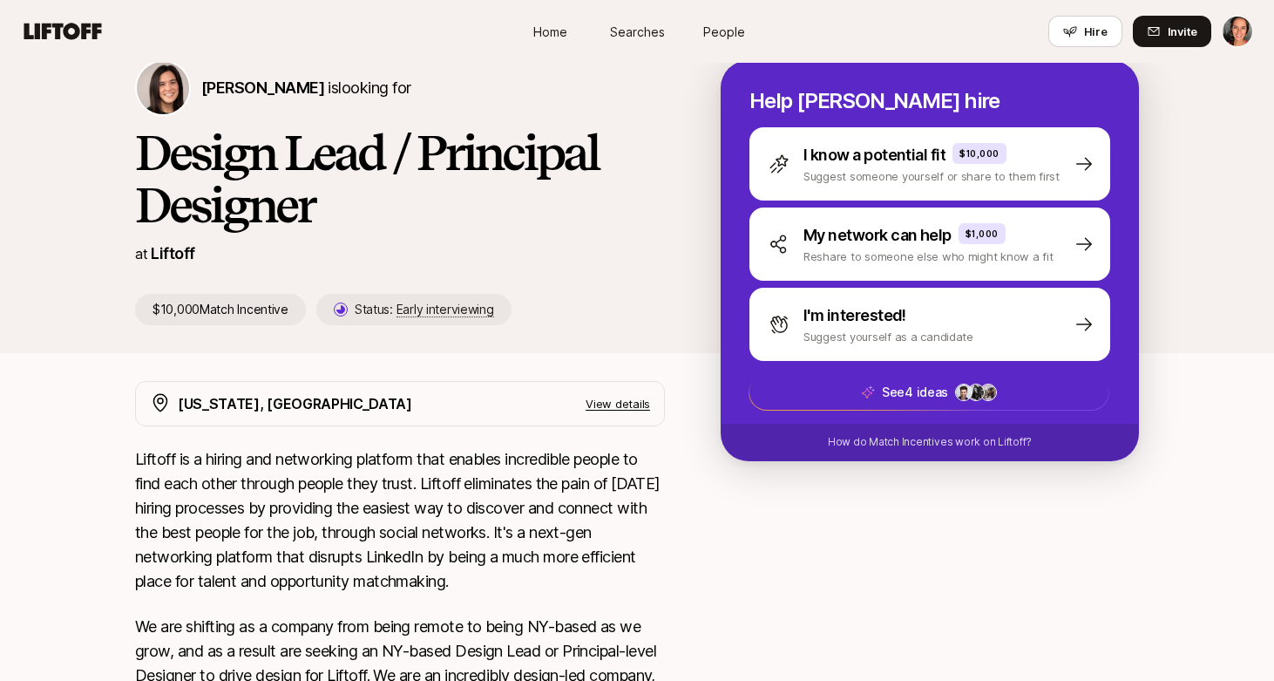
scroll to position [189, 0]
